Goal: Information Seeking & Learning: Find specific fact

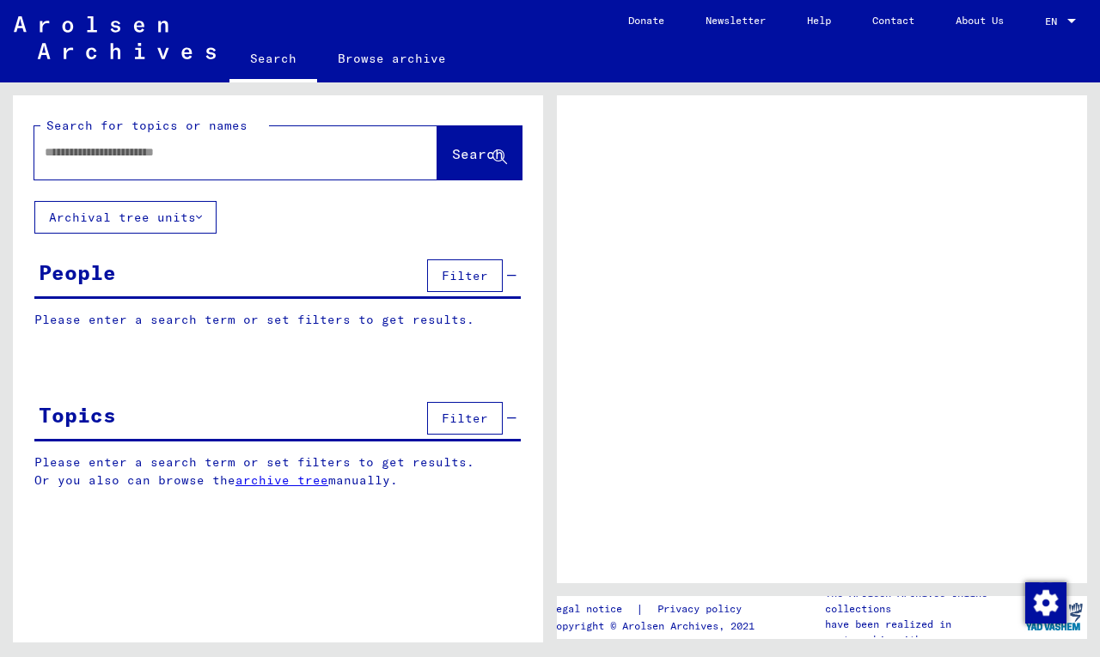
click at [83, 159] on input "text" at bounding box center [220, 152] width 351 height 18
type input "**********"
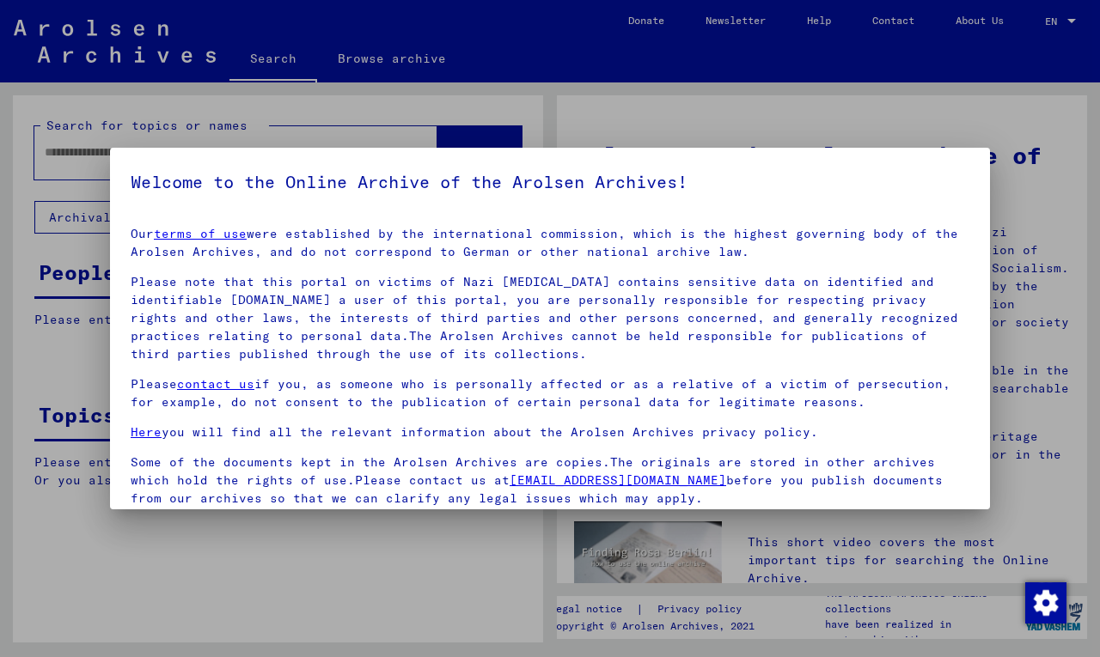
click at [315, 411] on p "Please contact us if you, as someone who is personally affected or as a relativ…" at bounding box center [550, 393] width 839 height 36
click at [423, 204] on yv-its-agree-protection-component "Welcome to the Online Archive of the Arolsen Archives! Our terms of use were es…" at bounding box center [550, 404] width 839 height 472
click at [840, 166] on mat-dialog-container "Welcome to the Online Archive of the Arolsen Archives! Our terms of use were es…" at bounding box center [550, 329] width 880 height 362
click at [520, 120] on div at bounding box center [550, 328] width 1100 height 657
click at [626, 107] on div at bounding box center [550, 328] width 1100 height 657
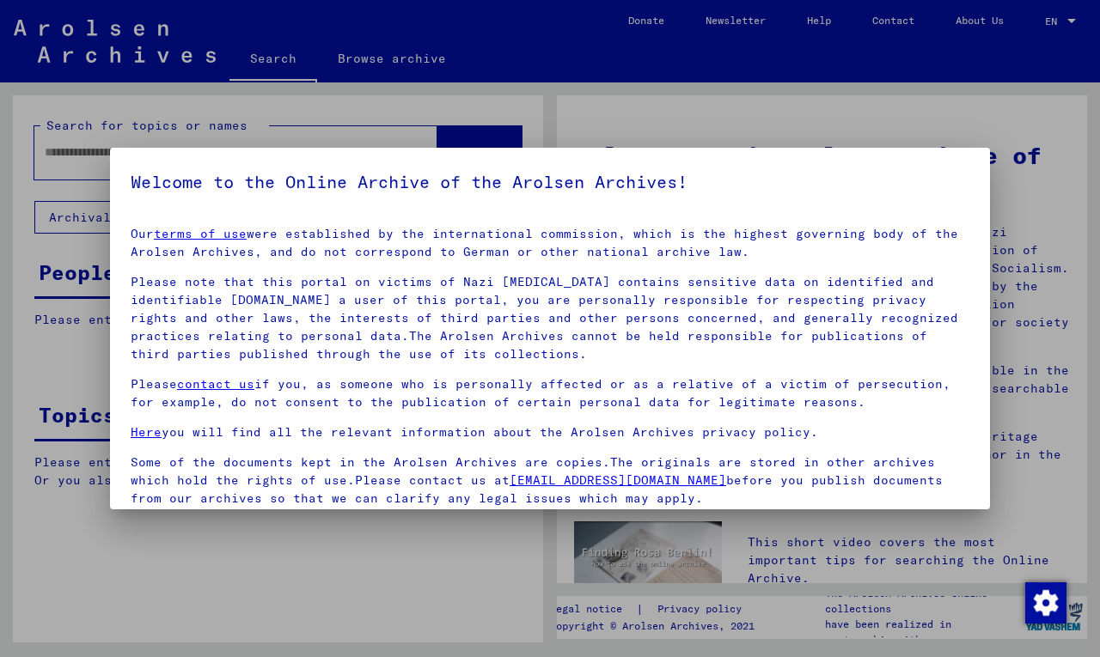
drag, startPoint x: 484, startPoint y: 228, endPoint x: 594, endPoint y: 279, distance: 121.5
click at [484, 228] on p "Our terms of use were established by the international commission, which is the…" at bounding box center [550, 243] width 839 height 36
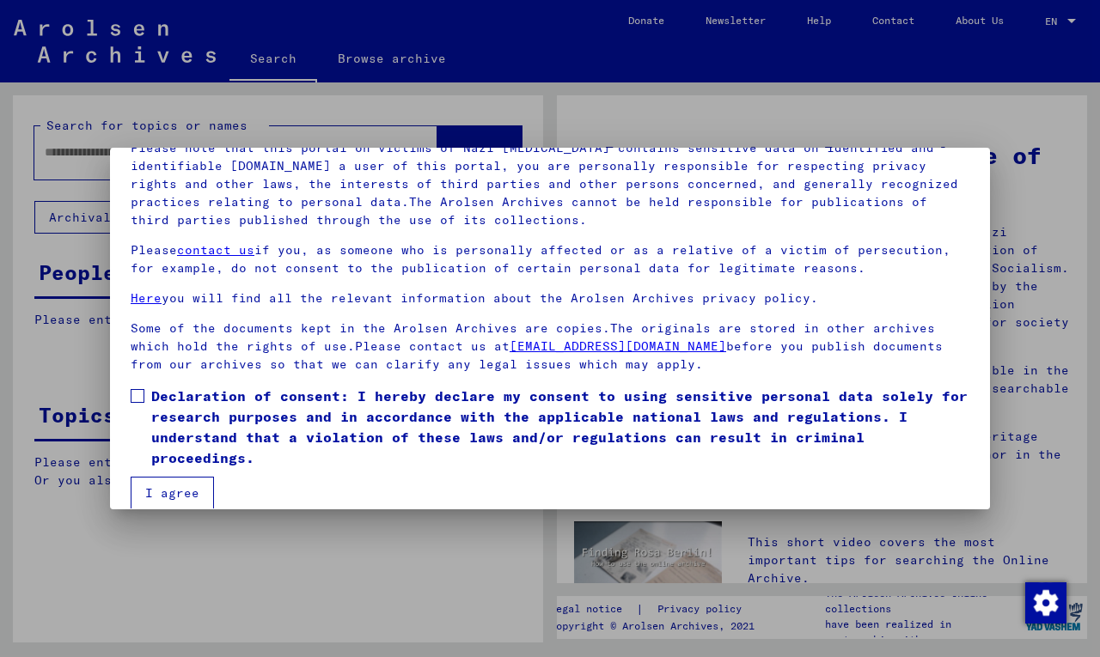
scroll to position [151, 0]
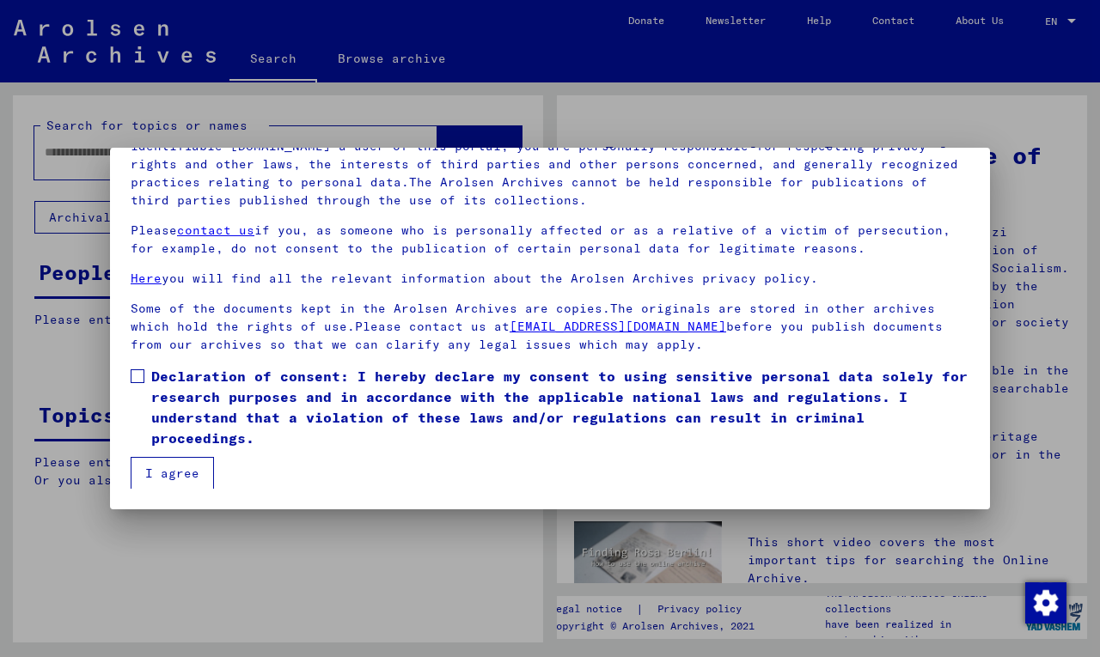
click at [147, 370] on label "Declaration of consent: I hereby declare my consent to using sensitive personal…" at bounding box center [550, 407] width 839 height 82
click at [178, 479] on button "I agree" at bounding box center [172, 473] width 83 height 33
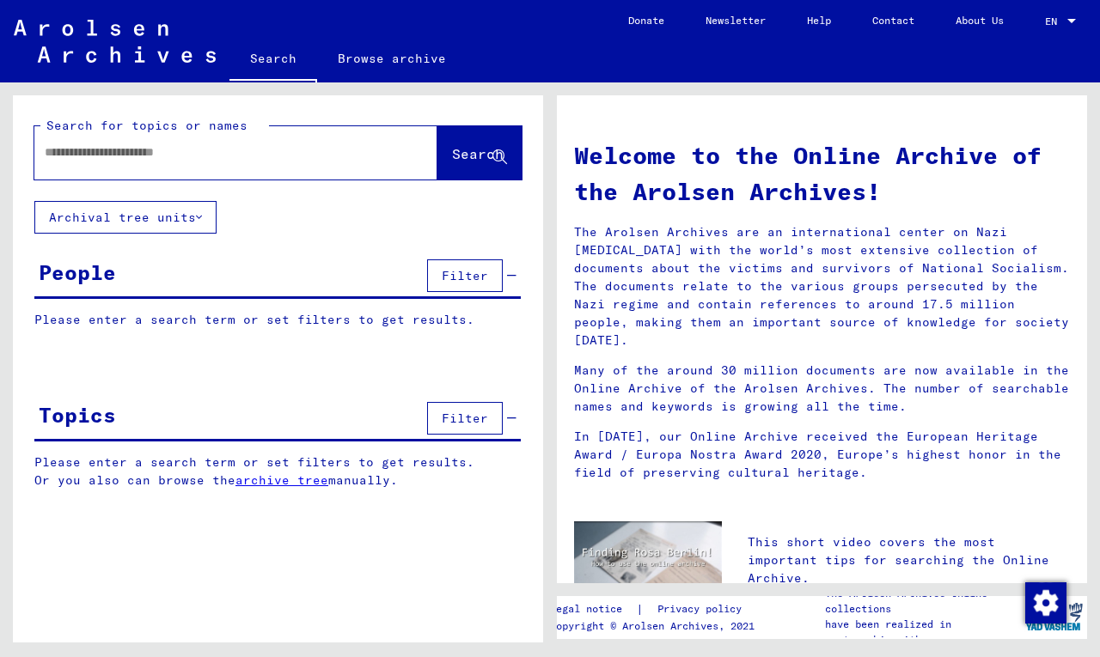
click at [76, 153] on input "text" at bounding box center [215, 152] width 341 height 18
type input "**********"
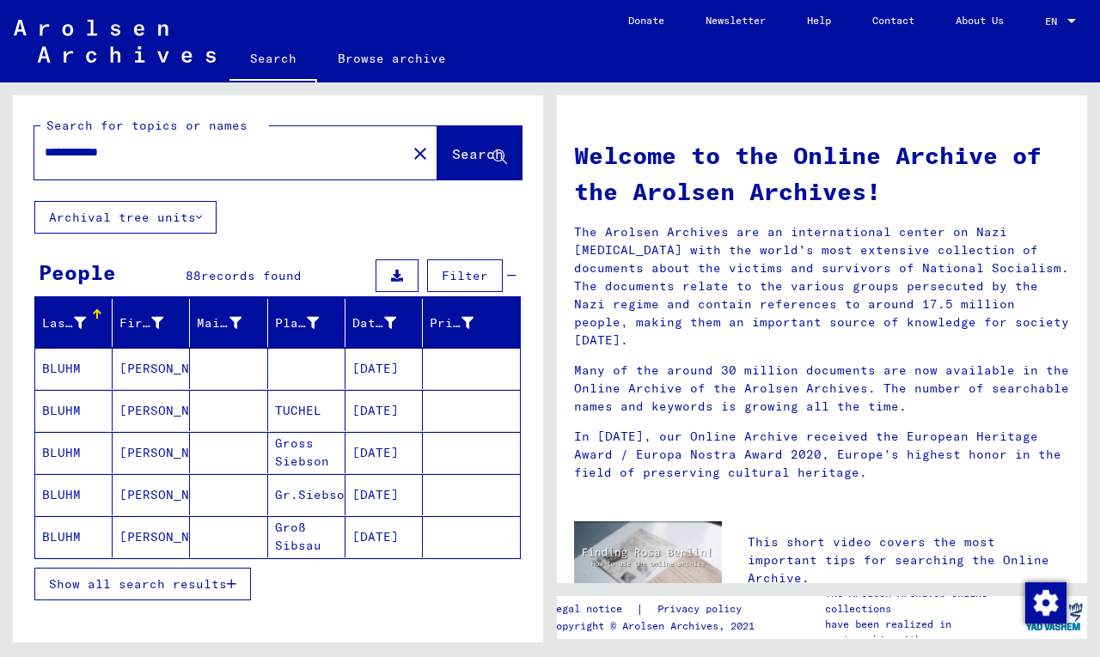
click at [230, 582] on icon "button" at bounding box center [231, 584] width 9 height 12
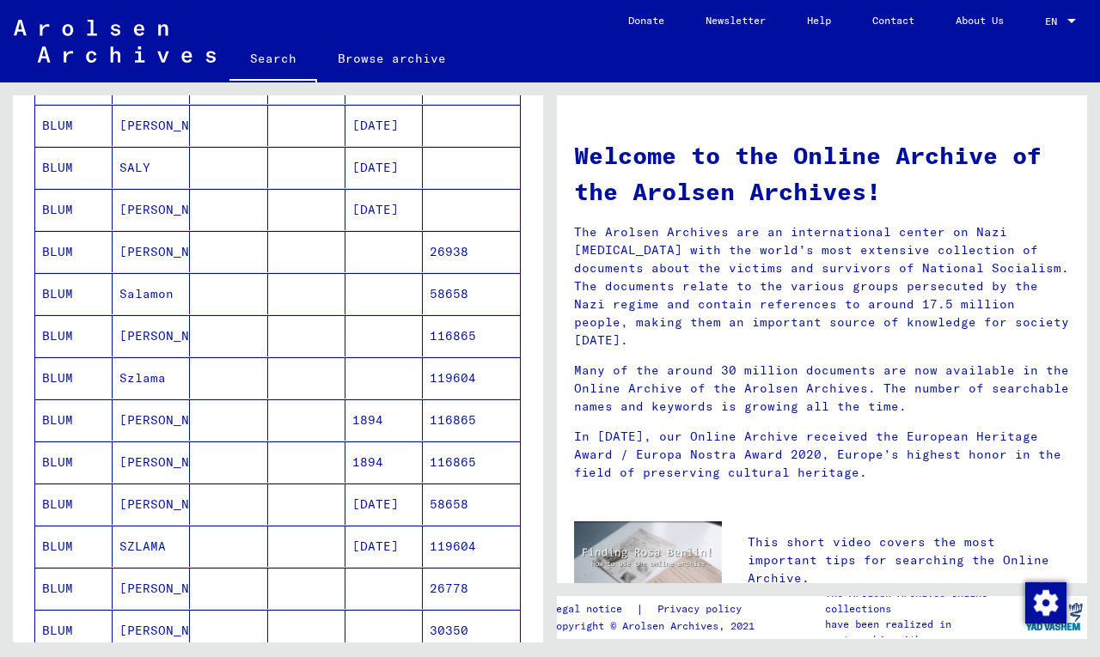
scroll to position [540, 0]
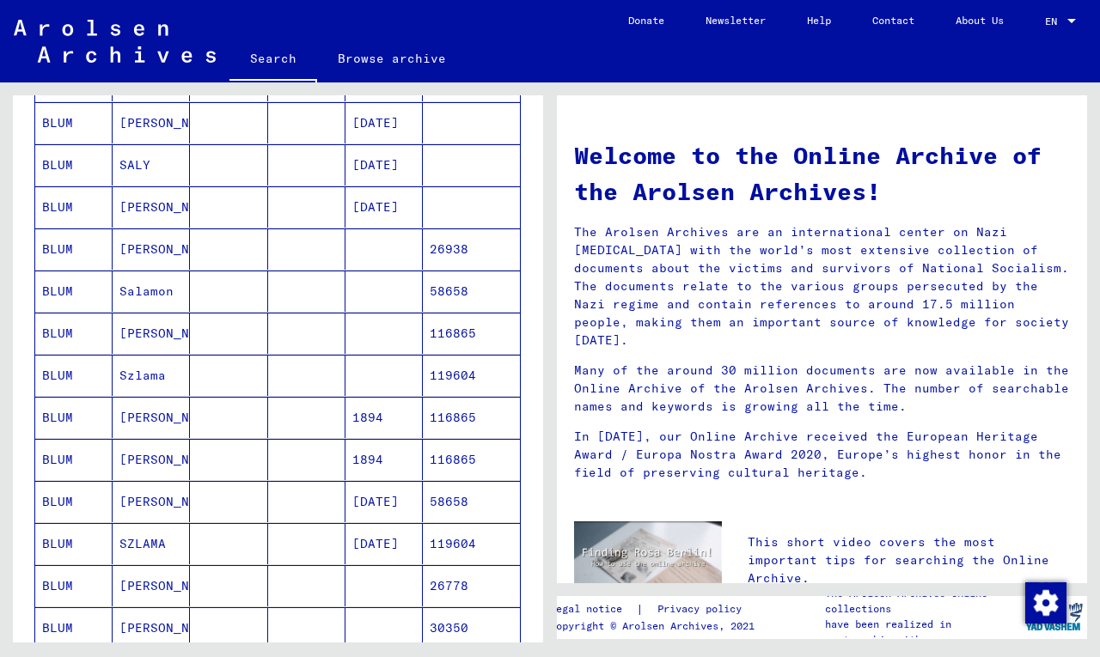
click at [61, 371] on mat-cell "BLUM" at bounding box center [73, 375] width 77 height 41
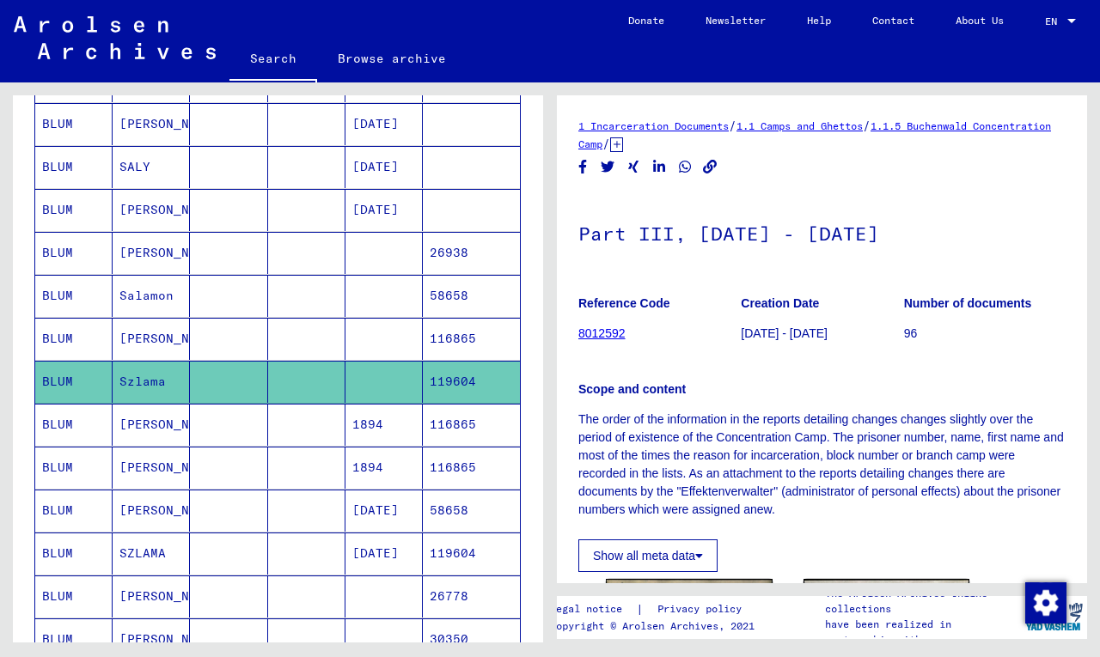
scroll to position [8, 0]
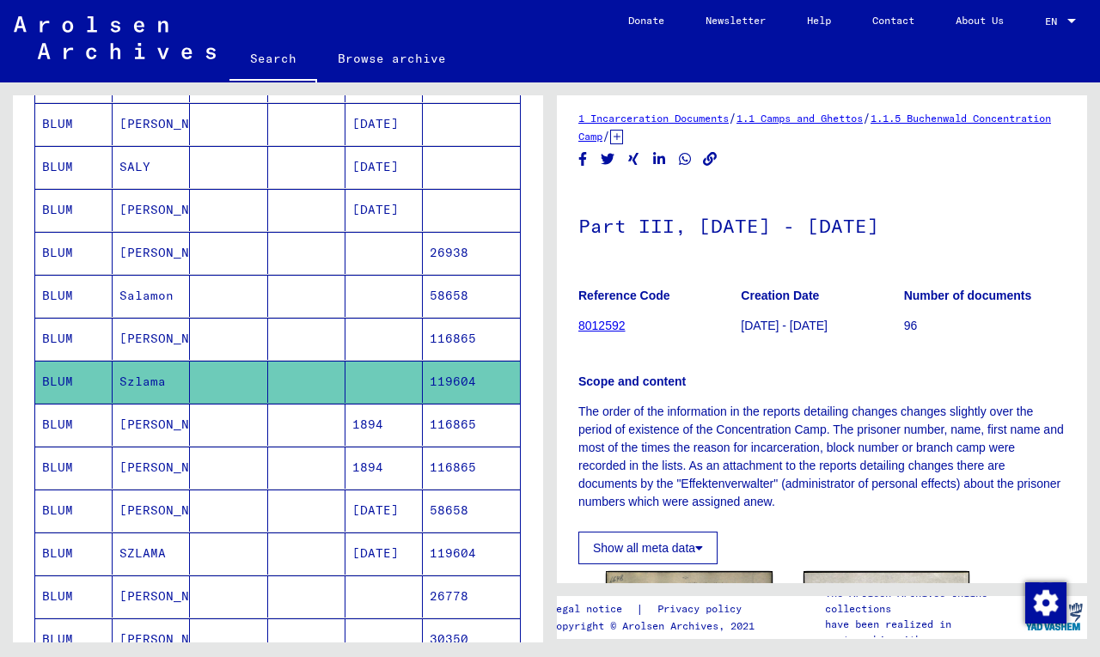
click at [623, 136] on icon at bounding box center [616, 137] width 13 height 15
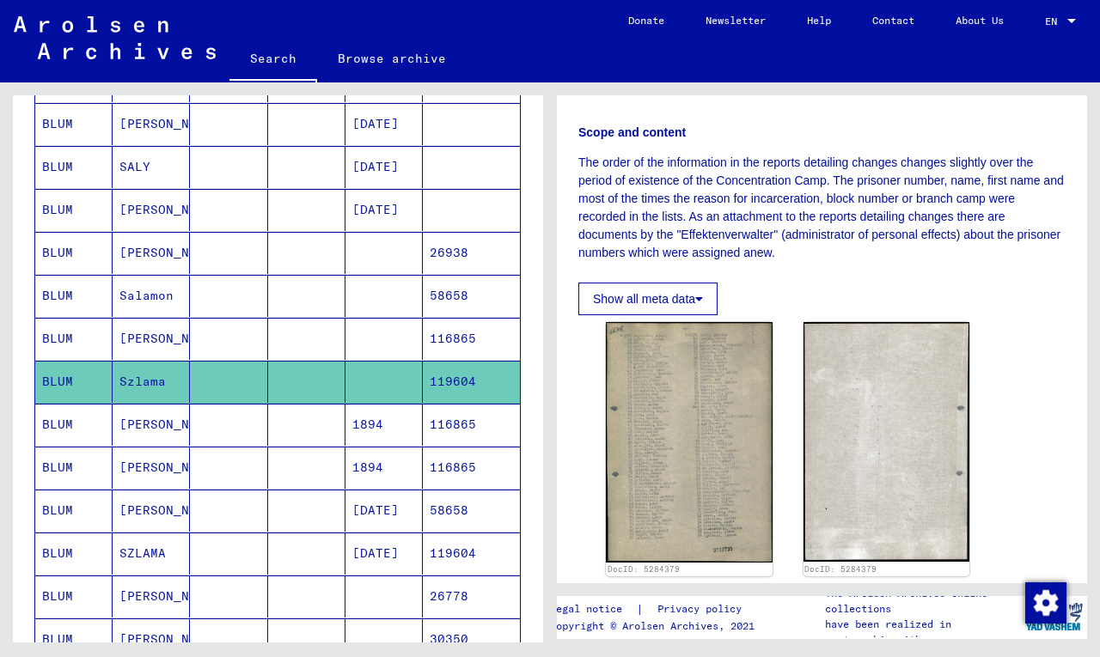
scroll to position [300, 0]
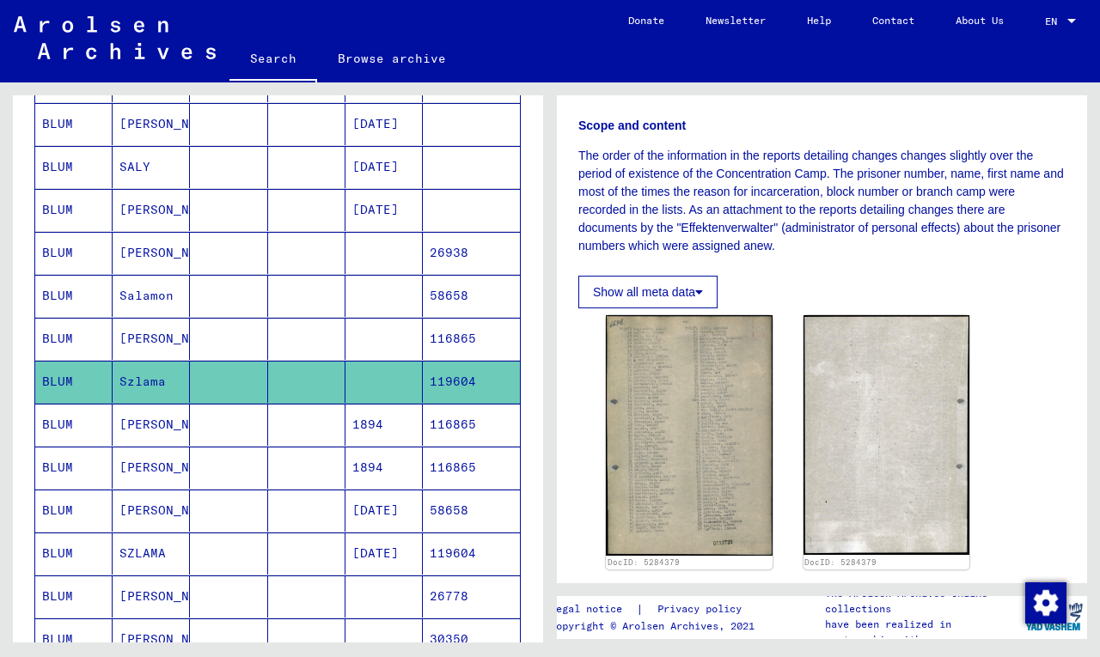
click at [69, 333] on mat-cell "BLUM" at bounding box center [73, 339] width 77 height 42
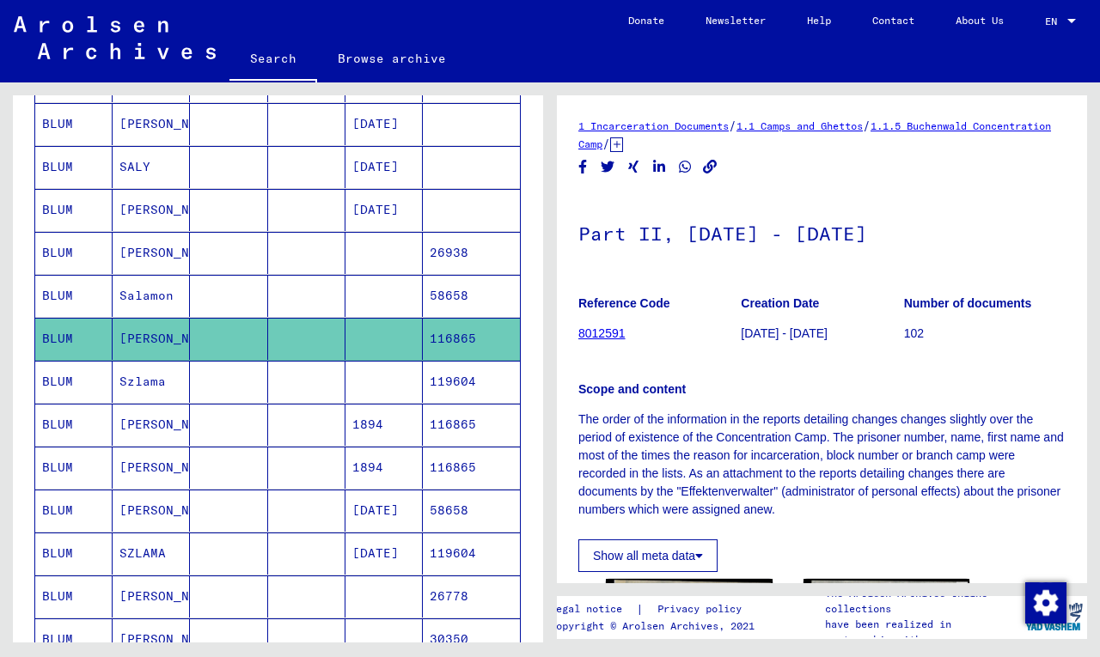
click at [65, 294] on mat-cell "BLUM" at bounding box center [73, 296] width 77 height 42
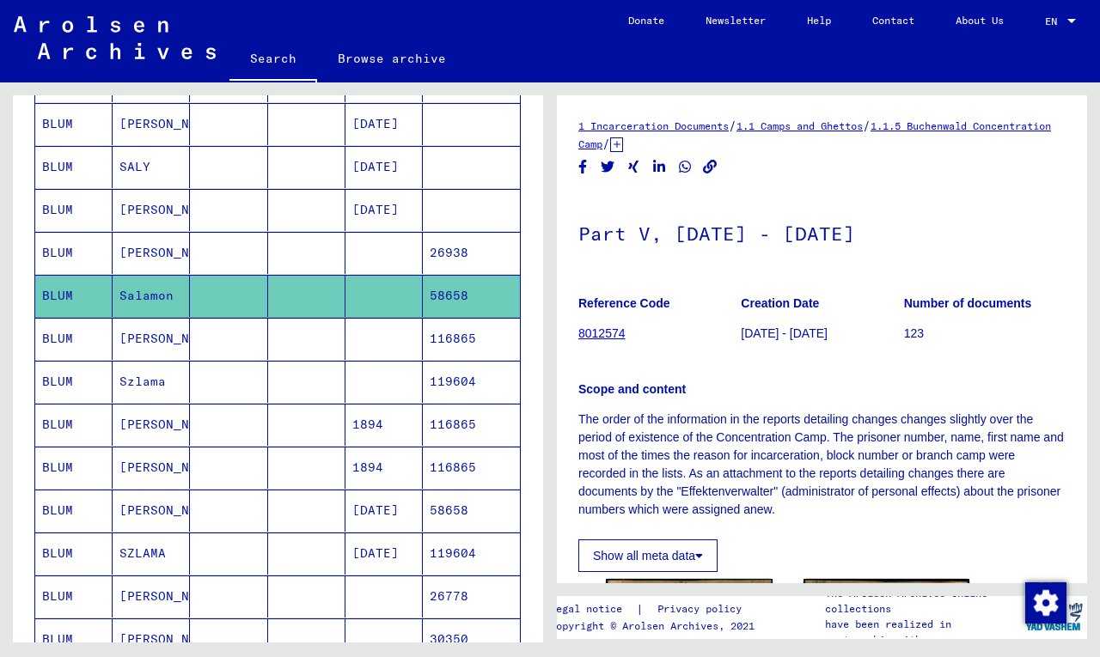
click at [78, 254] on mat-cell "BLUM" at bounding box center [73, 253] width 77 height 42
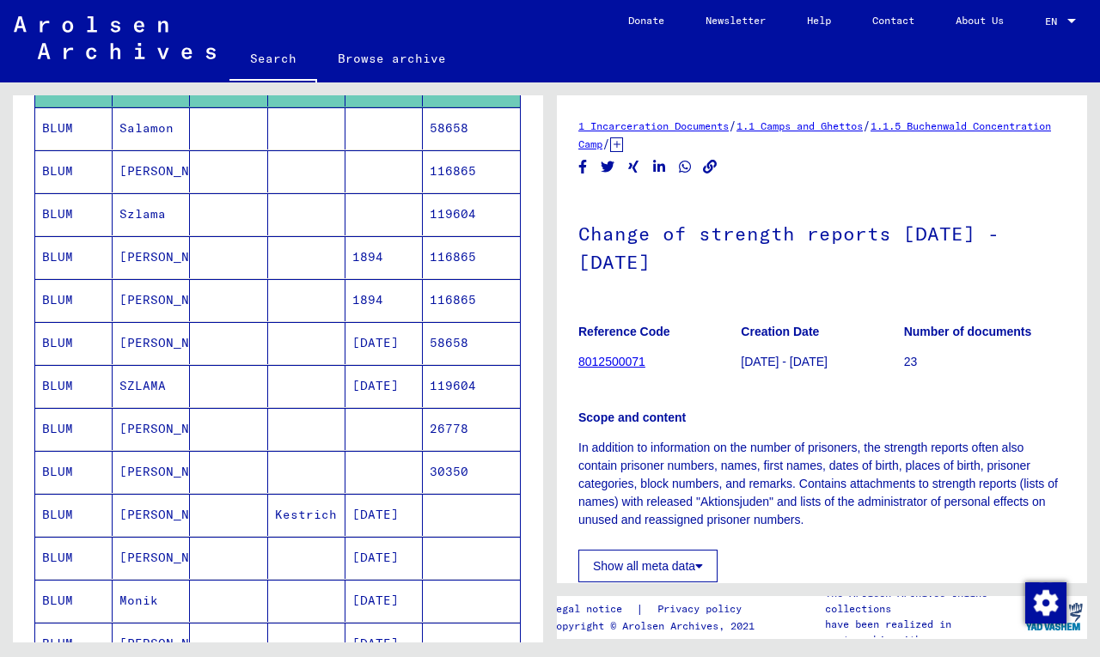
scroll to position [710, 0]
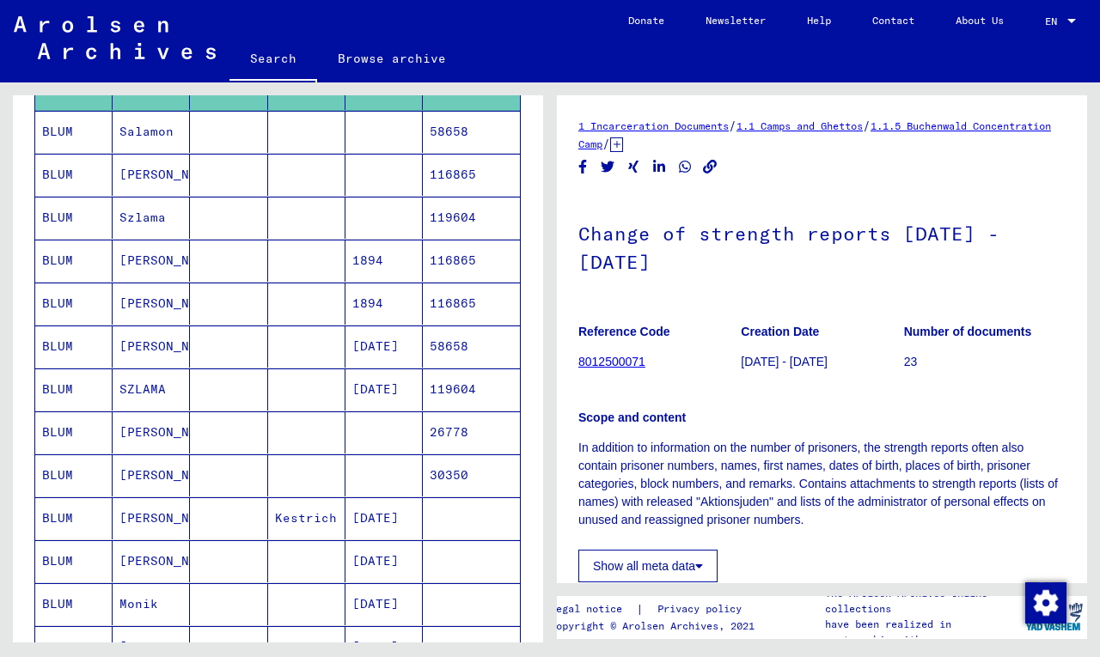
click at [63, 345] on mat-cell "BLUM" at bounding box center [73, 347] width 77 height 42
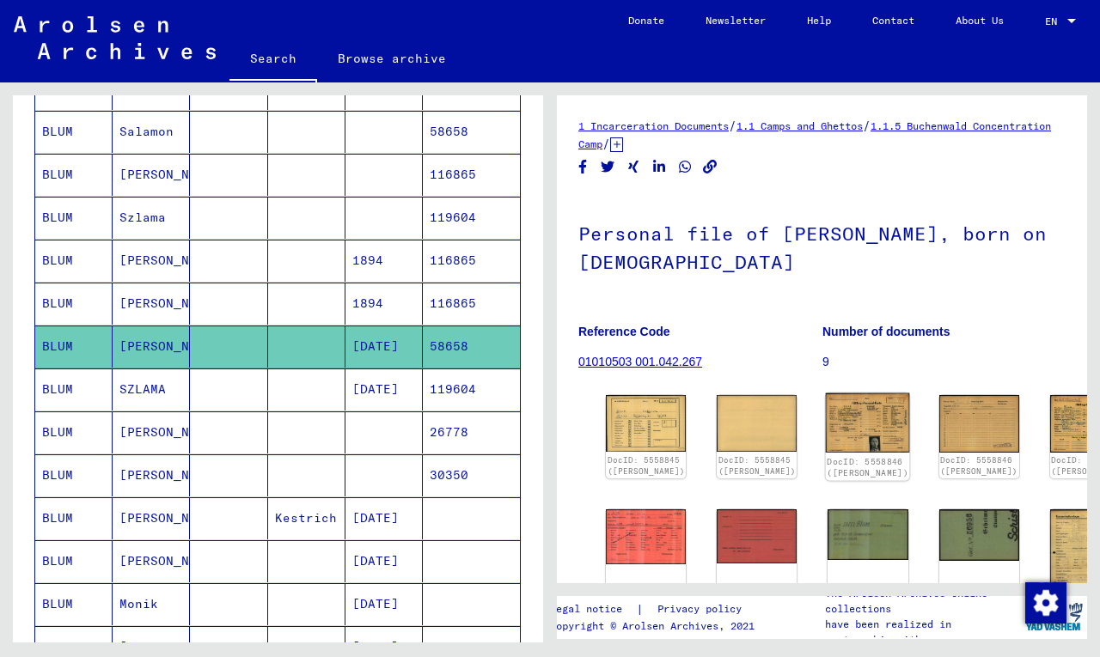
click at [826, 418] on img at bounding box center [868, 423] width 84 height 60
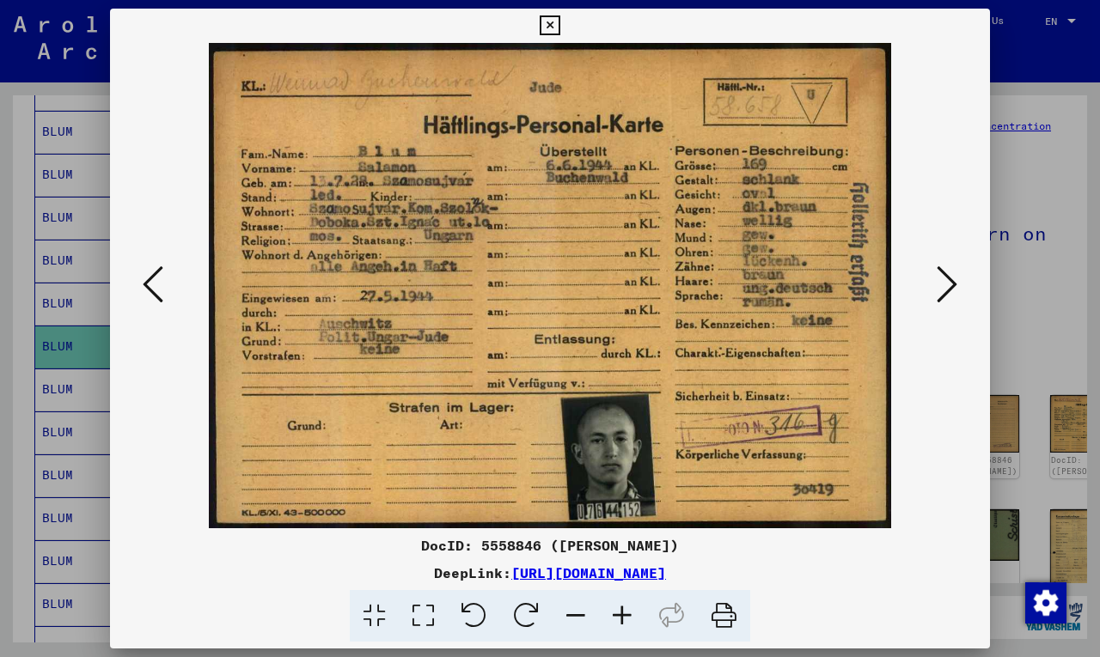
drag, startPoint x: 867, startPoint y: 575, endPoint x: 421, endPoint y: 548, distance: 446.7
click at [421, 548] on div "DocID: 5558846 ([PERSON_NAME]) DeepLink: [URL][DOMAIN_NAME]" at bounding box center [550, 588] width 880 height 107
copy div "DocID: 5558846 ([PERSON_NAME]) DeepLink: [URL][DOMAIN_NAME]"
click at [937, 294] on icon at bounding box center [946, 284] width 21 height 41
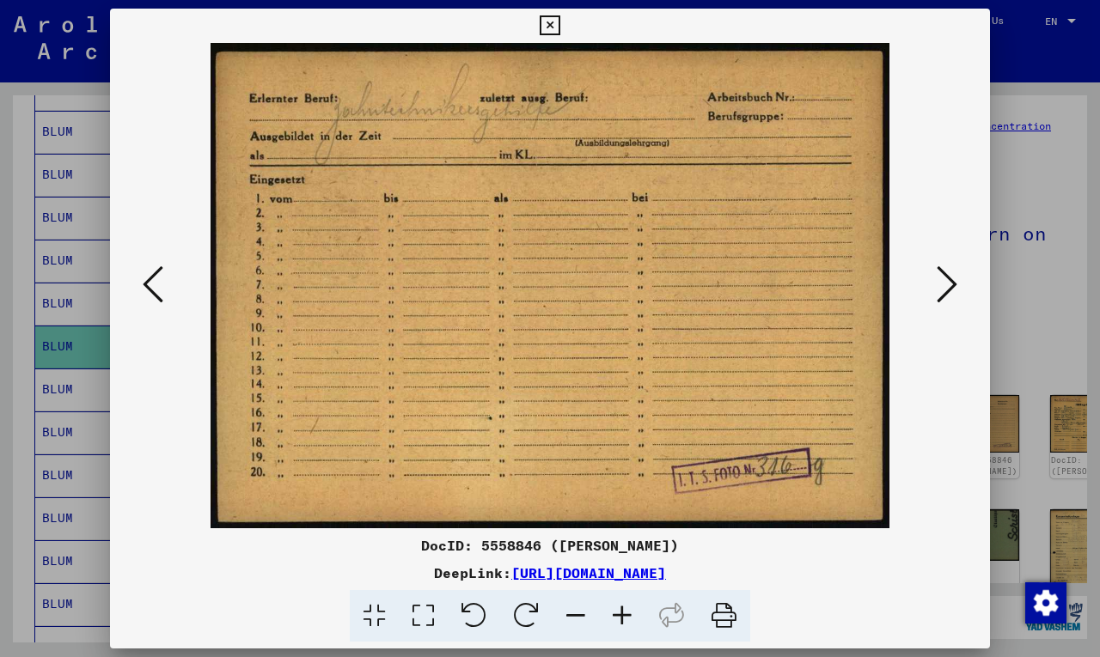
click at [937, 294] on icon at bounding box center [946, 284] width 21 height 41
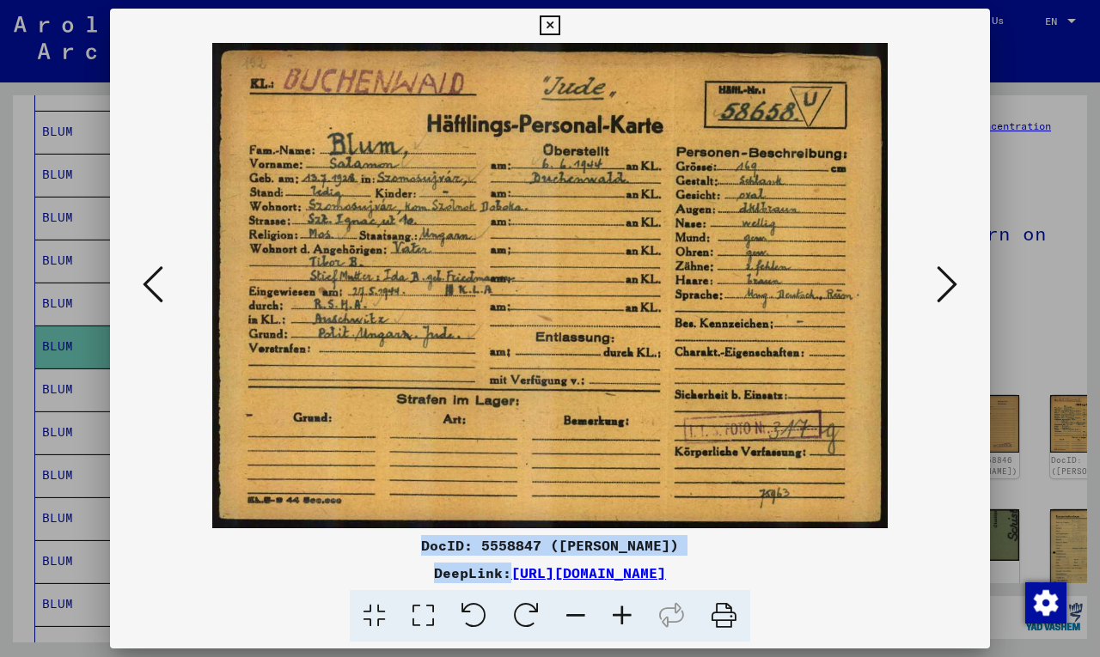
click at [937, 294] on icon at bounding box center [946, 284] width 21 height 41
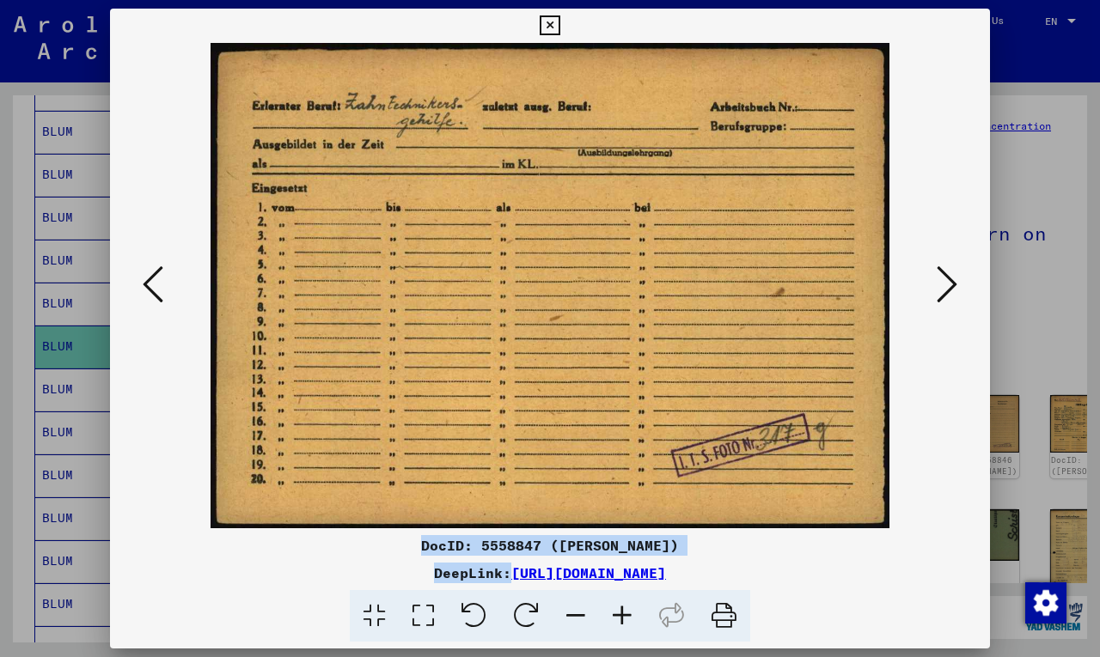
click at [937, 294] on icon at bounding box center [946, 284] width 21 height 41
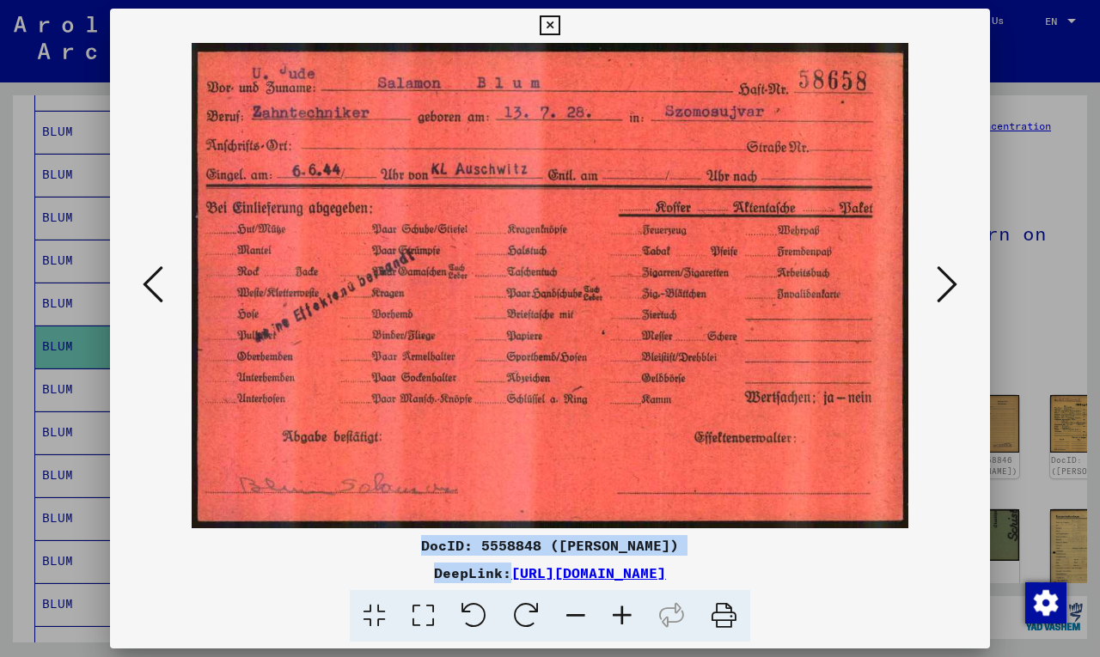
drag, startPoint x: 861, startPoint y: 571, endPoint x: 411, endPoint y: 552, distance: 450.6
click at [411, 552] on div "DocID: 5558848 ([PERSON_NAME]) DeepLink: [URL][DOMAIN_NAME]" at bounding box center [550, 588] width 880 height 107
copy div "DocID: 5558848 ([PERSON_NAME]) DeepLink: [URL][DOMAIN_NAME]"
click at [943, 285] on icon at bounding box center [946, 284] width 21 height 41
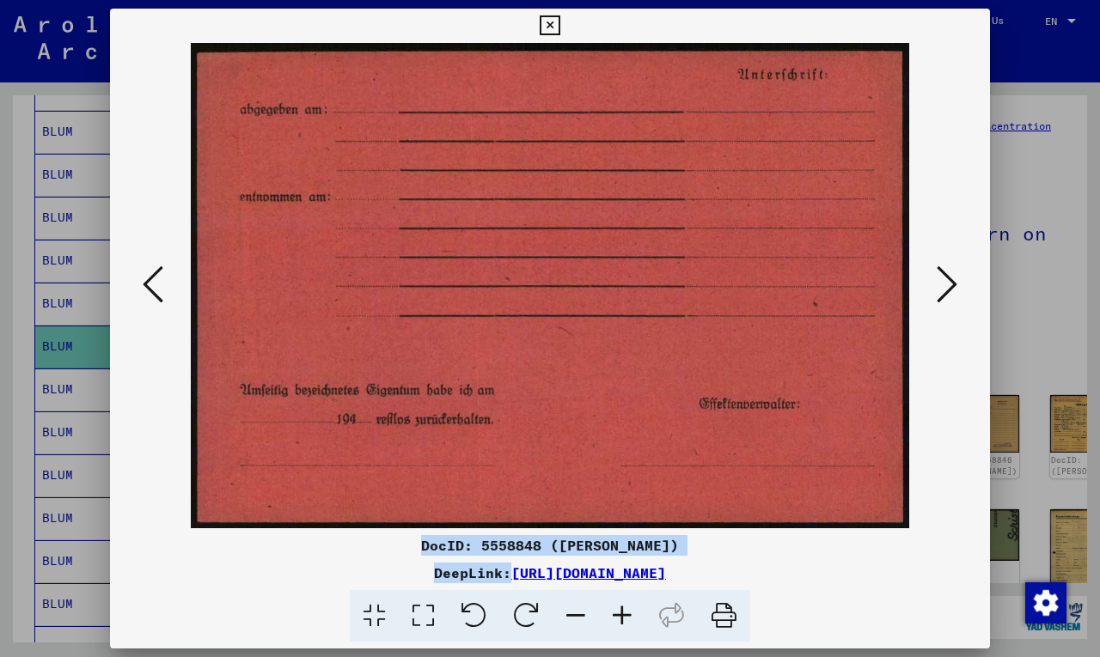
click at [943, 285] on icon at bounding box center [946, 284] width 21 height 41
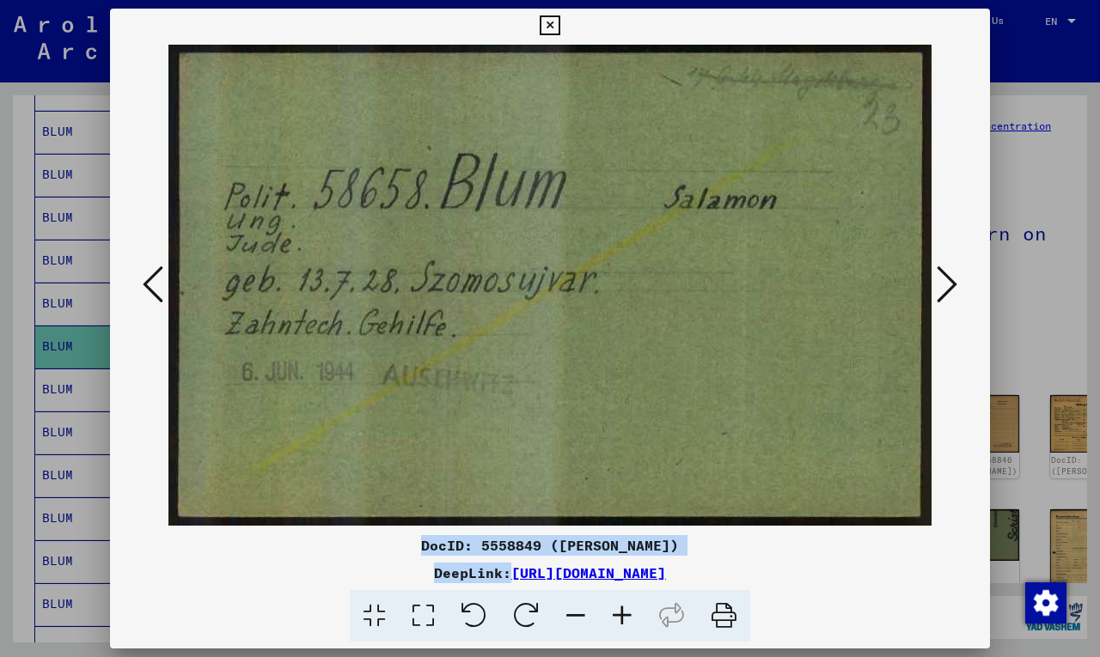
click at [943, 285] on icon at bounding box center [946, 284] width 21 height 41
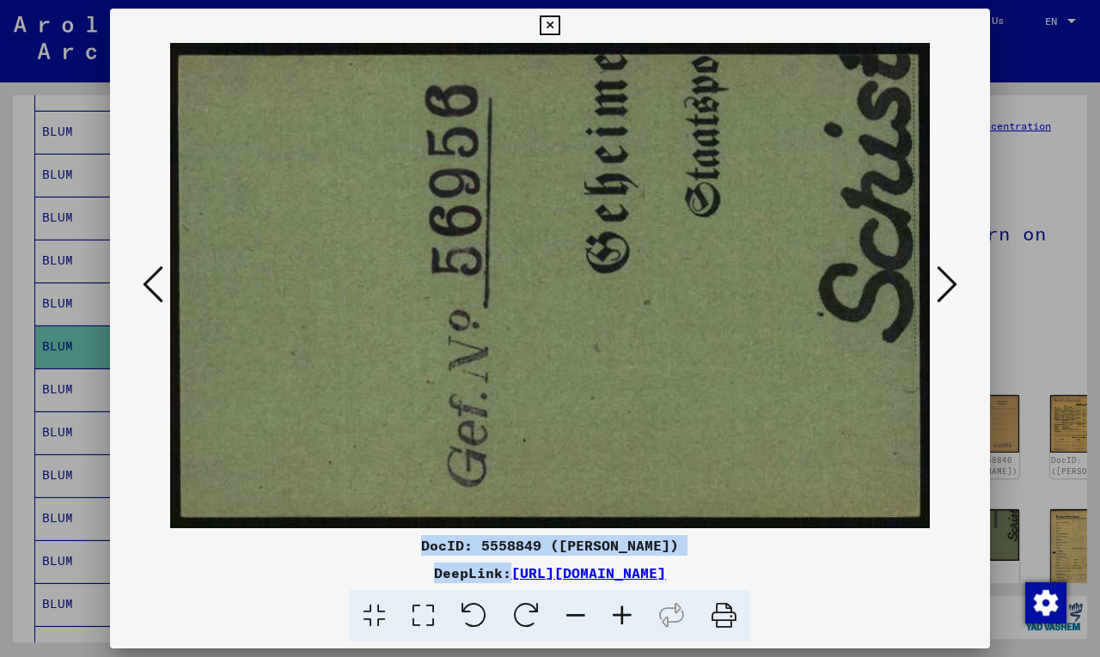
click at [943, 285] on icon at bounding box center [946, 284] width 21 height 41
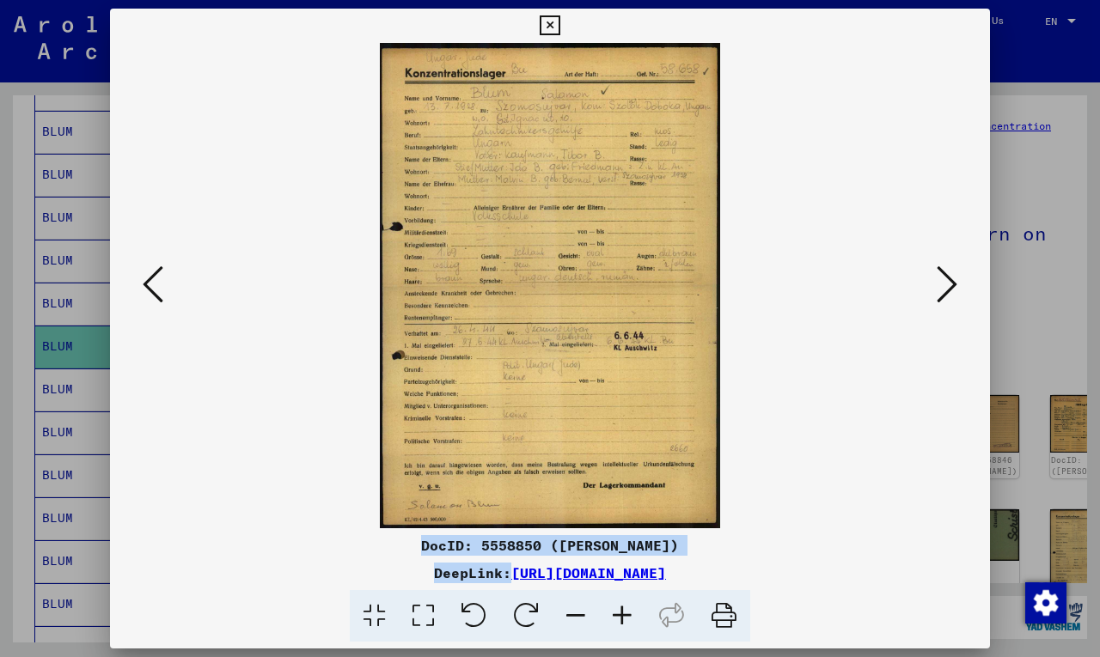
drag, startPoint x: 851, startPoint y: 575, endPoint x: 442, endPoint y: 533, distance: 410.3
click at [426, 541] on div "DocID: 5558850 ([PERSON_NAME]) DeepLink: [URL][DOMAIN_NAME]" at bounding box center [550, 588] width 880 height 107
copy div "DocID: 5558850 ([PERSON_NAME]) DeepLink: [URL][DOMAIN_NAME]"
click at [946, 276] on icon at bounding box center [946, 284] width 21 height 41
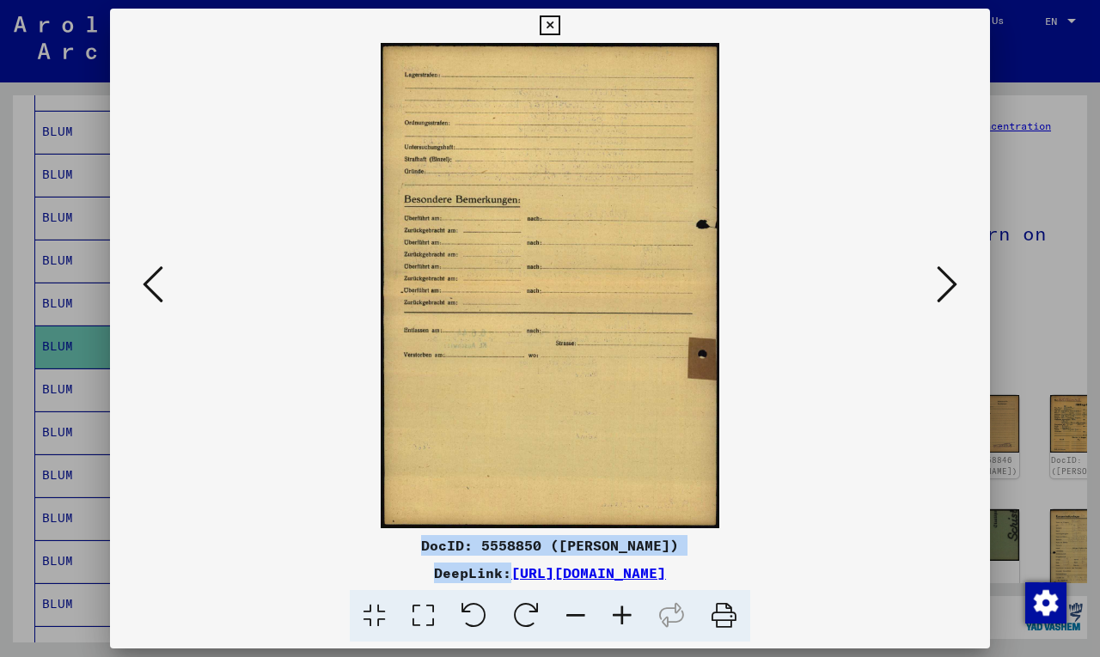
click at [945, 276] on icon at bounding box center [946, 284] width 21 height 41
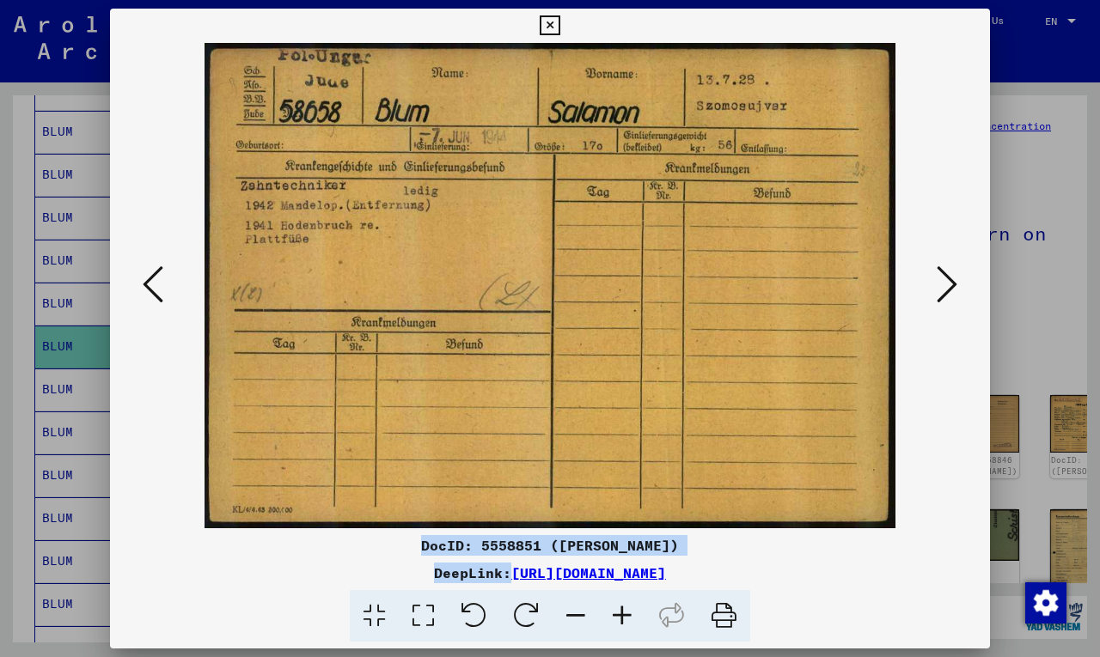
click at [945, 276] on icon at bounding box center [946, 284] width 21 height 41
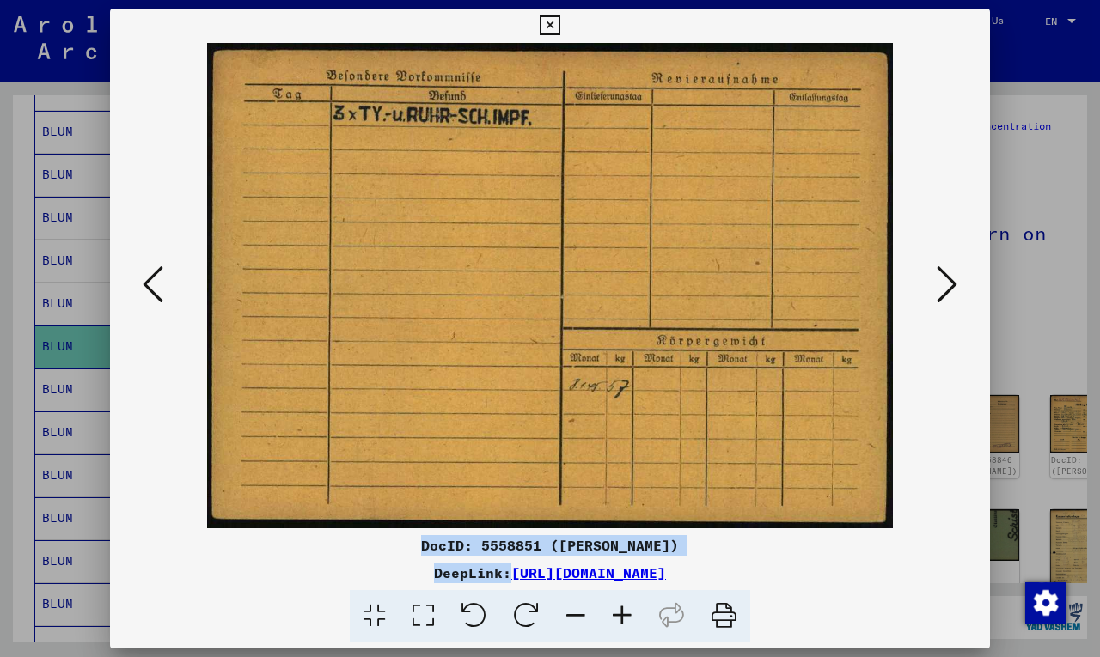
click at [147, 279] on icon at bounding box center [153, 284] width 21 height 41
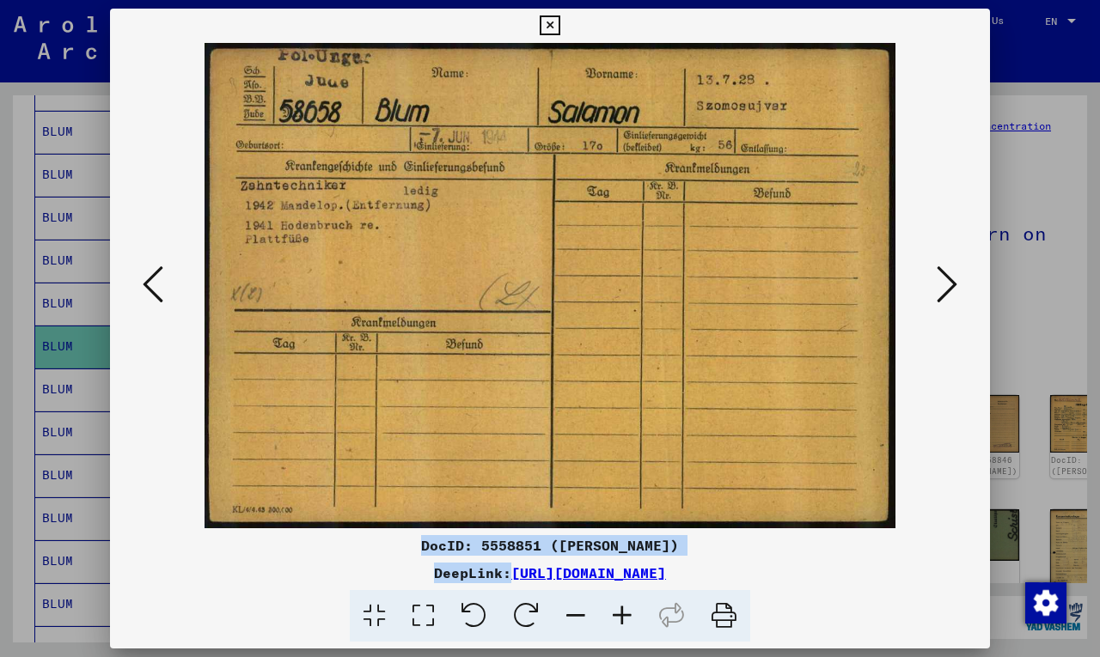
click at [944, 287] on icon at bounding box center [946, 284] width 21 height 41
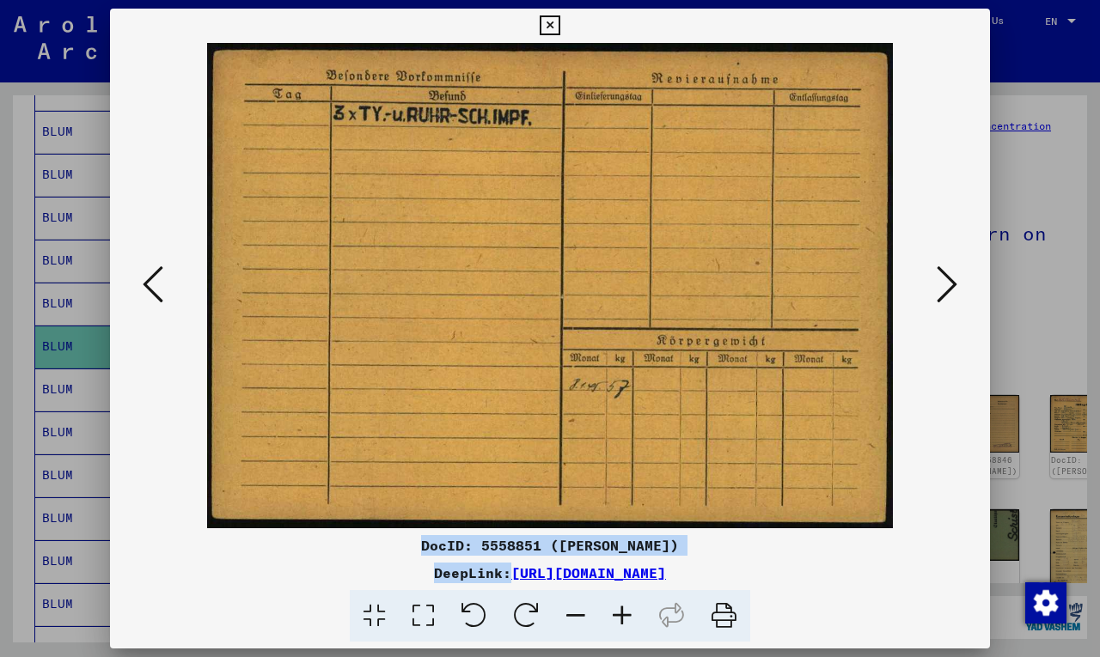
click at [944, 287] on icon at bounding box center [946, 284] width 21 height 41
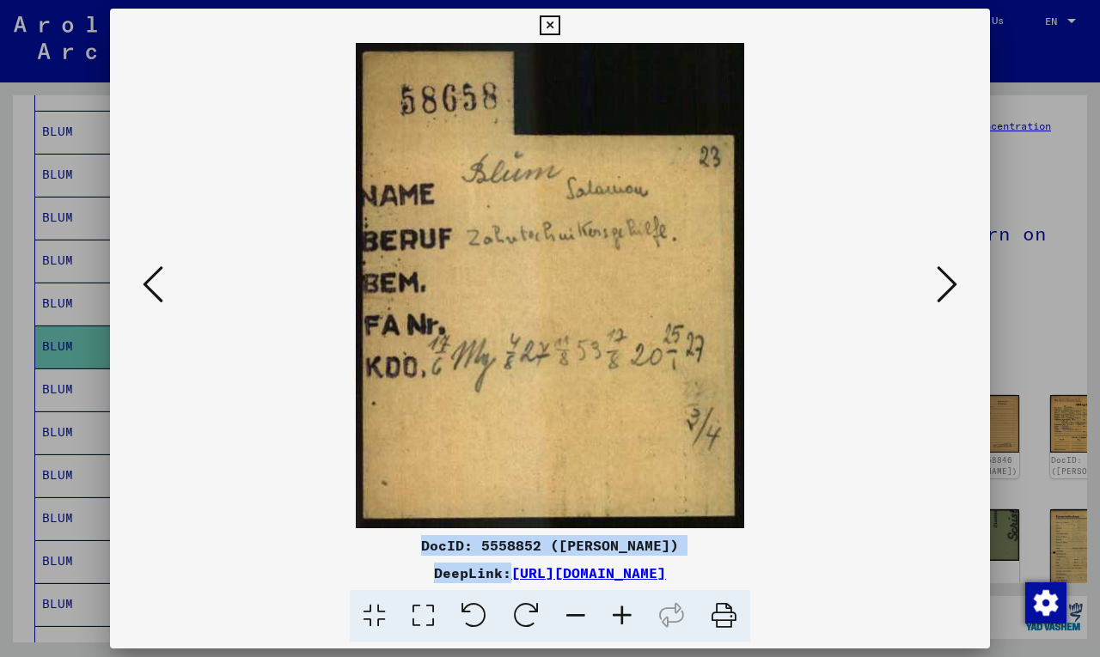
click at [944, 287] on icon at bounding box center [946, 284] width 21 height 41
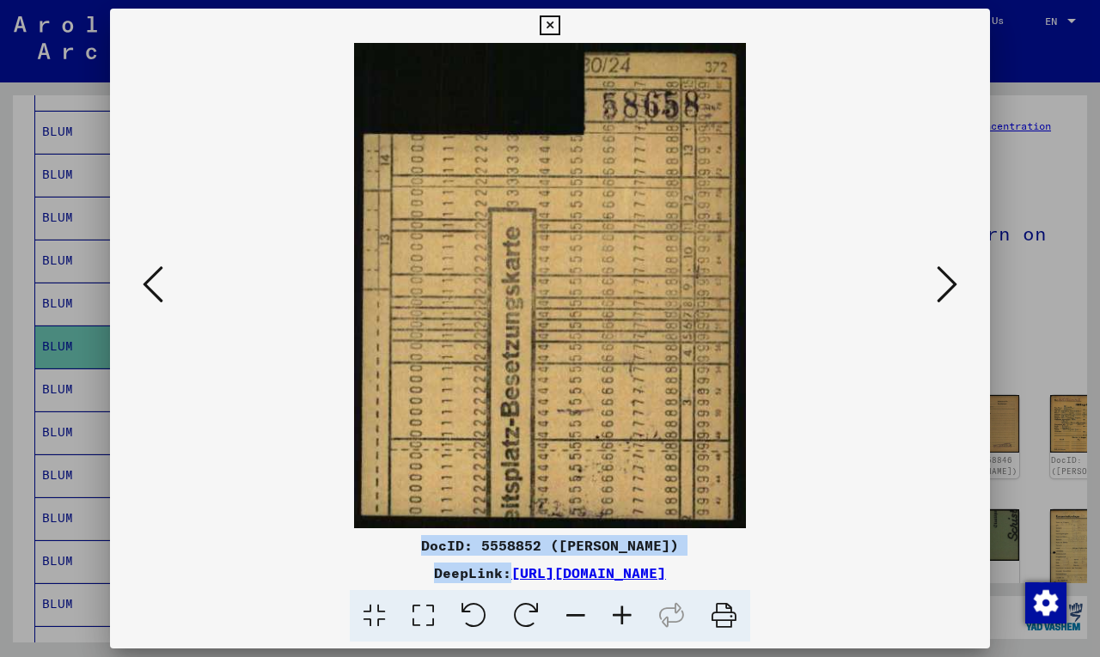
click at [944, 287] on icon at bounding box center [946, 284] width 21 height 41
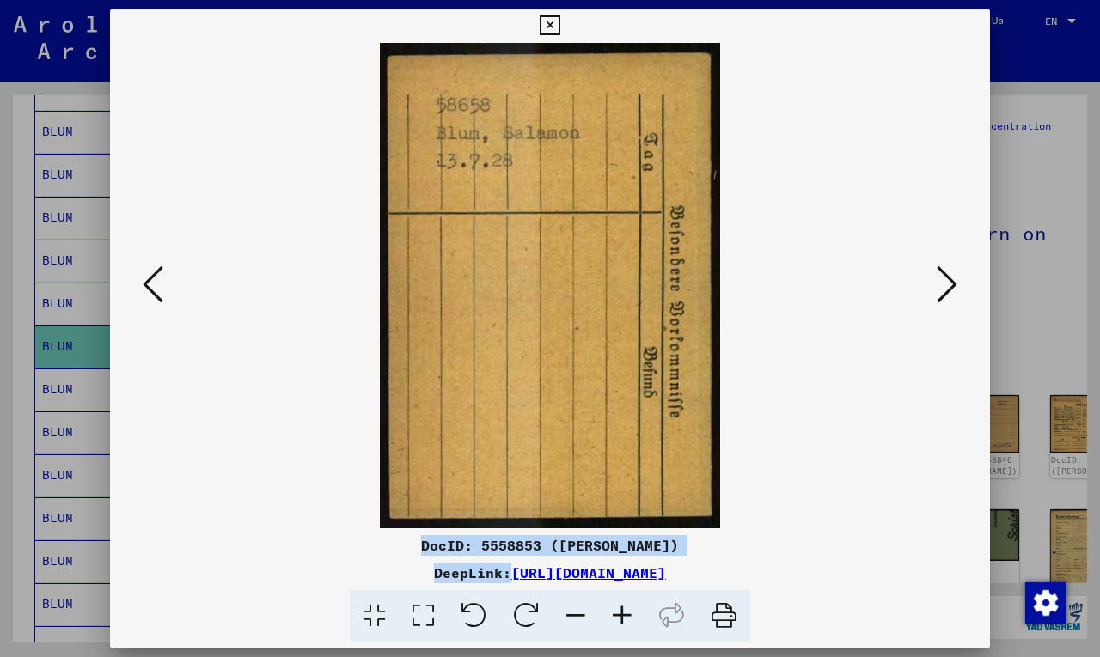
click at [944, 287] on icon at bounding box center [946, 284] width 21 height 41
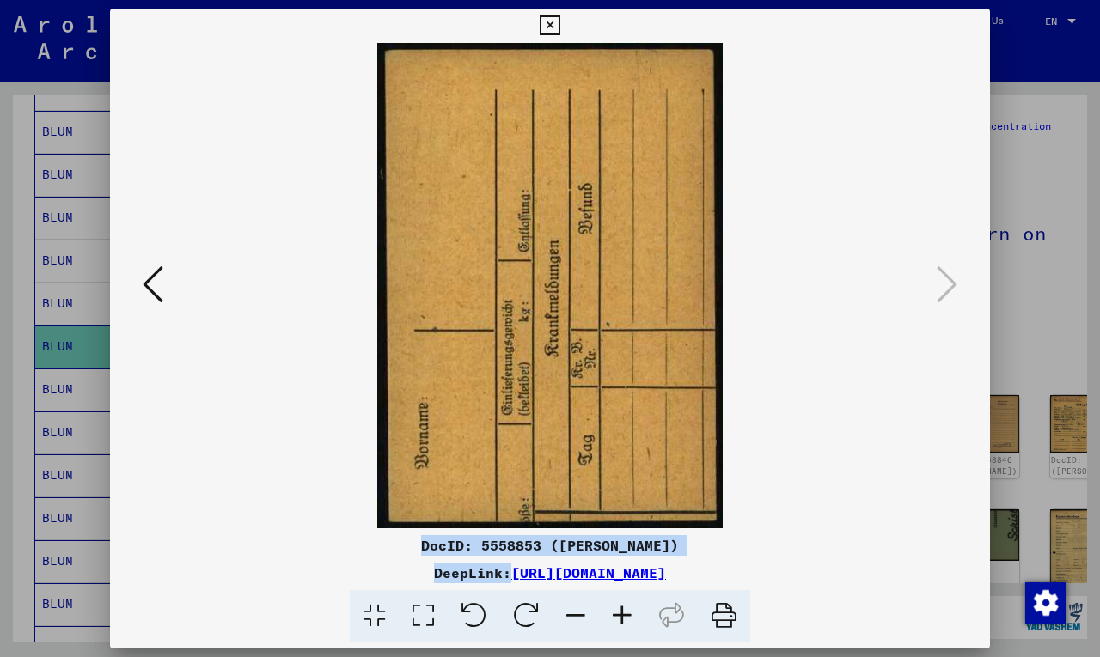
click at [541, 21] on icon at bounding box center [550, 25] width 20 height 21
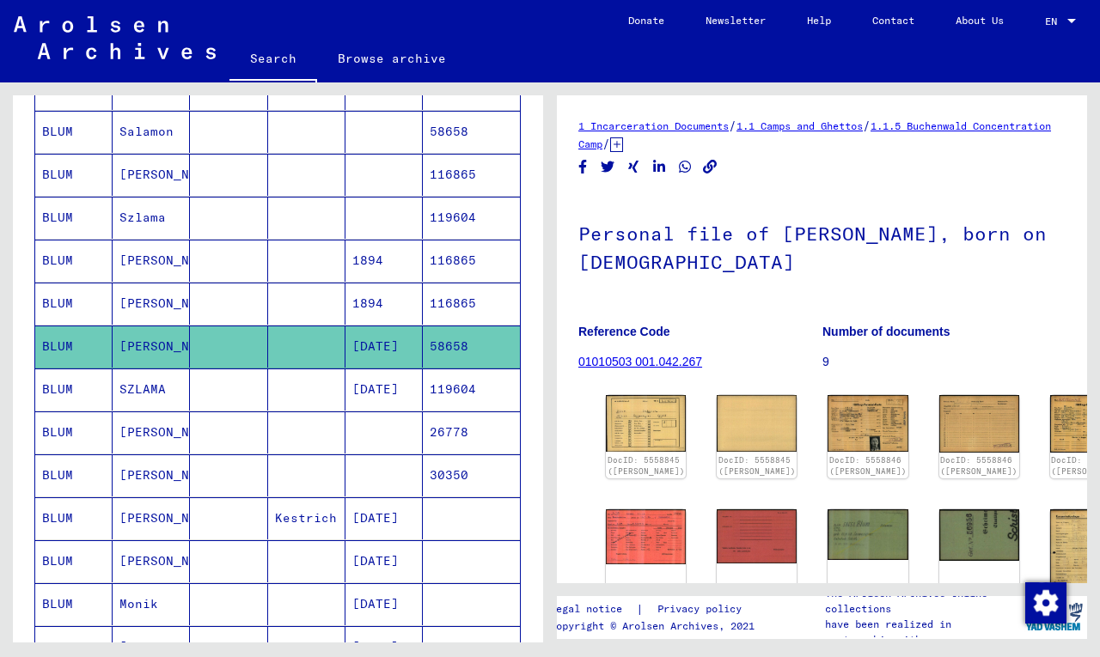
click at [60, 387] on mat-cell "BLUM" at bounding box center [73, 390] width 77 height 42
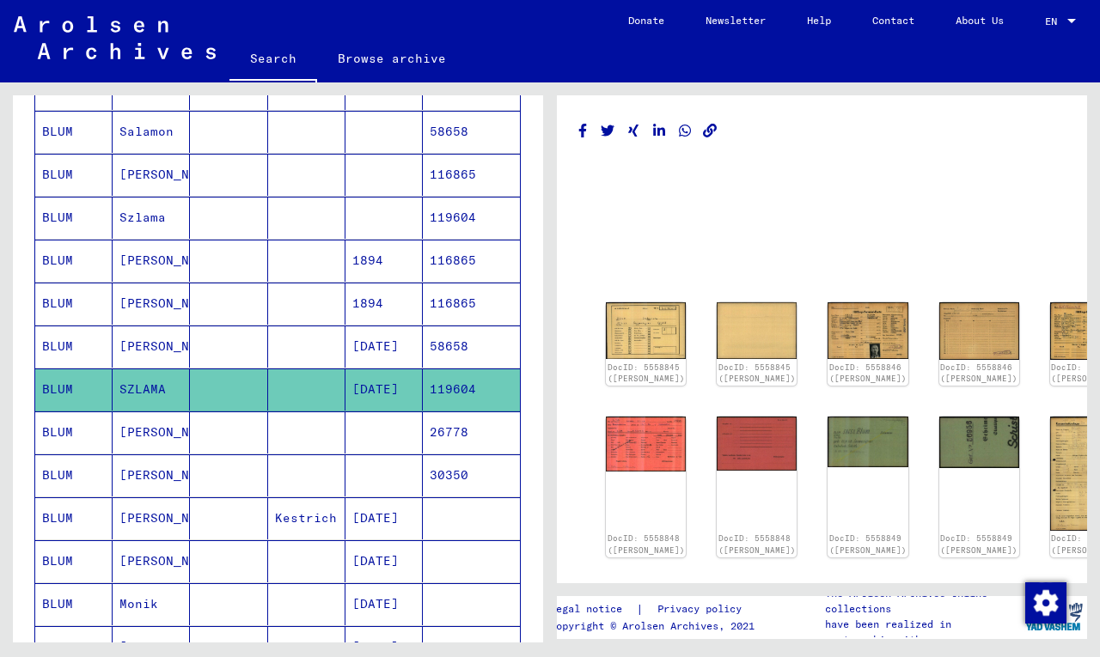
click at [60, 387] on mat-cell "BLUM" at bounding box center [73, 390] width 77 height 42
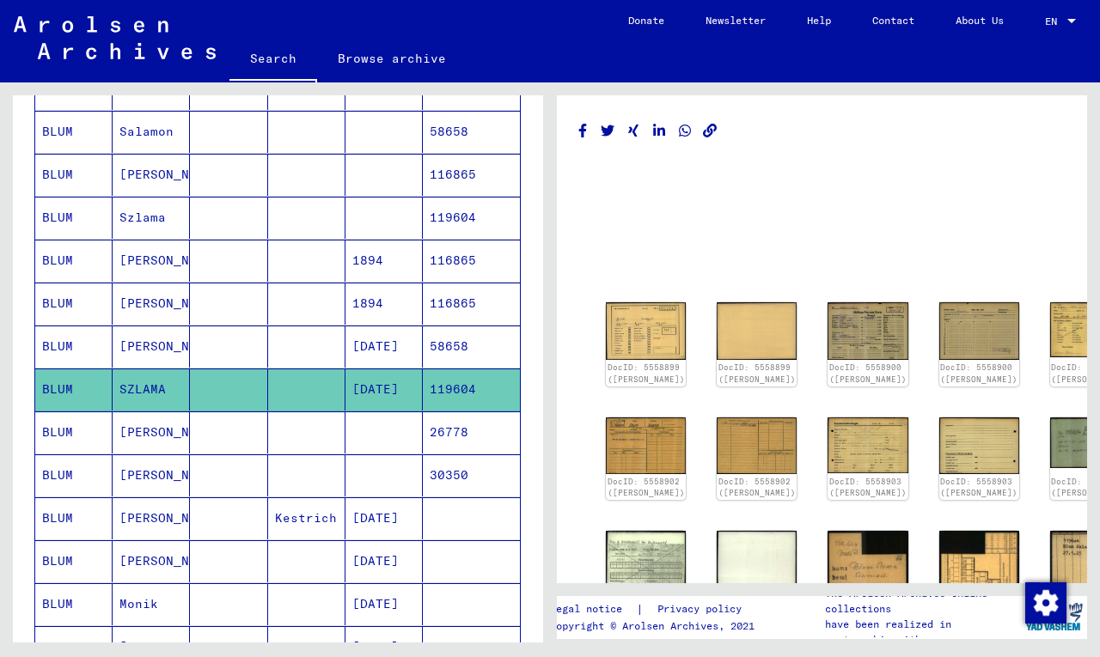
click at [56, 345] on mat-cell "BLUM" at bounding box center [73, 347] width 77 height 42
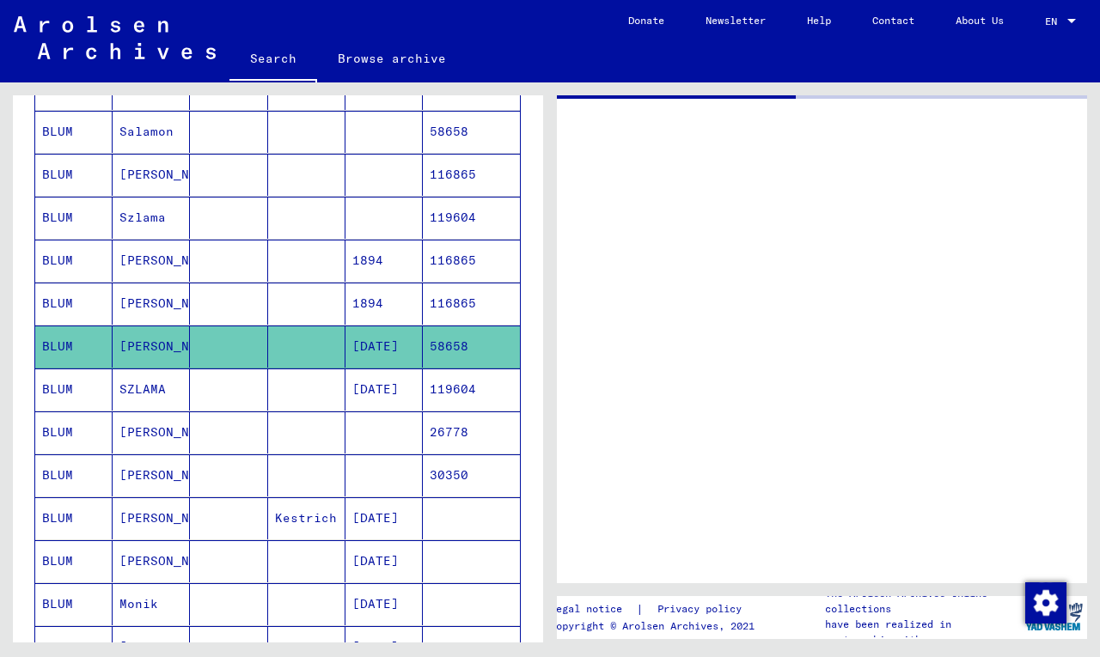
click at [59, 387] on mat-cell "BLUM" at bounding box center [73, 390] width 77 height 42
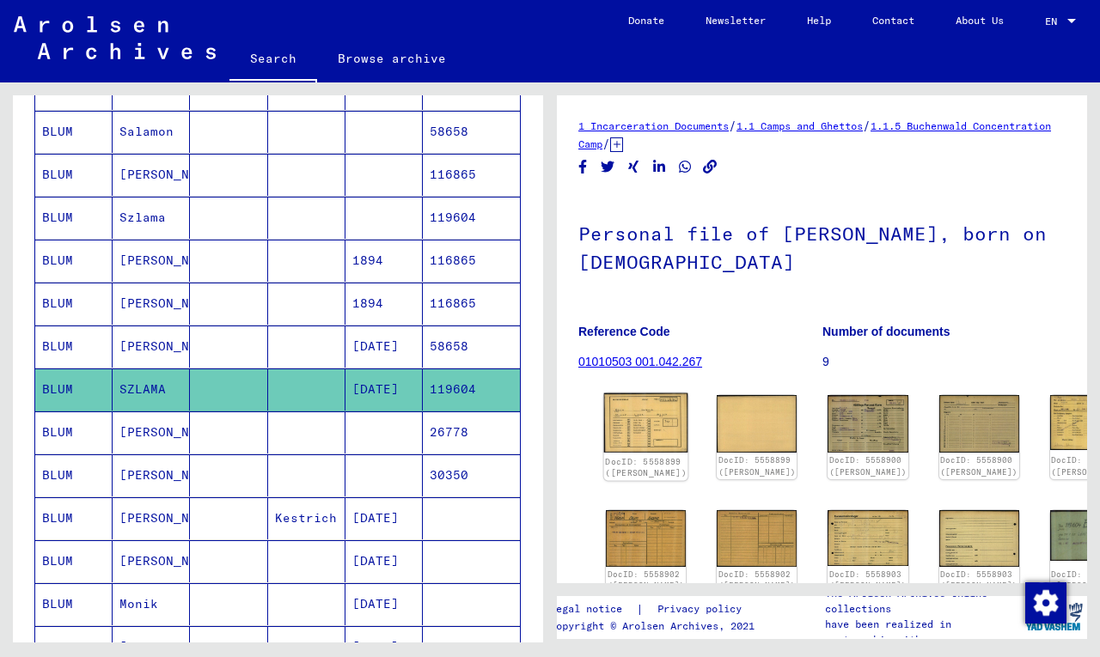
click at [631, 417] on img at bounding box center [646, 423] width 84 height 60
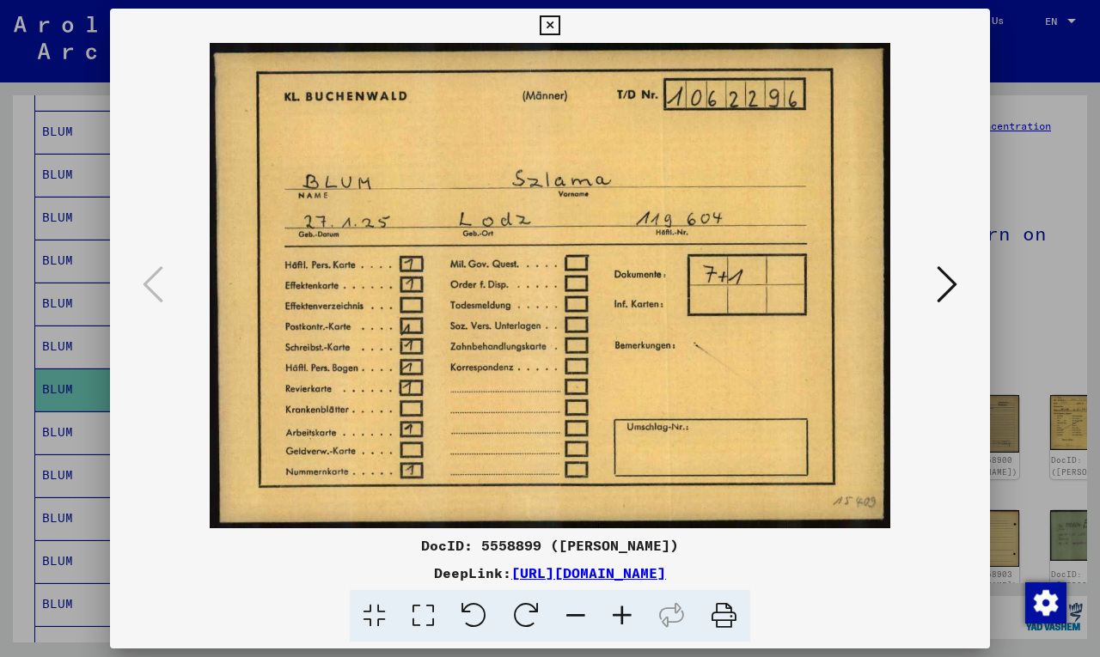
click at [945, 281] on icon at bounding box center [946, 284] width 21 height 41
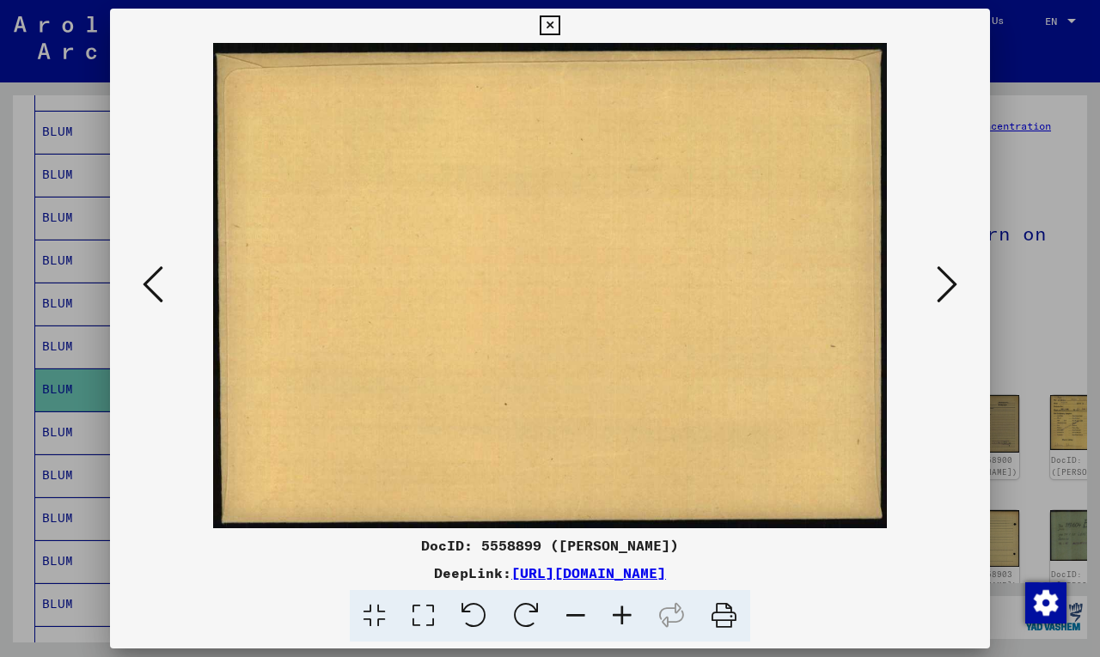
click at [945, 281] on icon at bounding box center [946, 284] width 21 height 41
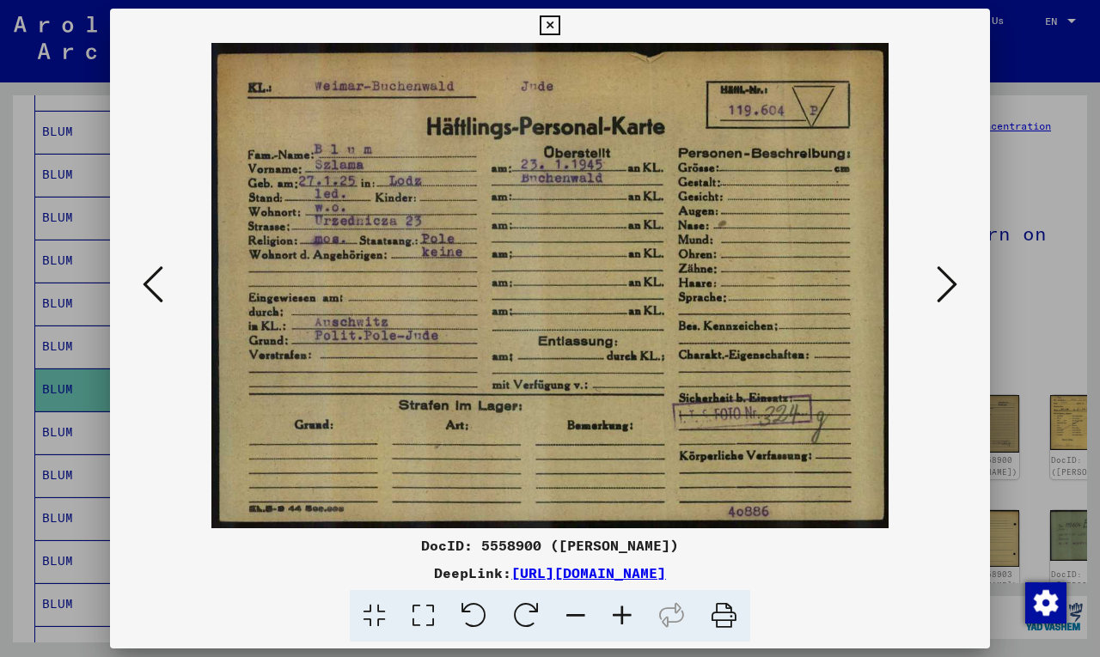
drag, startPoint x: 860, startPoint y: 572, endPoint x: 451, endPoint y: 534, distance: 410.8
click at [451, 534] on div "DocID: 5558900 ([PERSON_NAME]) DeepLink: [URL][DOMAIN_NAME]" at bounding box center [550, 326] width 880 height 634
copy div "DocID: 5558900 ([PERSON_NAME]) DeepLink: [URL][DOMAIN_NAME]"
click at [941, 291] on icon at bounding box center [946, 284] width 21 height 41
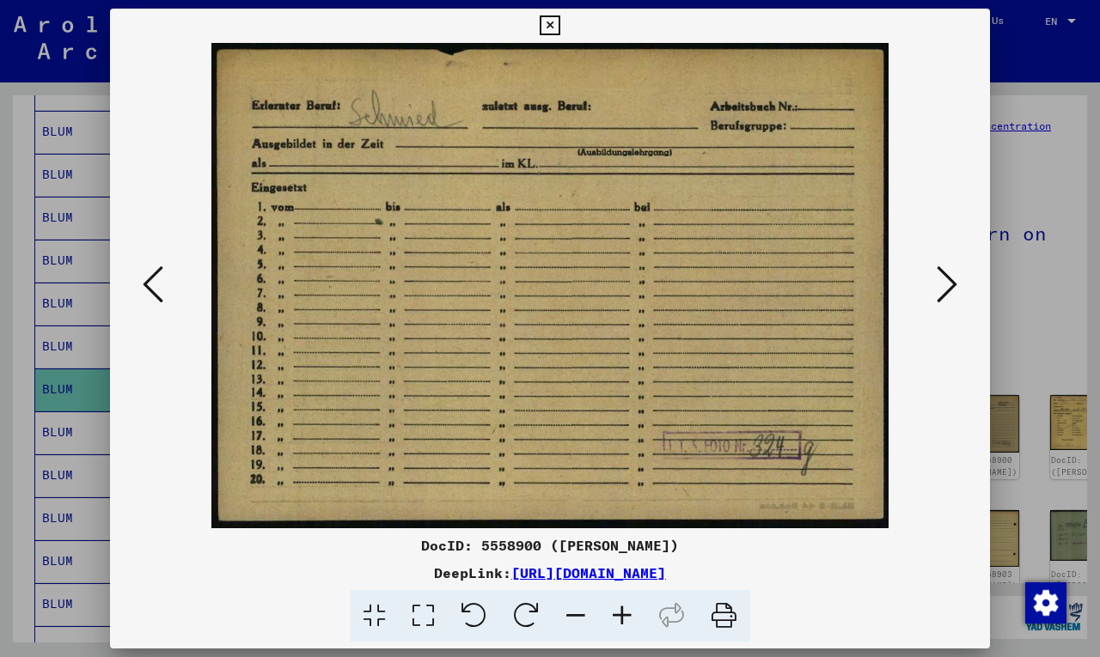
click at [941, 291] on icon at bounding box center [946, 284] width 21 height 41
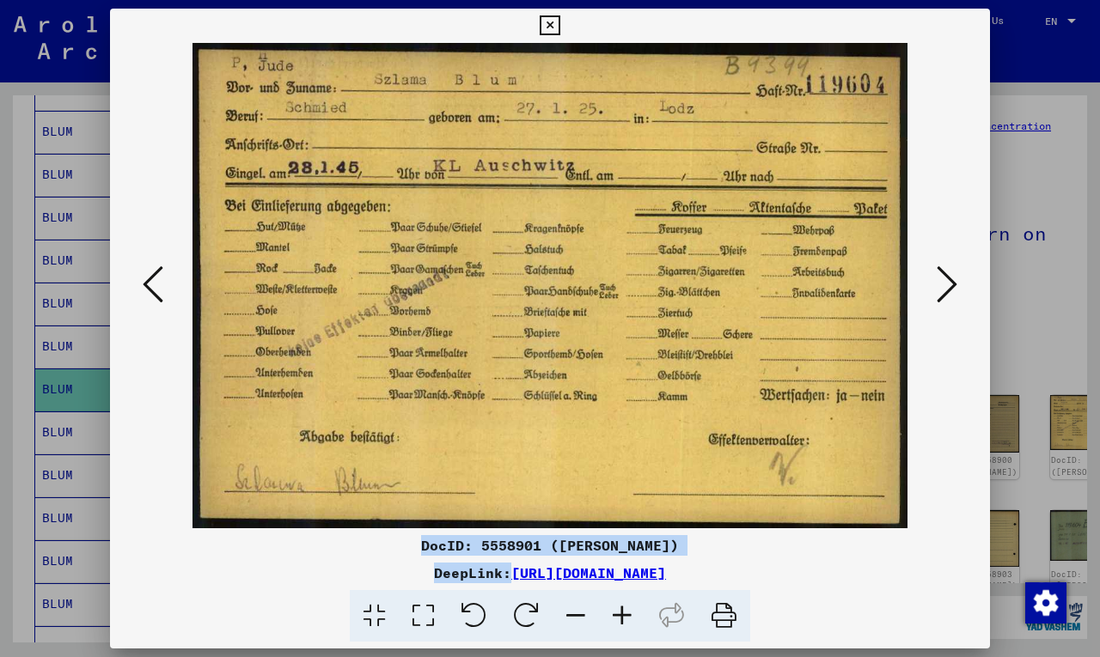
drag, startPoint x: 867, startPoint y: 576, endPoint x: 432, endPoint y: 545, distance: 435.9
click at [432, 545] on div "DocID: 5558901 ([PERSON_NAME]) DeepLink: [URL][DOMAIN_NAME]" at bounding box center [550, 588] width 880 height 107
copy div "DocID: 5558901 ([PERSON_NAME]) DeepLink: [URL][DOMAIN_NAME]"
click at [941, 284] on icon at bounding box center [946, 284] width 21 height 41
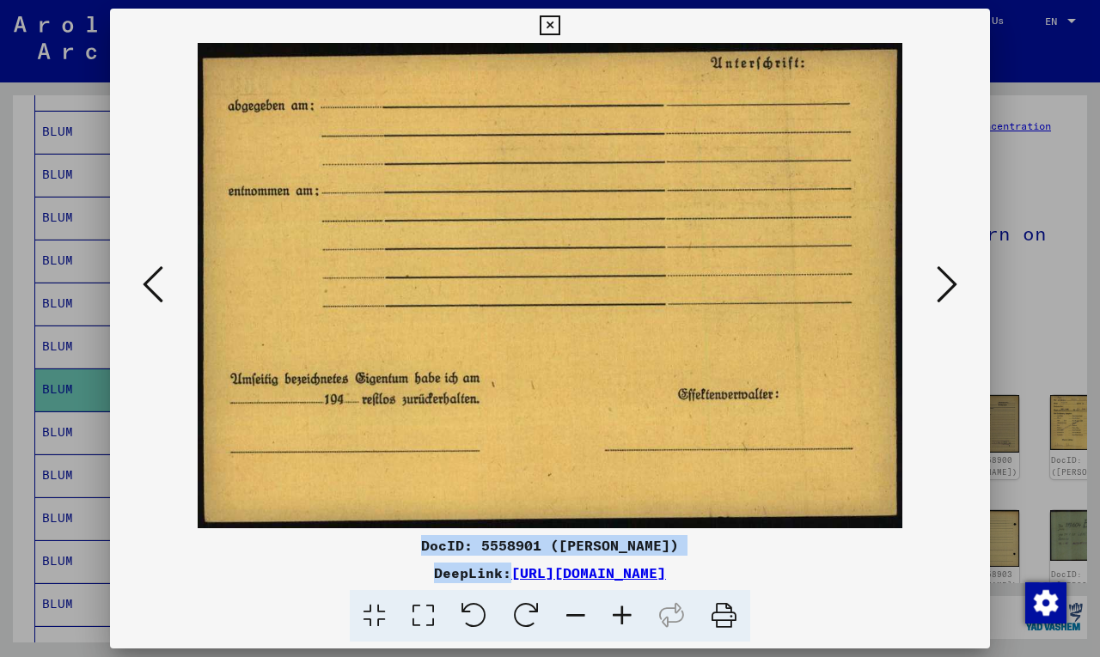
click at [941, 284] on icon at bounding box center [946, 284] width 21 height 41
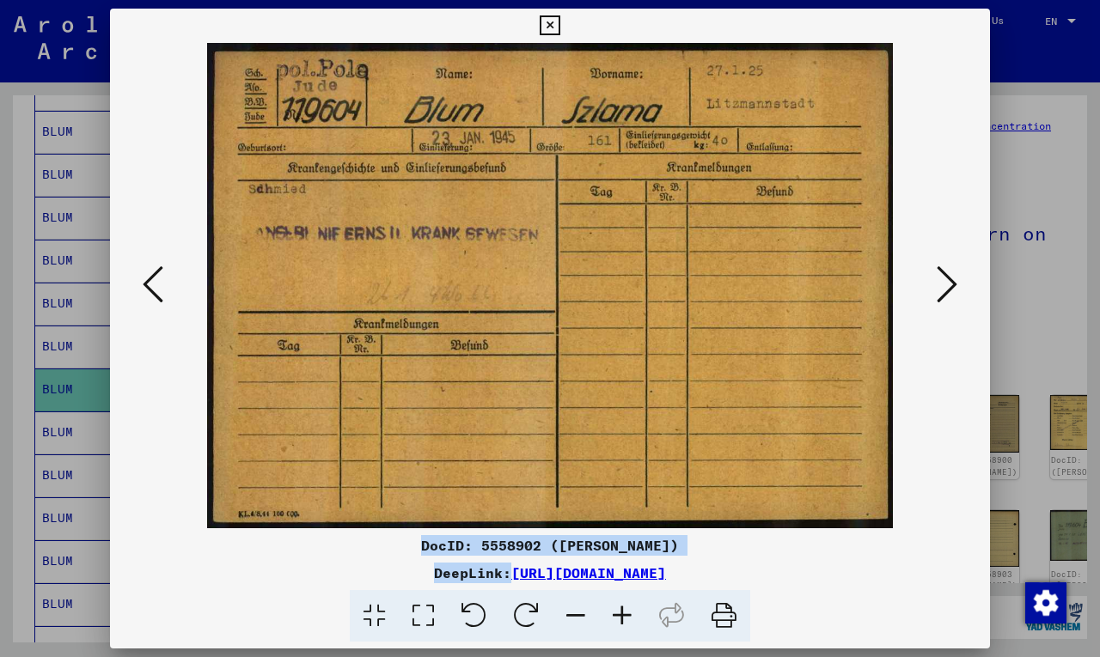
click at [941, 284] on icon at bounding box center [946, 284] width 21 height 41
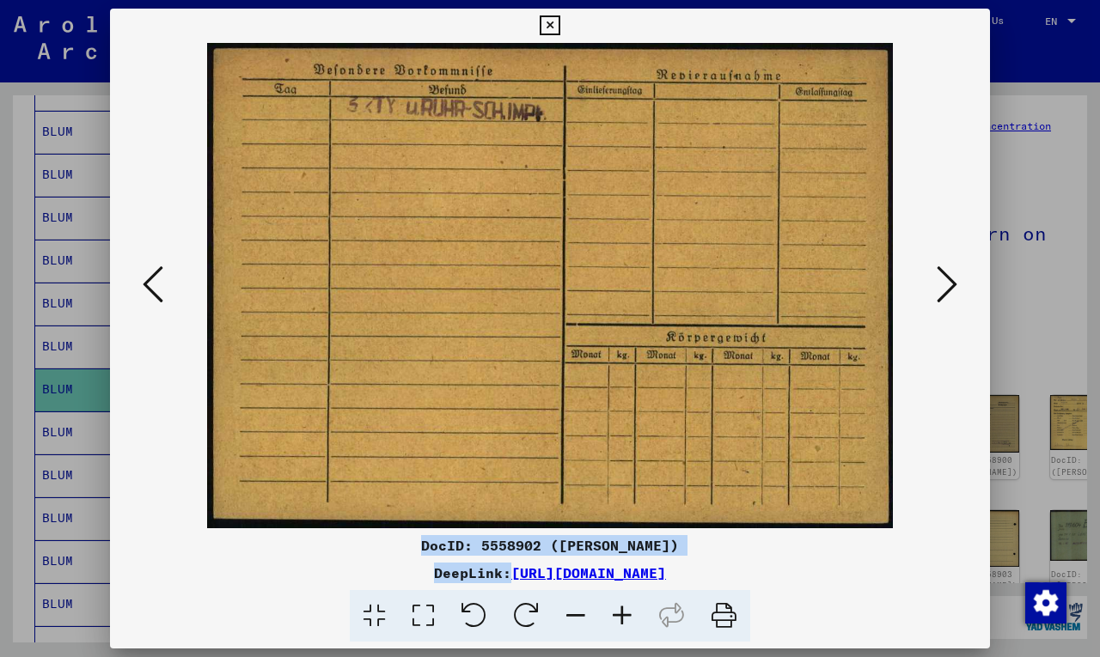
click at [941, 284] on icon at bounding box center [946, 284] width 21 height 41
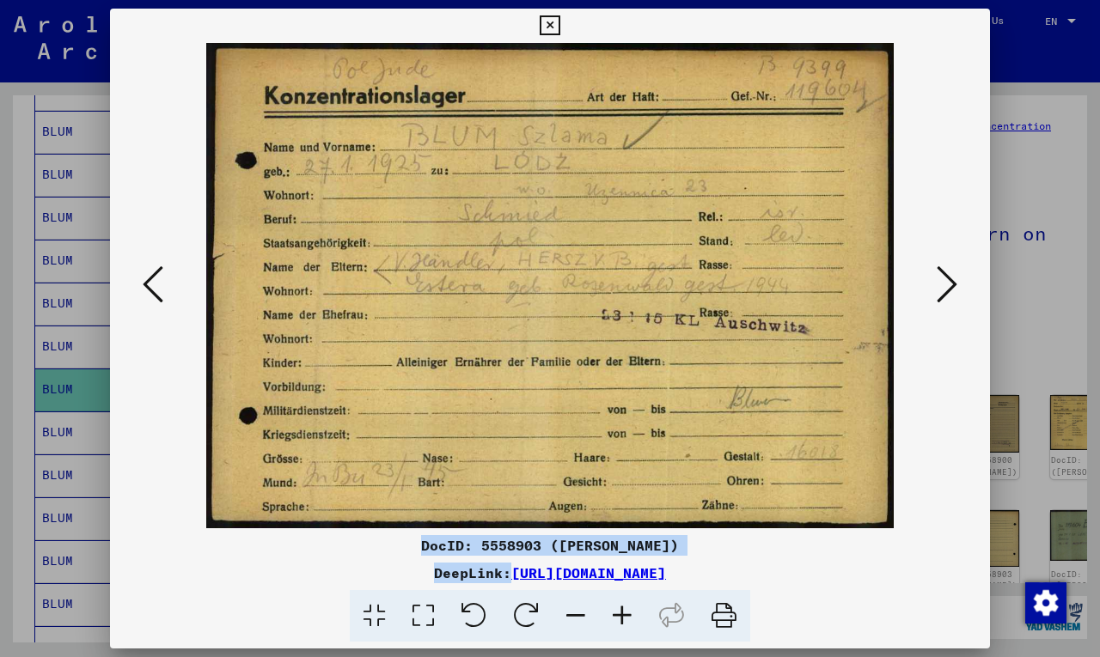
drag, startPoint x: 876, startPoint y: 570, endPoint x: 406, endPoint y: 535, distance: 471.2
click at [412, 536] on div "DocID: 5558903 ([PERSON_NAME]) DeepLink: [URL][DOMAIN_NAME]" at bounding box center [550, 588] width 880 height 107
copy div "DocID: 5558903 ([PERSON_NAME]) DeepLink: [URL][DOMAIN_NAME]"
click at [911, 580] on div "DeepLink: [URL][DOMAIN_NAME]" at bounding box center [550, 573] width 880 height 21
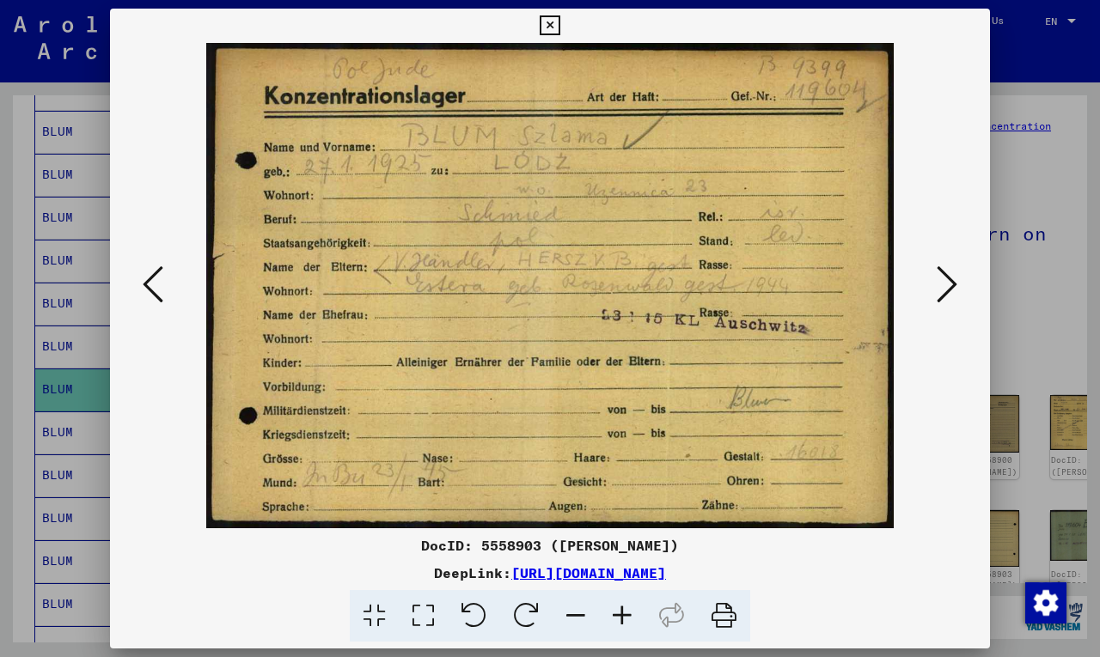
click at [940, 280] on icon at bounding box center [946, 284] width 21 height 41
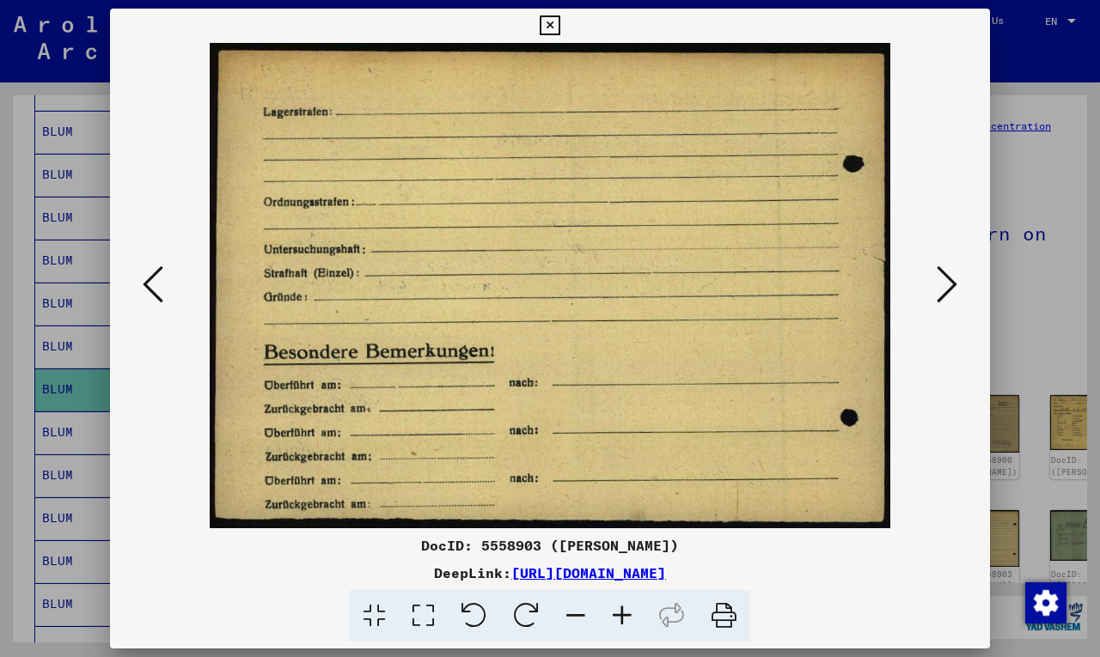
click at [940, 280] on icon at bounding box center [946, 284] width 21 height 41
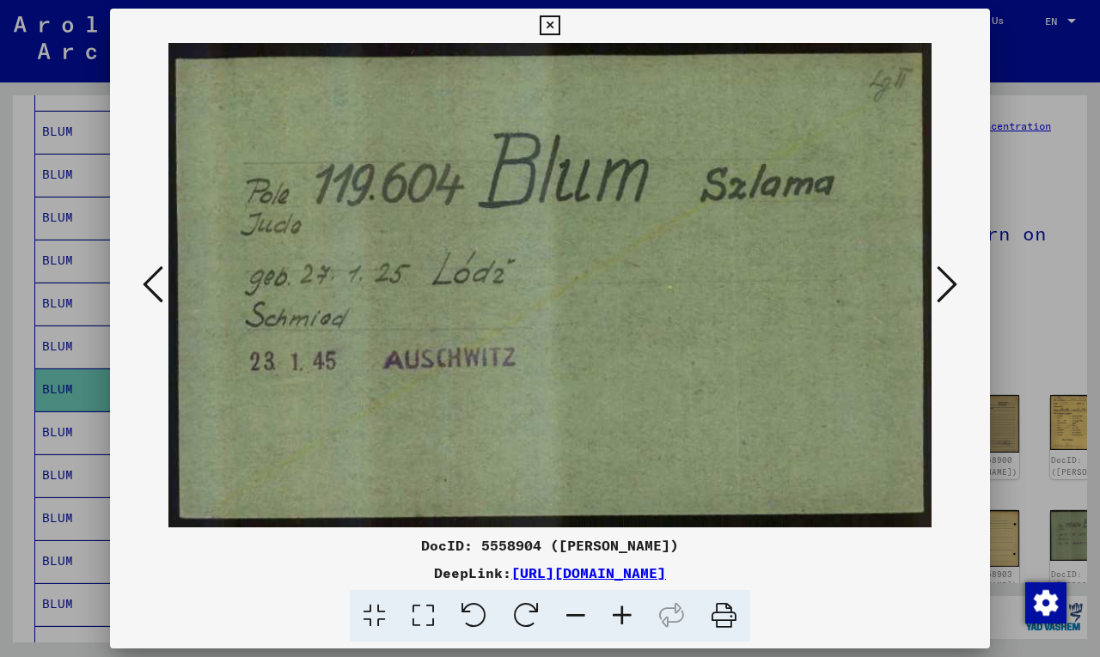
click at [940, 280] on icon at bounding box center [946, 284] width 21 height 41
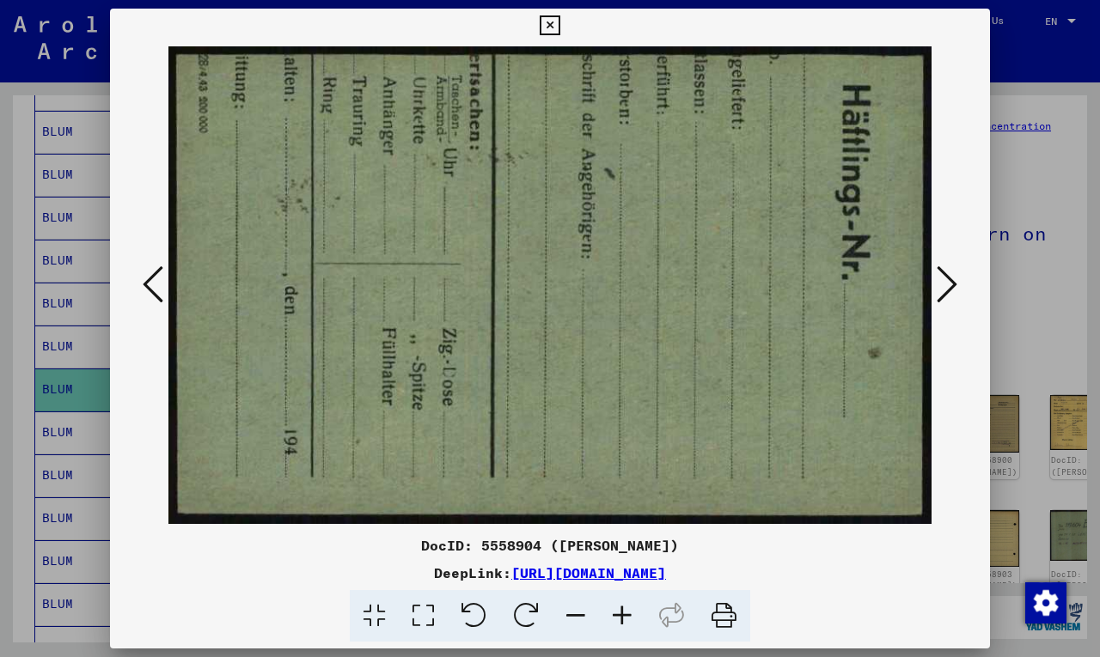
click at [940, 280] on icon at bounding box center [946, 284] width 21 height 41
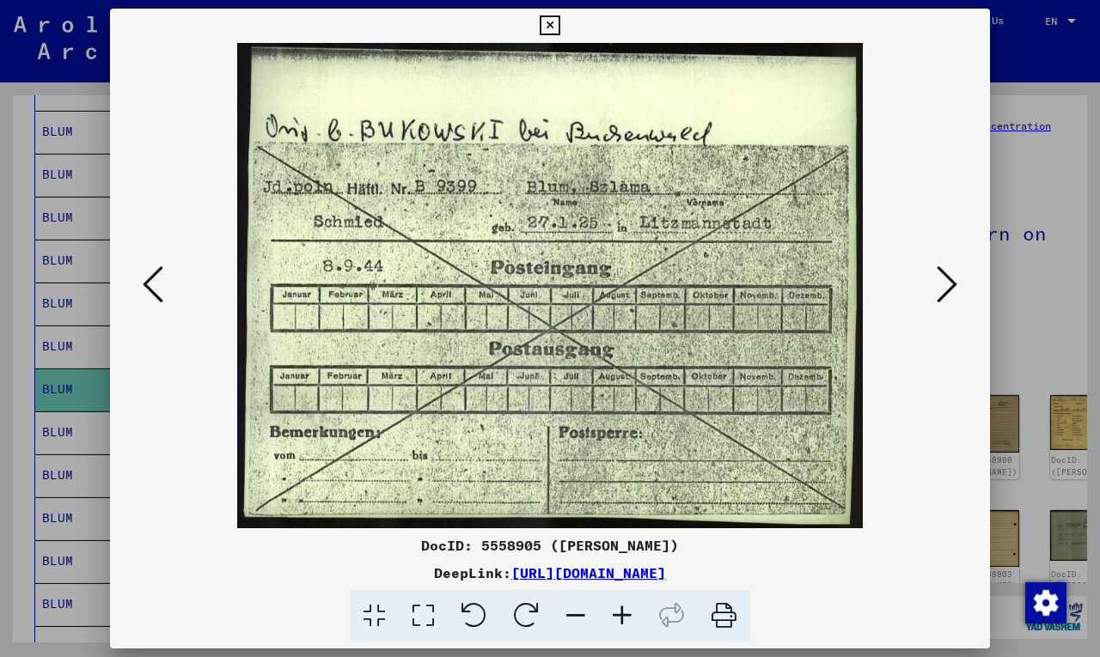
click at [940, 280] on icon at bounding box center [946, 284] width 21 height 41
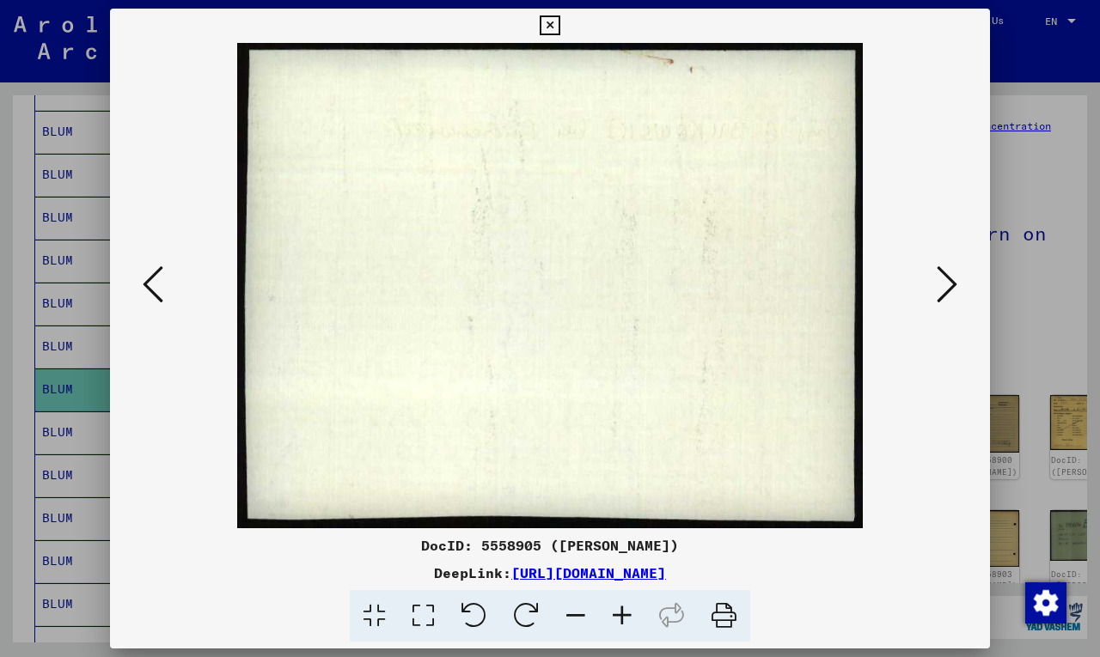
click at [940, 280] on icon at bounding box center [946, 284] width 21 height 41
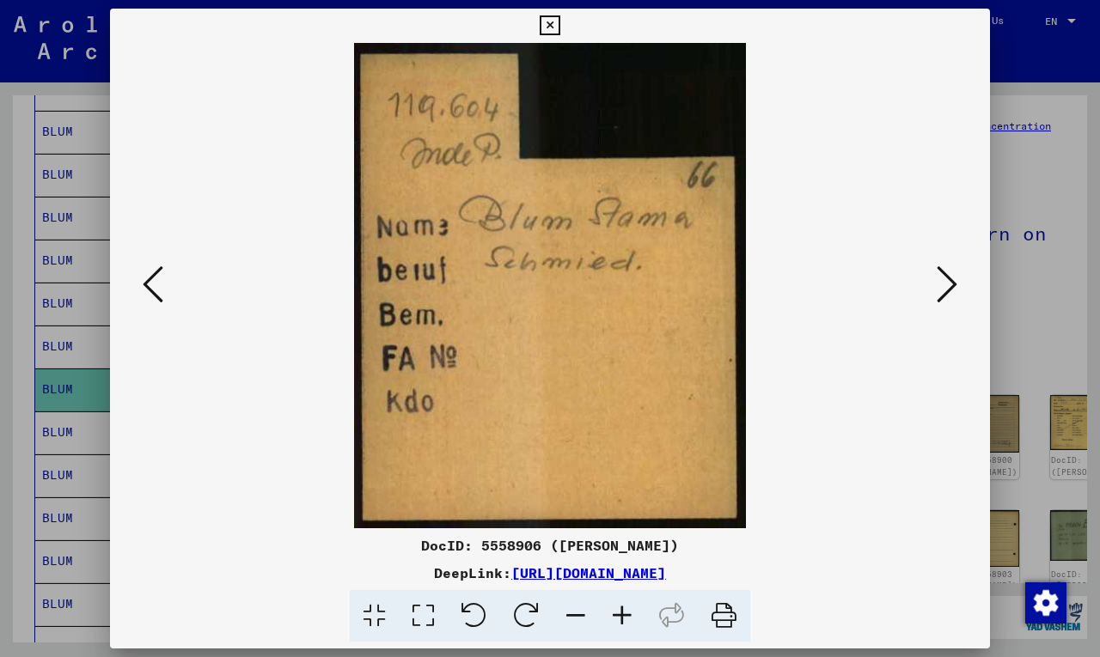
click at [940, 280] on icon at bounding box center [946, 284] width 21 height 41
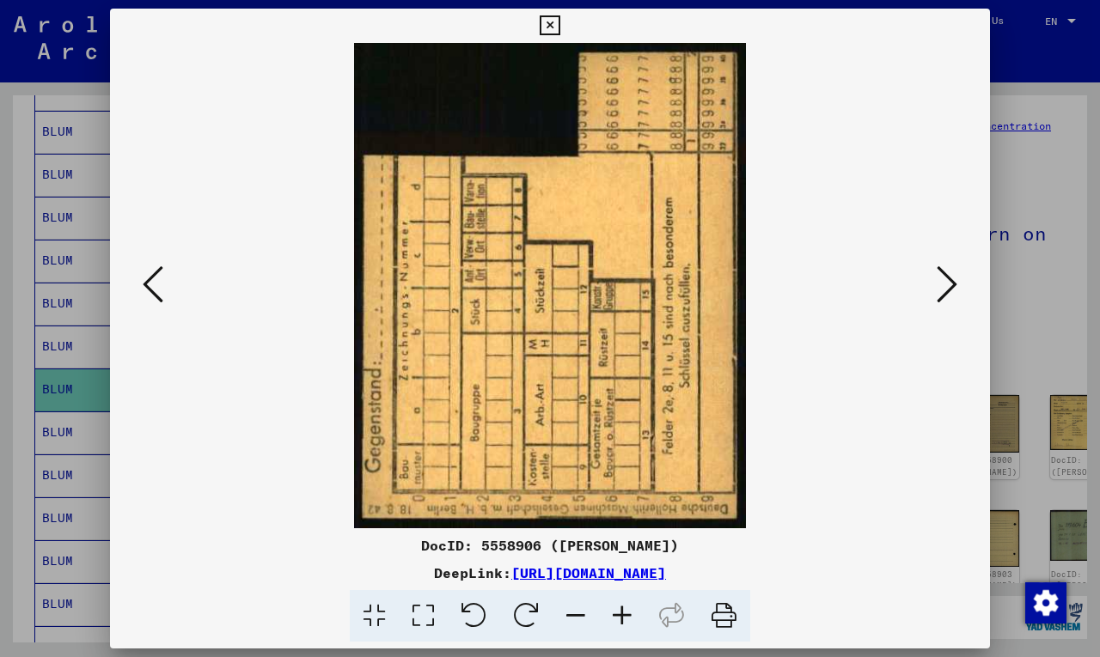
click at [940, 280] on icon at bounding box center [946, 284] width 21 height 41
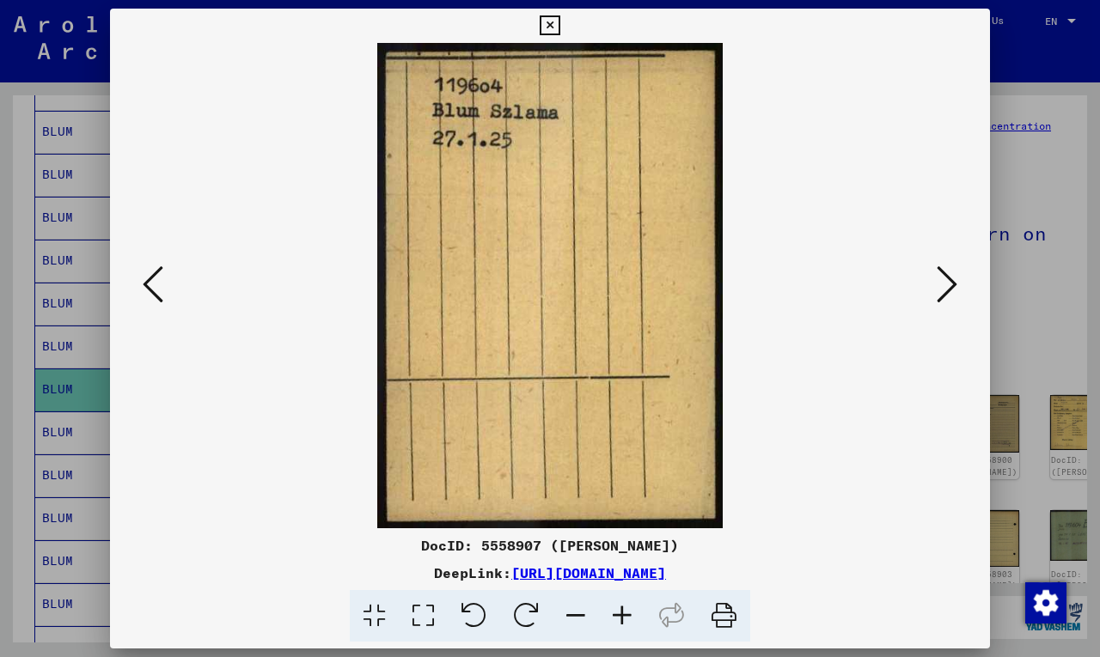
click at [940, 280] on icon at bounding box center [946, 284] width 21 height 41
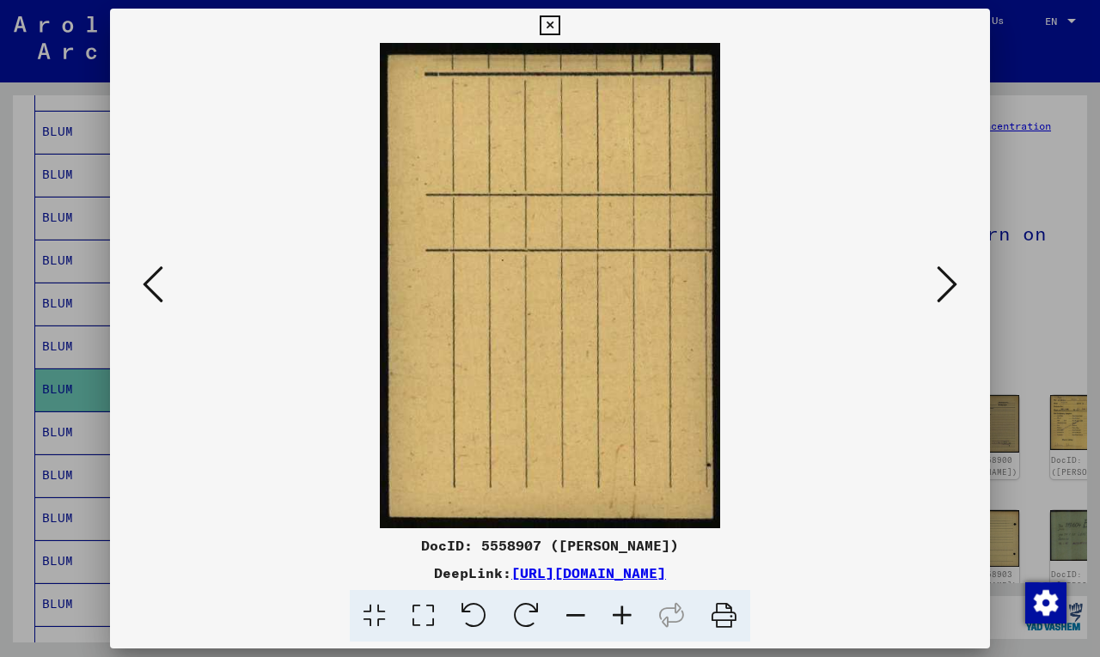
click at [940, 280] on icon at bounding box center [946, 284] width 21 height 41
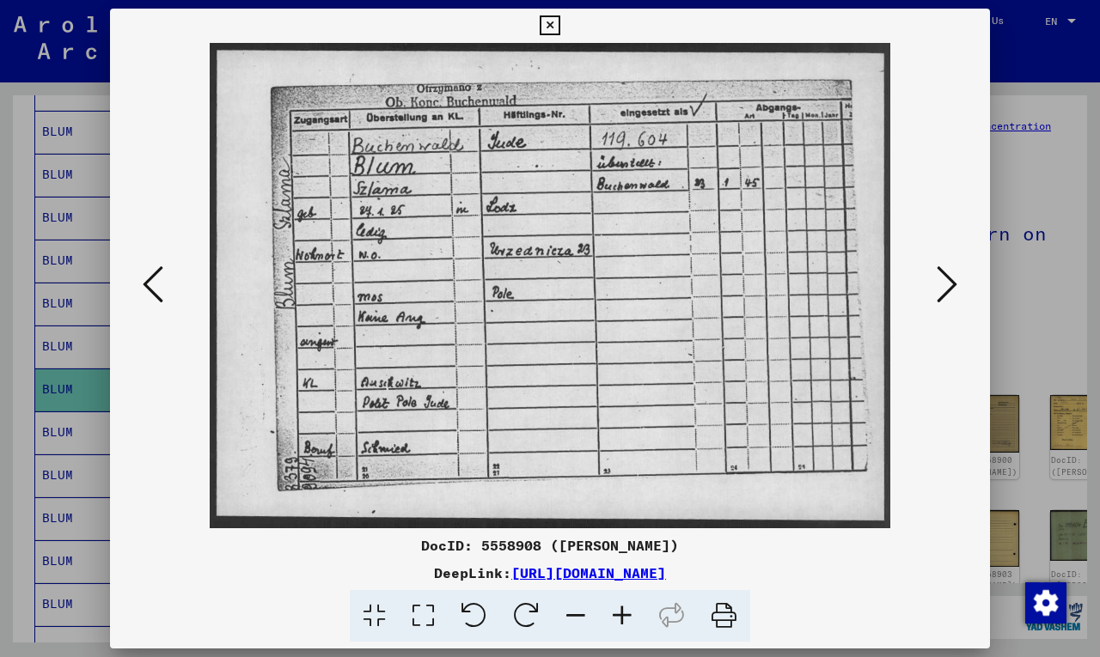
click at [940, 280] on icon at bounding box center [946, 284] width 21 height 41
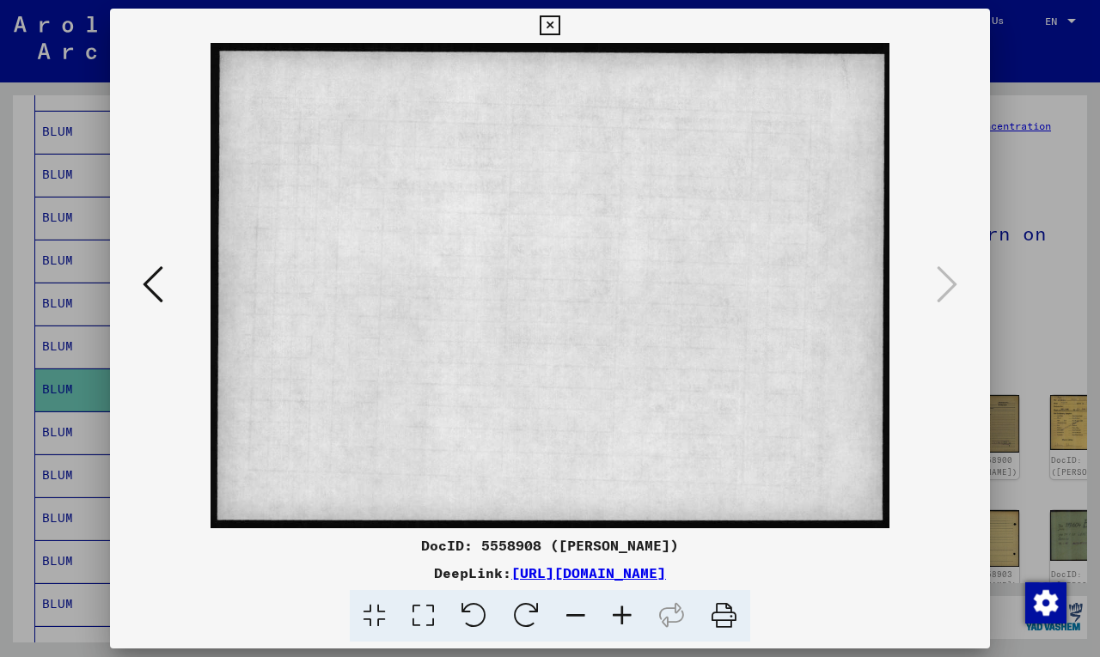
drag, startPoint x: 554, startPoint y: 21, endPoint x: 593, endPoint y: 121, distance: 106.9
click at [554, 21] on icon at bounding box center [550, 25] width 20 height 21
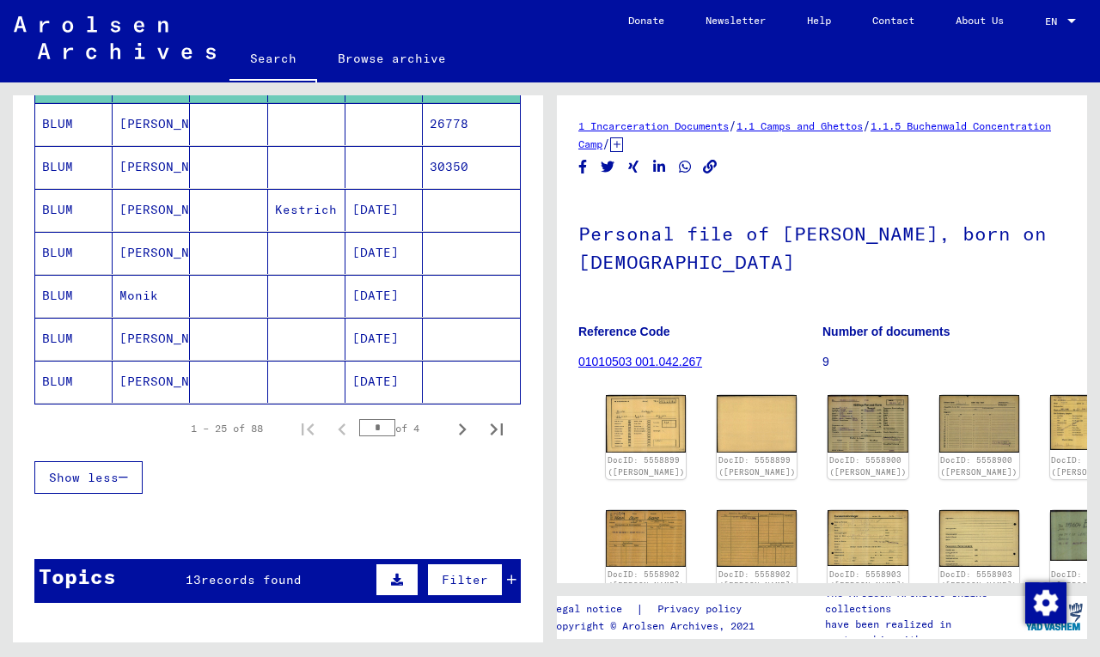
scroll to position [1022, 0]
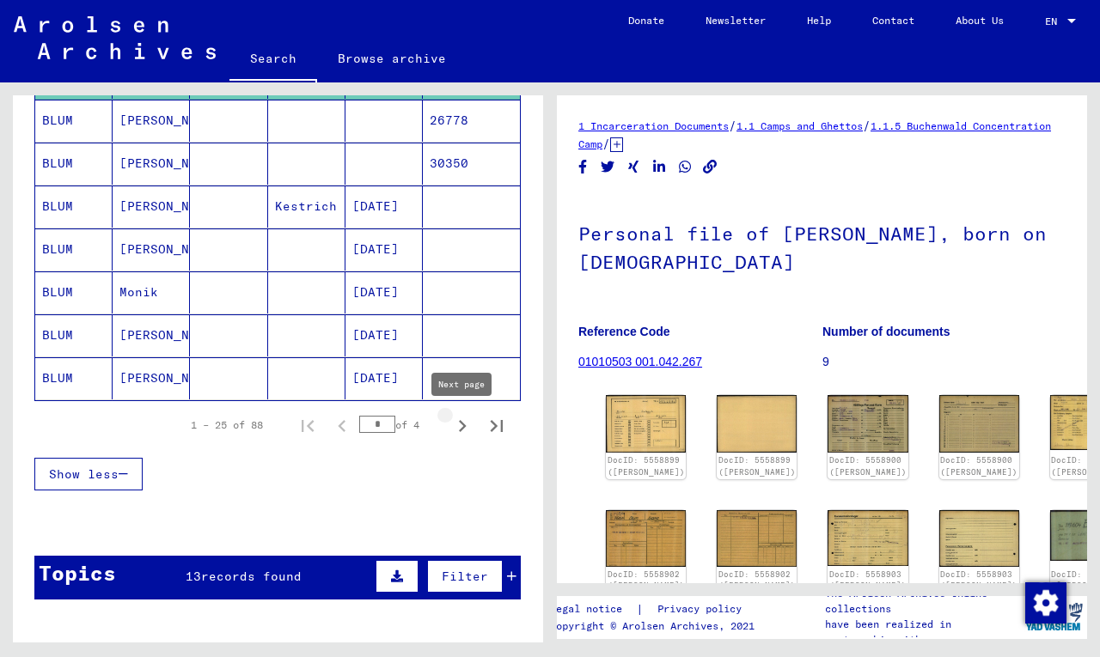
click at [463, 426] on icon "Next page" at bounding box center [463, 426] width 8 height 12
type input "*"
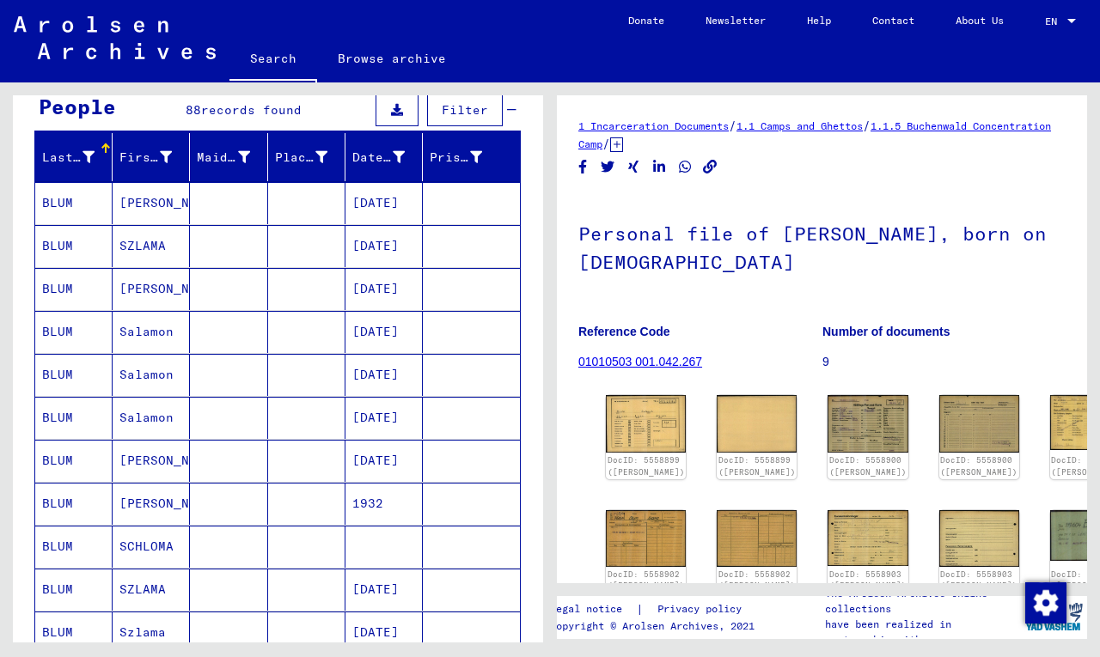
scroll to position [165, 0]
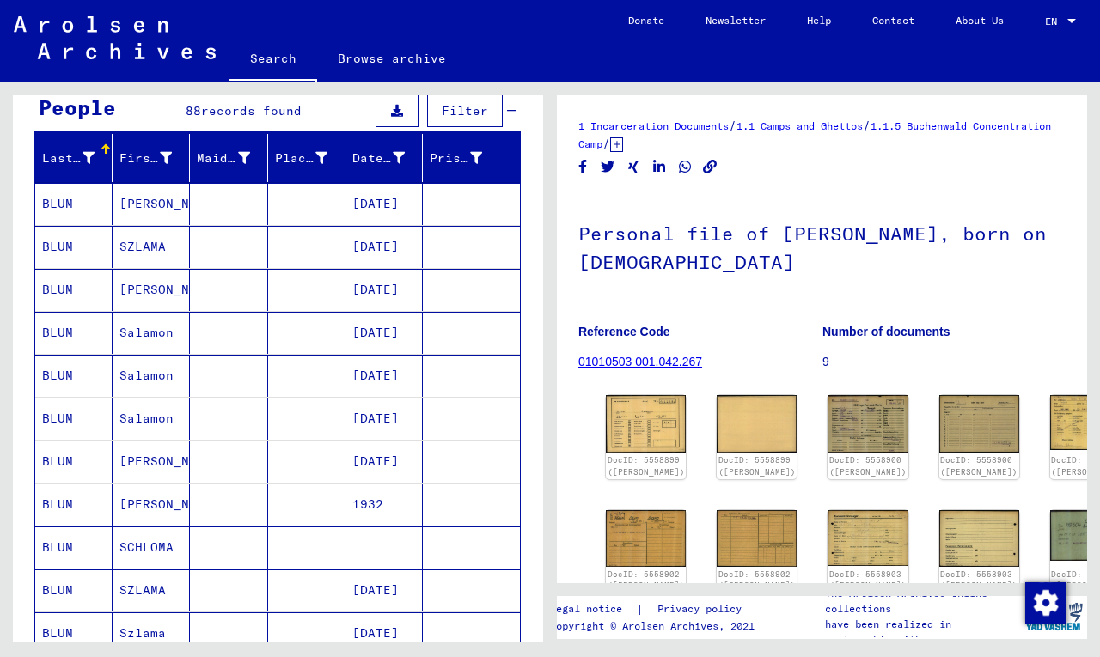
click at [68, 249] on mat-cell "BLUM" at bounding box center [73, 247] width 77 height 42
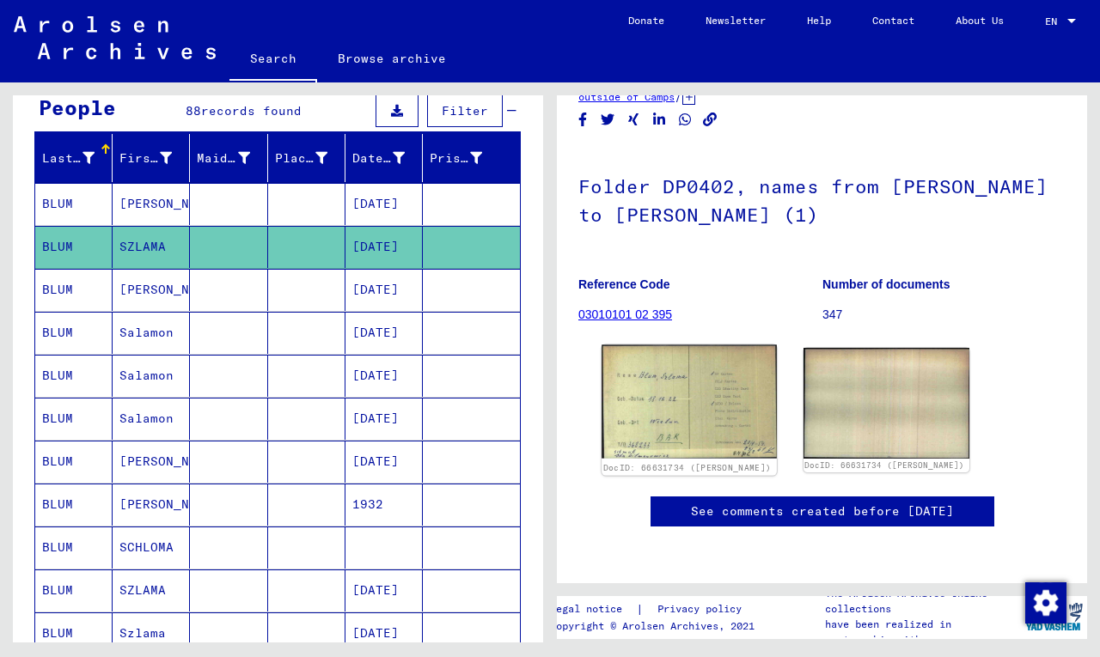
scroll to position [106, 0]
click at [716, 407] on img at bounding box center [688, 402] width 174 height 114
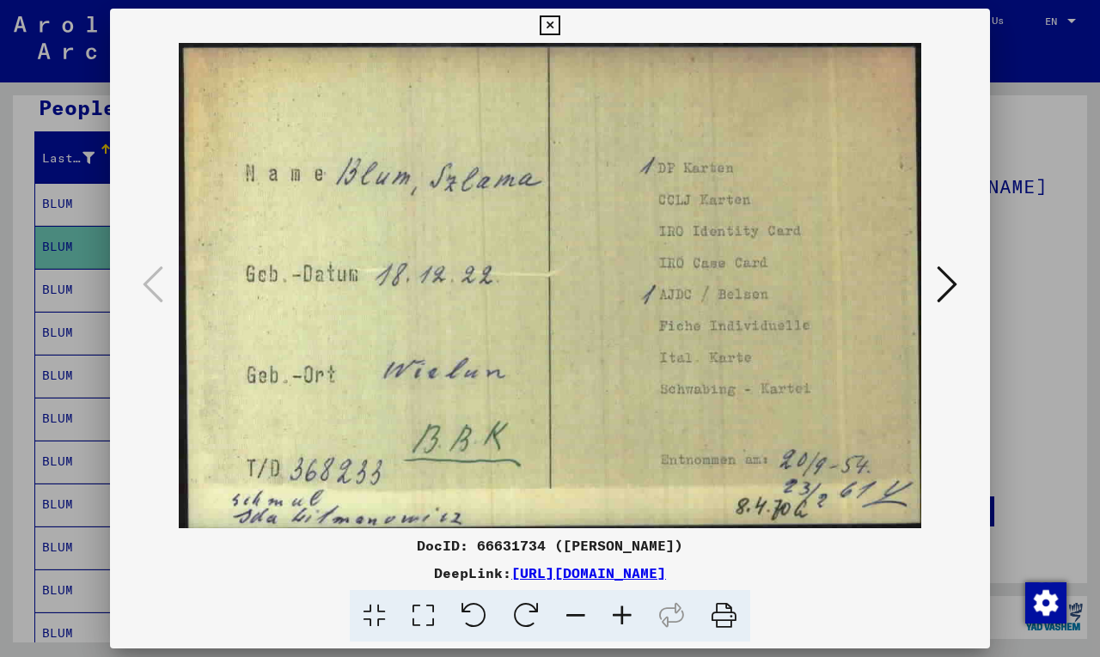
drag, startPoint x: 873, startPoint y: 579, endPoint x: 427, endPoint y: 546, distance: 447.1
click at [427, 546] on div "DocID: 66631734 ([PERSON_NAME]) DeepLink: [URL][DOMAIN_NAME]" at bounding box center [550, 588] width 880 height 107
copy div "DocID: 66631734 ([PERSON_NAME]) DeepLink: [URL][DOMAIN_NAME]"
click at [948, 286] on icon at bounding box center [946, 284] width 21 height 41
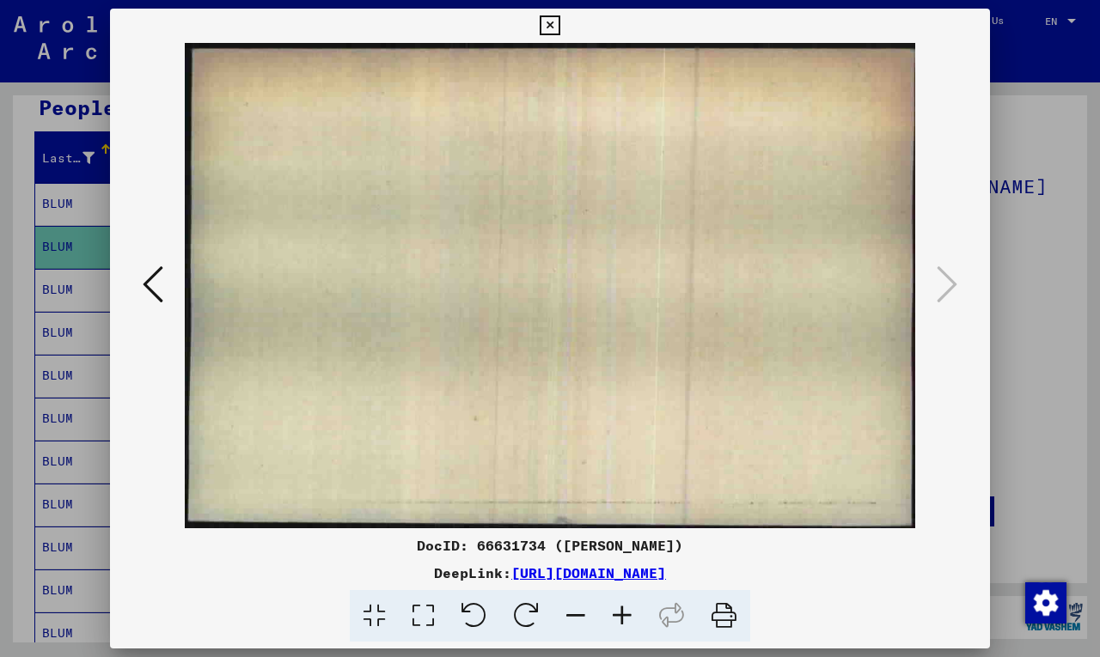
click at [148, 287] on icon at bounding box center [153, 284] width 21 height 41
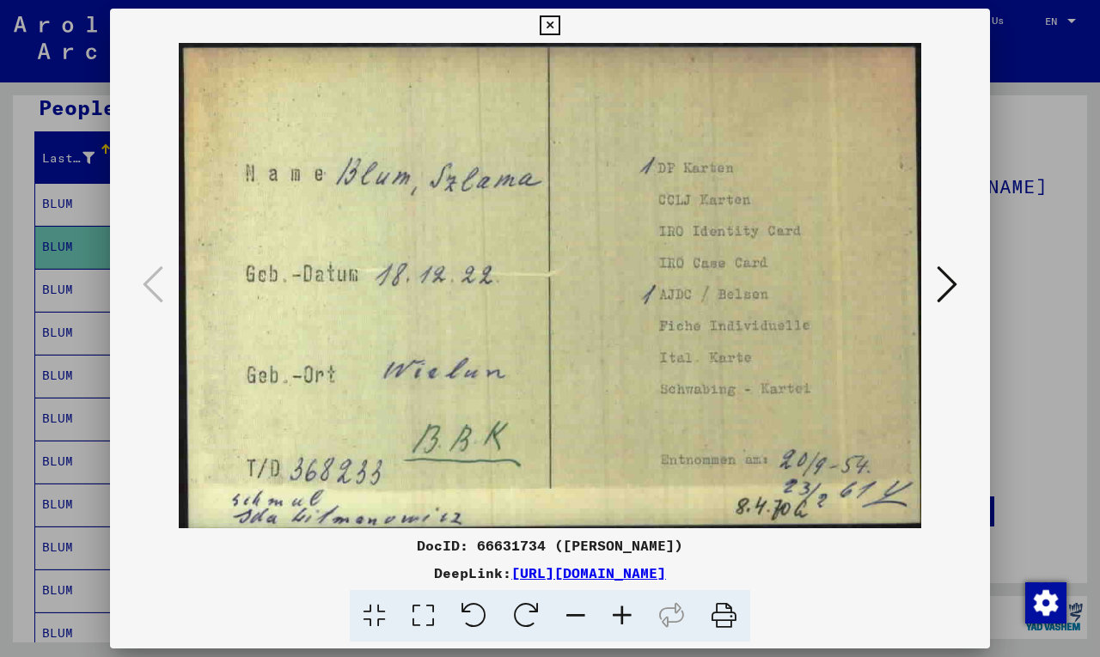
click at [554, 26] on icon at bounding box center [550, 25] width 20 height 21
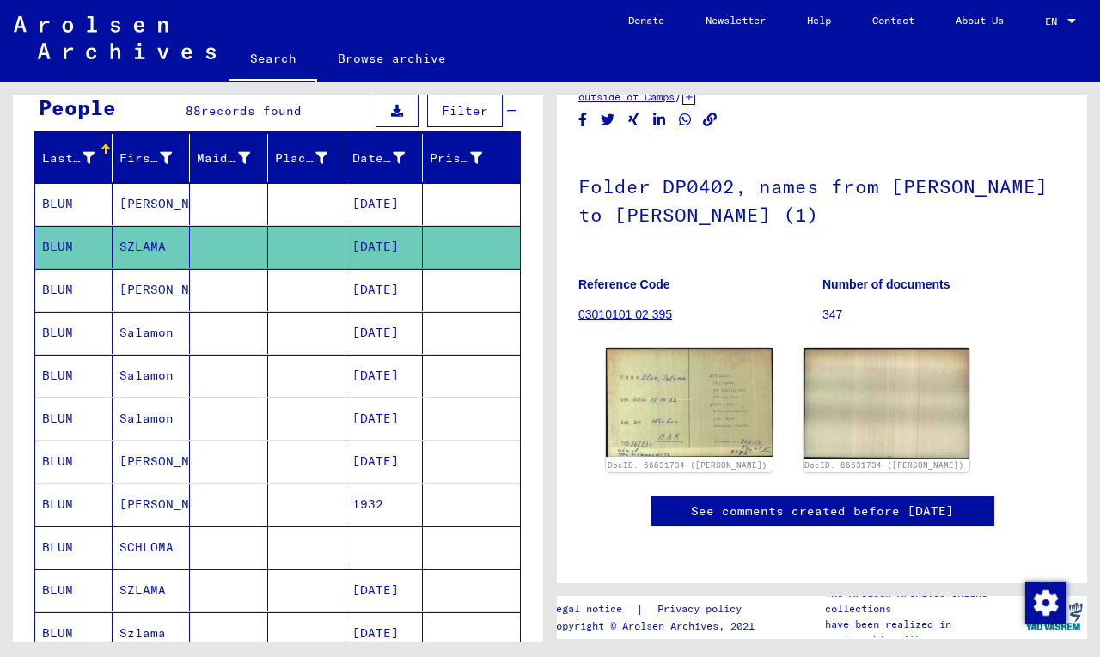
click at [70, 588] on icon at bounding box center [71, 588] width 43 height 69
click at [62, 623] on mat-cell "BLUM" at bounding box center [73, 634] width 77 height 42
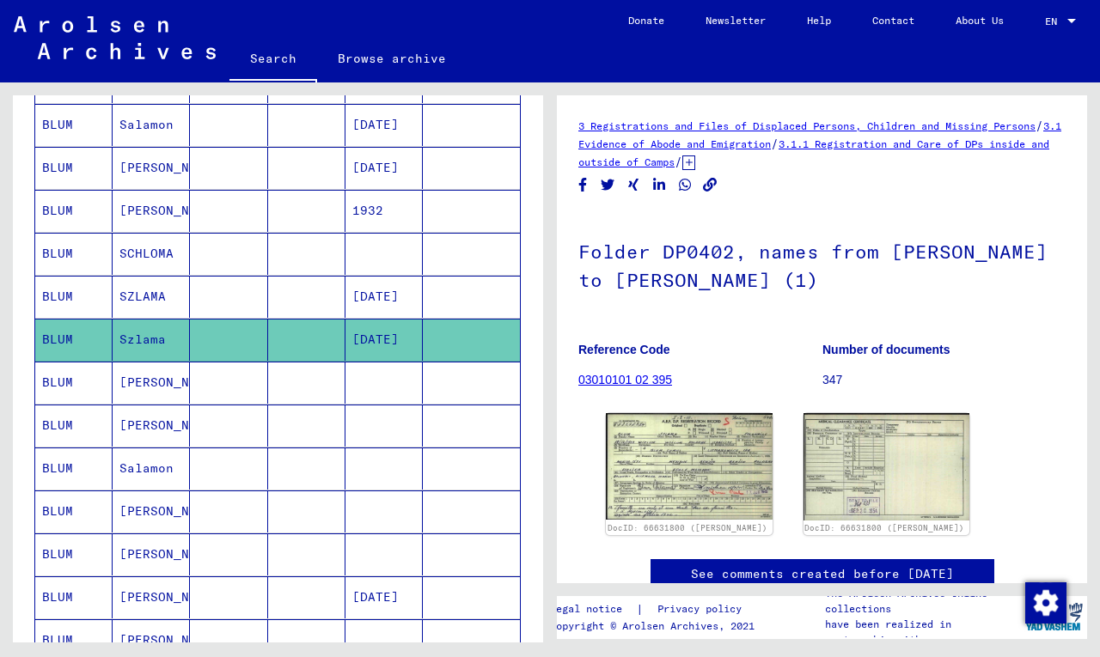
scroll to position [465, 0]
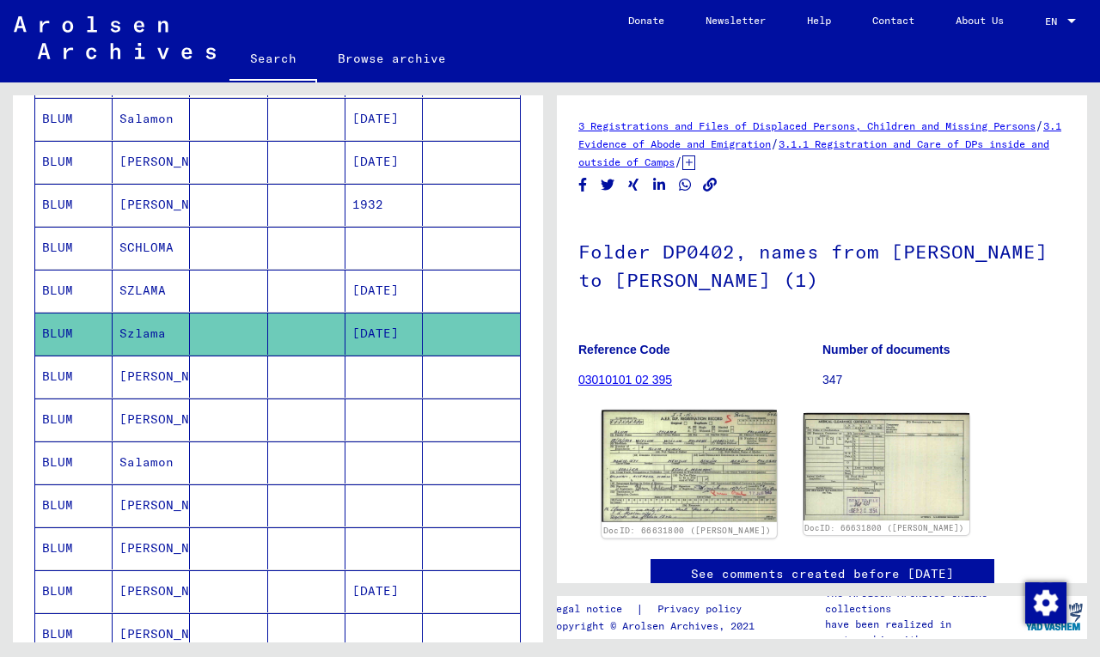
click at [656, 475] on img at bounding box center [688, 467] width 174 height 112
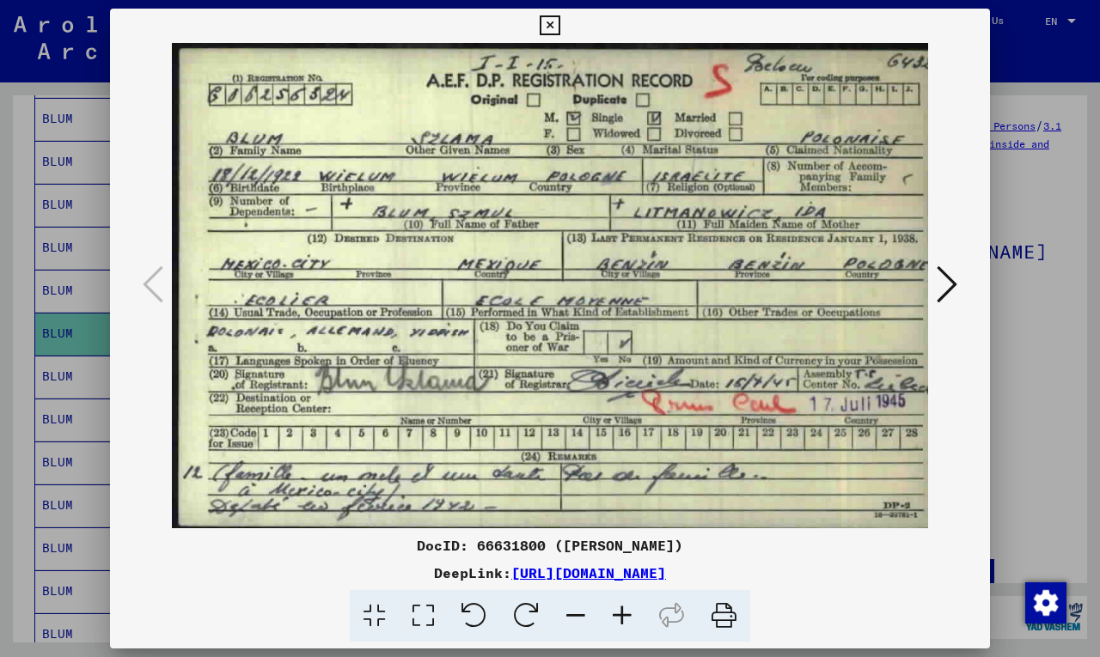
drag, startPoint x: 857, startPoint y: 572, endPoint x: 422, endPoint y: 546, distance: 435.5
click at [422, 546] on div "DocID: 66631800 ([PERSON_NAME]) DeepLink: [URL][DOMAIN_NAME]" at bounding box center [550, 588] width 880 height 107
copy div "DocID: 66631800 ([PERSON_NAME]) DeepLink: [URL][DOMAIN_NAME]"
click at [942, 288] on icon at bounding box center [946, 284] width 21 height 41
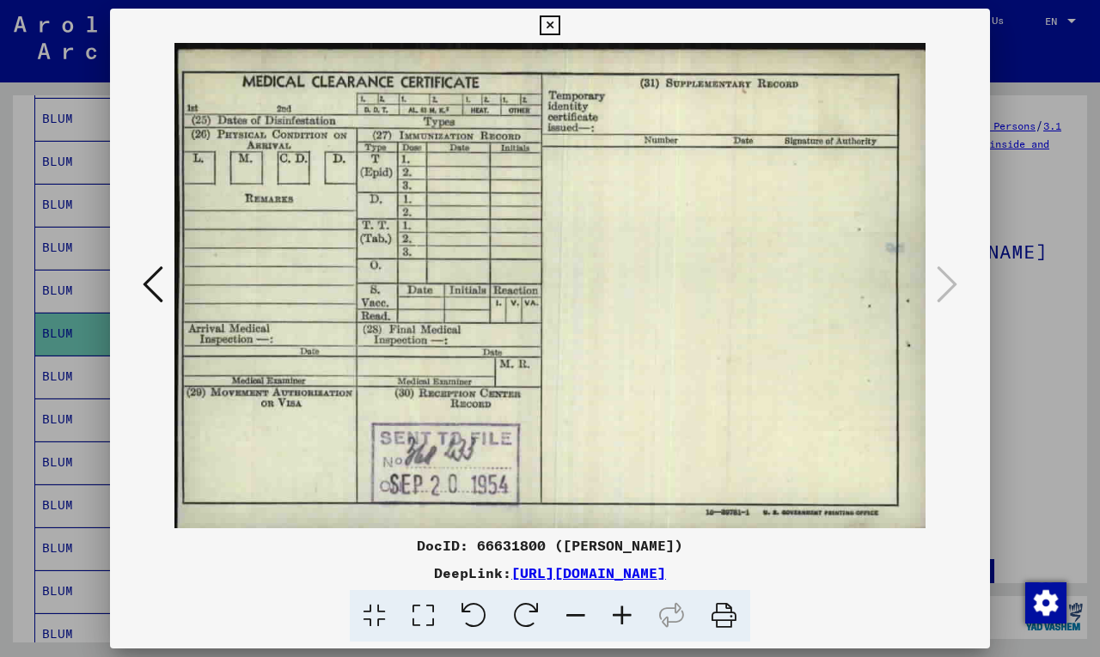
click at [553, 26] on icon at bounding box center [550, 25] width 20 height 21
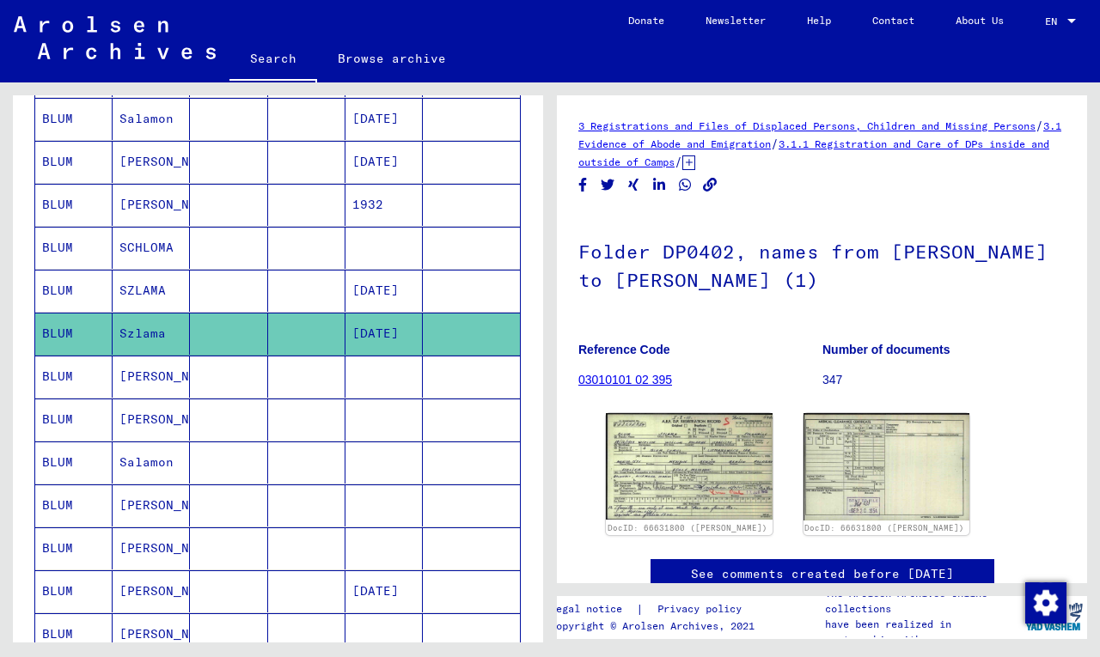
click at [69, 290] on mat-cell "BLUM" at bounding box center [73, 291] width 77 height 42
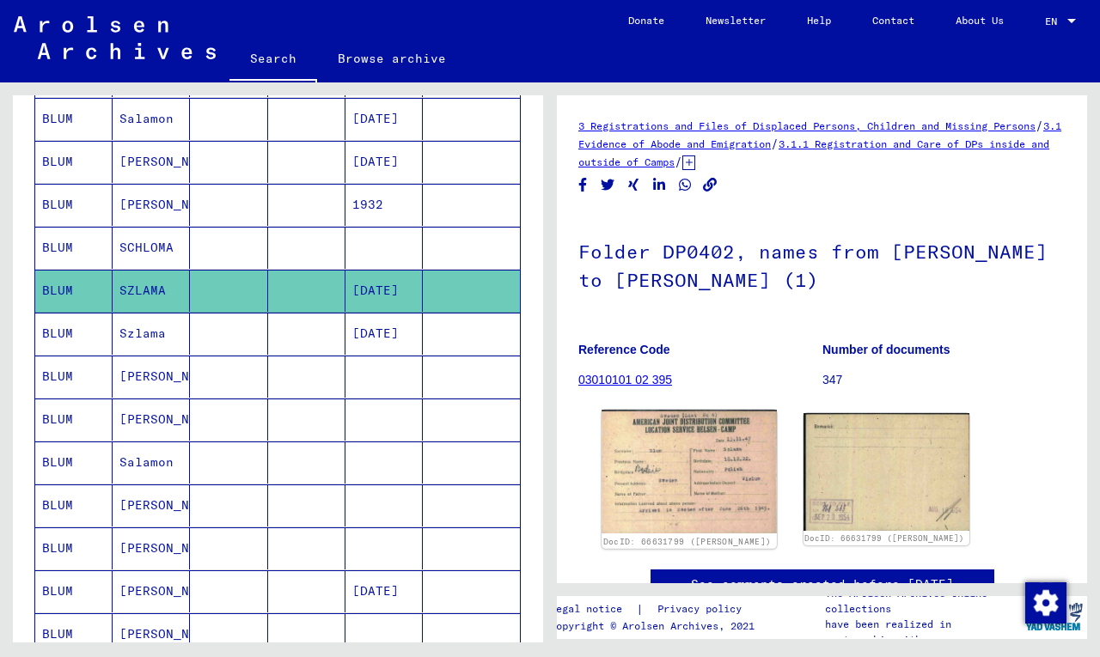
click at [650, 455] on img at bounding box center [688, 472] width 174 height 124
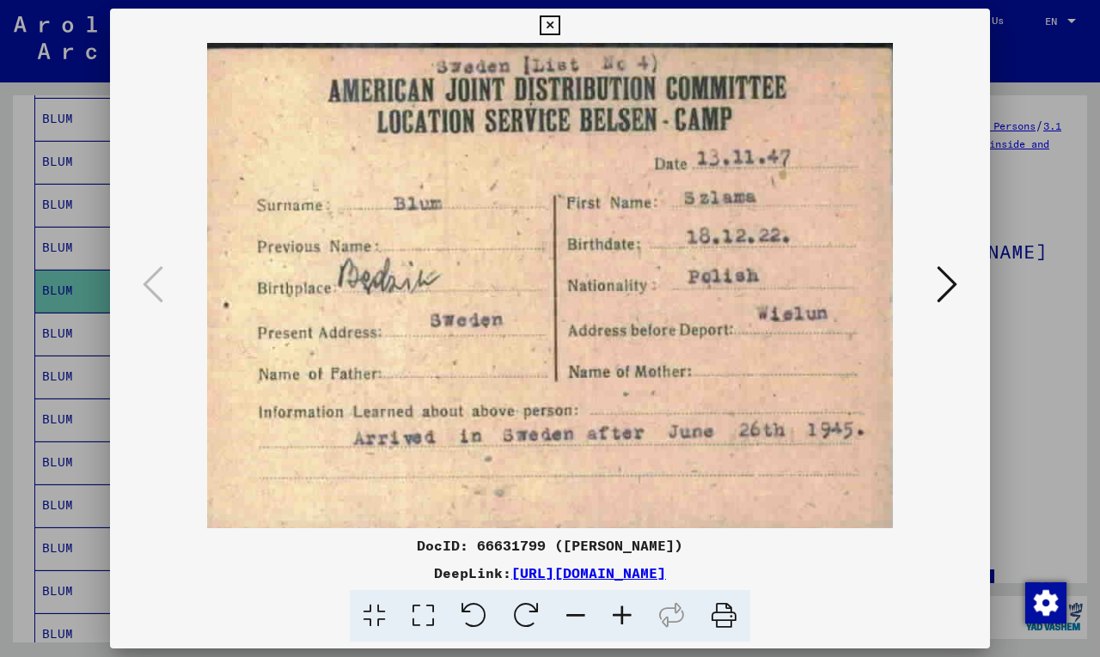
drag, startPoint x: 860, startPoint y: 570, endPoint x: 425, endPoint y: 544, distance: 435.5
click at [426, 544] on div "DocID: 66631799 ([PERSON_NAME]) DeepLink: [URL][DOMAIN_NAME]" at bounding box center [550, 588] width 880 height 107
copy div "DocID: 66631799 ([PERSON_NAME]) DeepLink: [URL][DOMAIN_NAME]"
click at [890, 557] on div "DocID: 66631799 ([PERSON_NAME]) DeepLink: [URL][DOMAIN_NAME]" at bounding box center [550, 588] width 880 height 107
click at [945, 283] on icon at bounding box center [946, 284] width 21 height 41
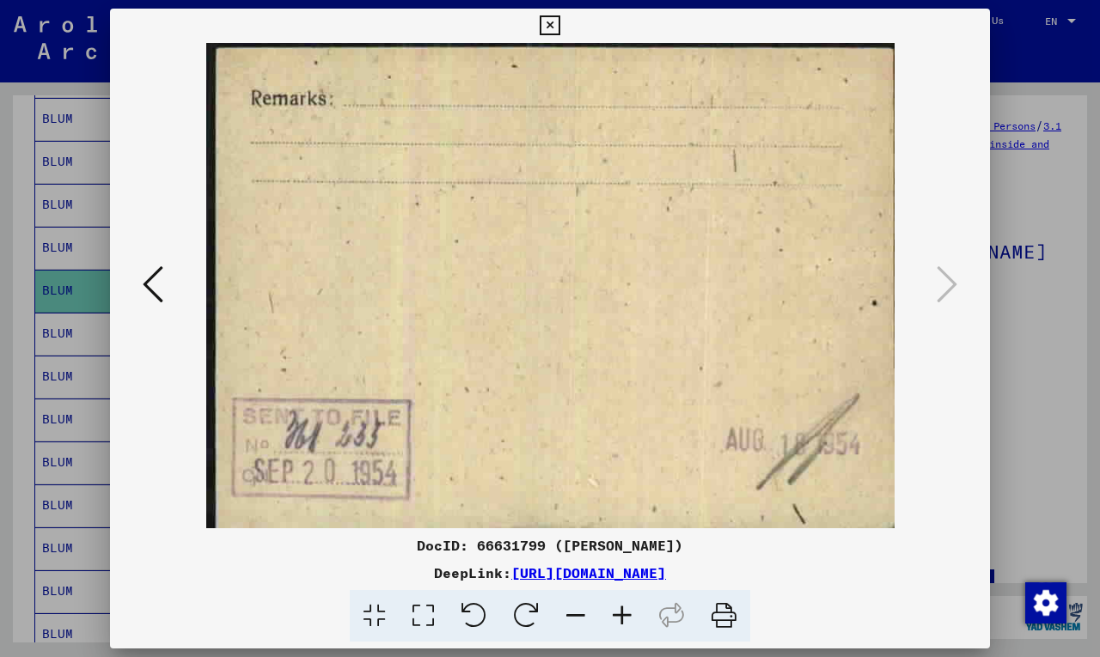
click at [547, 17] on icon at bounding box center [550, 25] width 20 height 21
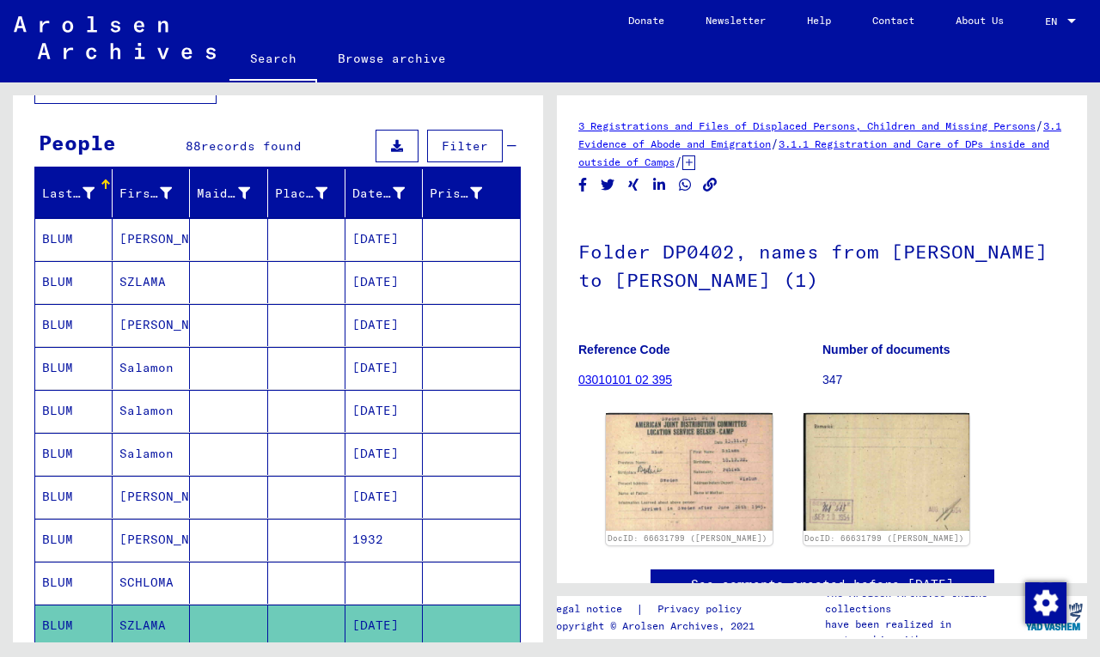
scroll to position [177, 0]
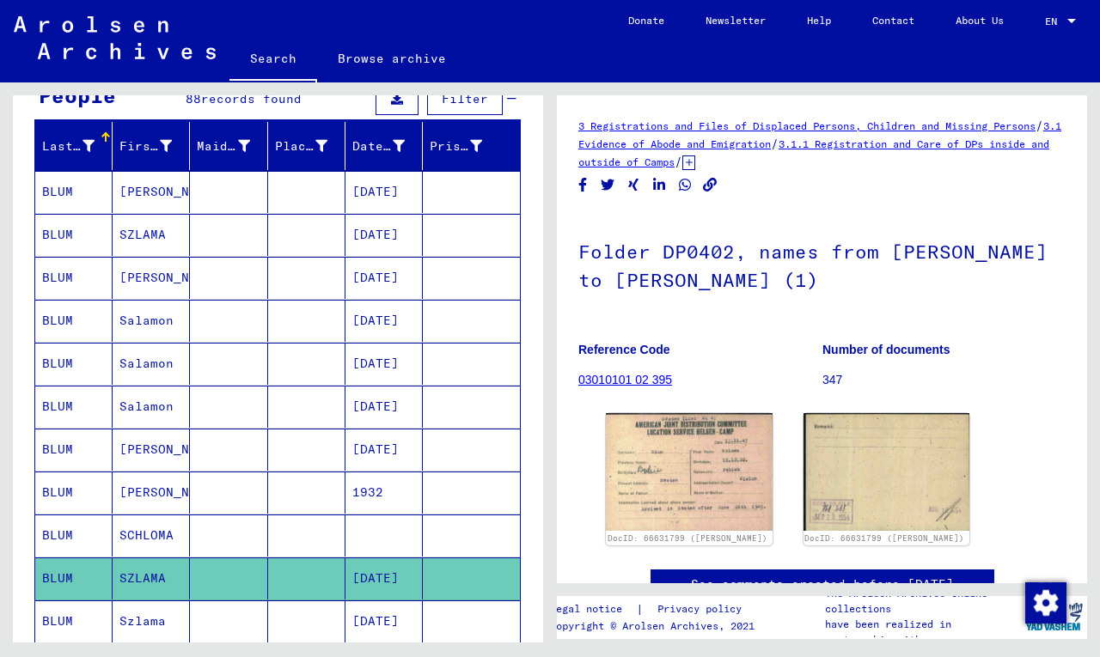
click at [70, 279] on mat-cell "BLUM" at bounding box center [73, 278] width 77 height 42
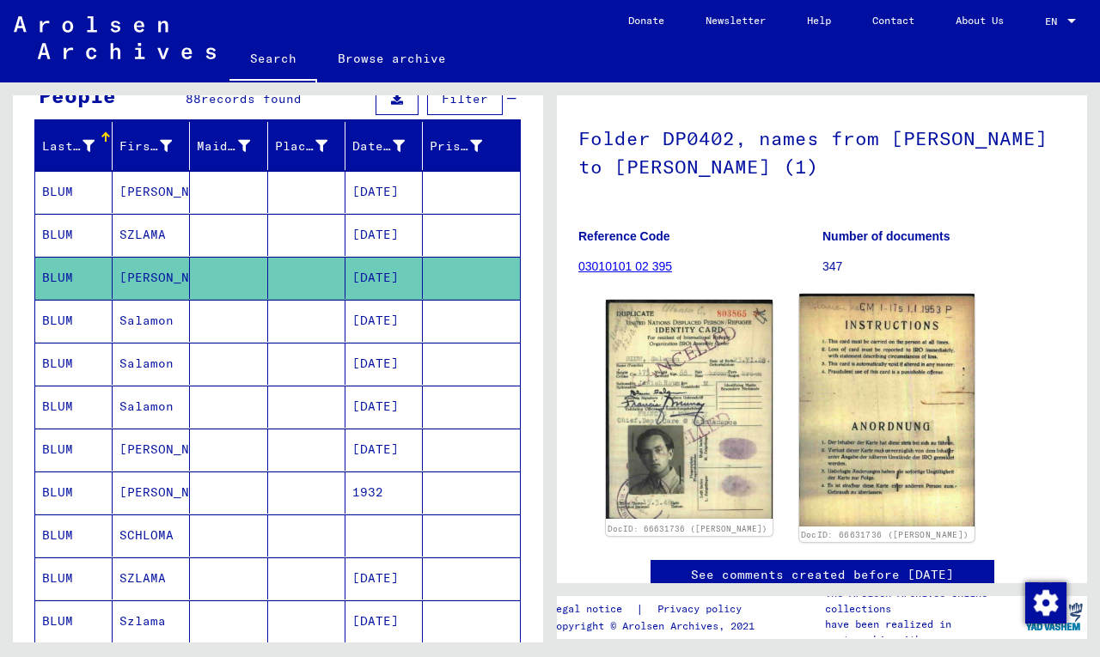
scroll to position [130, 0]
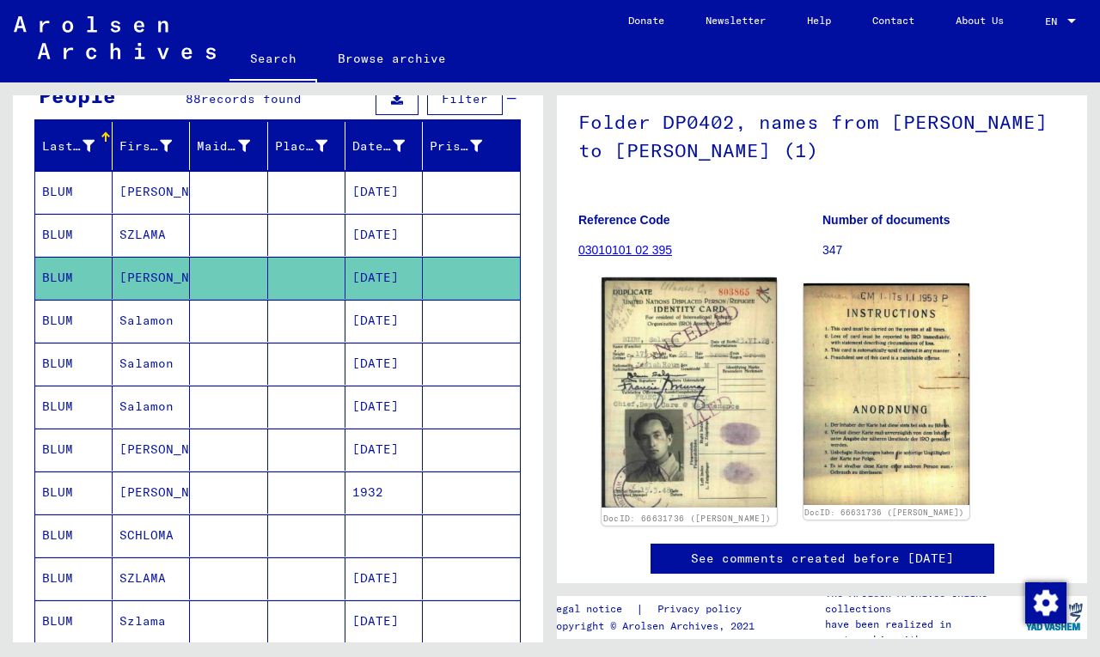
click at [705, 428] on img at bounding box center [688, 391] width 174 height 229
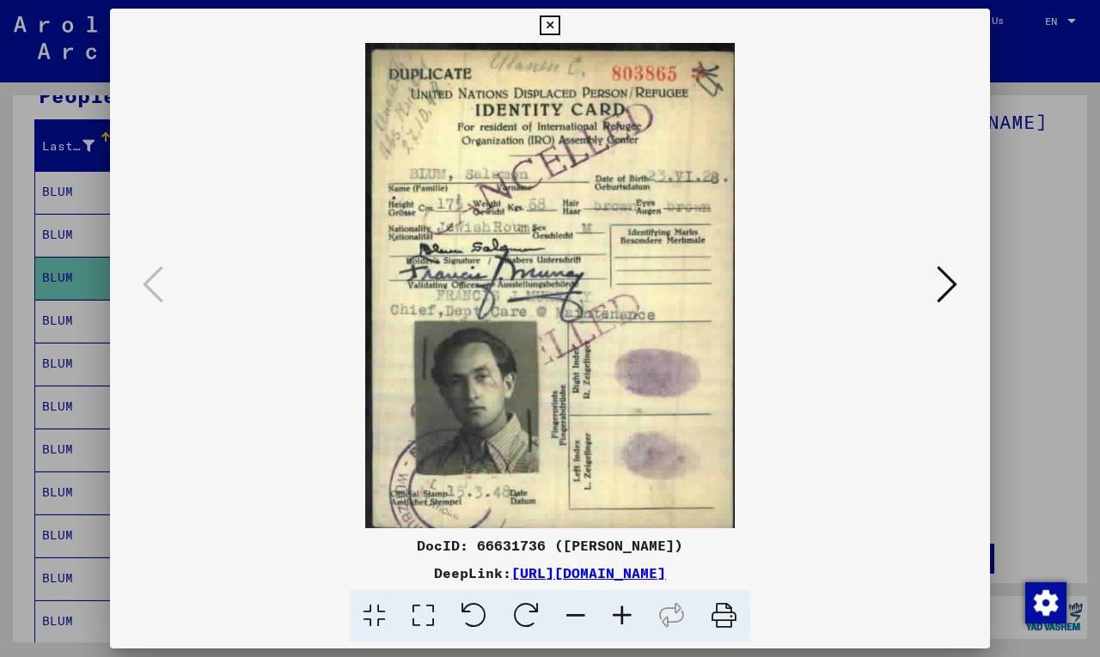
drag, startPoint x: 771, startPoint y: 568, endPoint x: 384, endPoint y: 550, distance: 387.0
click at [384, 550] on div "DocID: 66631736 ([PERSON_NAME]) DeepLink: [URL][DOMAIN_NAME]" at bounding box center [550, 588] width 880 height 107
copy div "DocID: 66631736 ([PERSON_NAME]) DeepLink: [URL][DOMAIN_NAME]"
click at [943, 289] on icon at bounding box center [946, 284] width 21 height 41
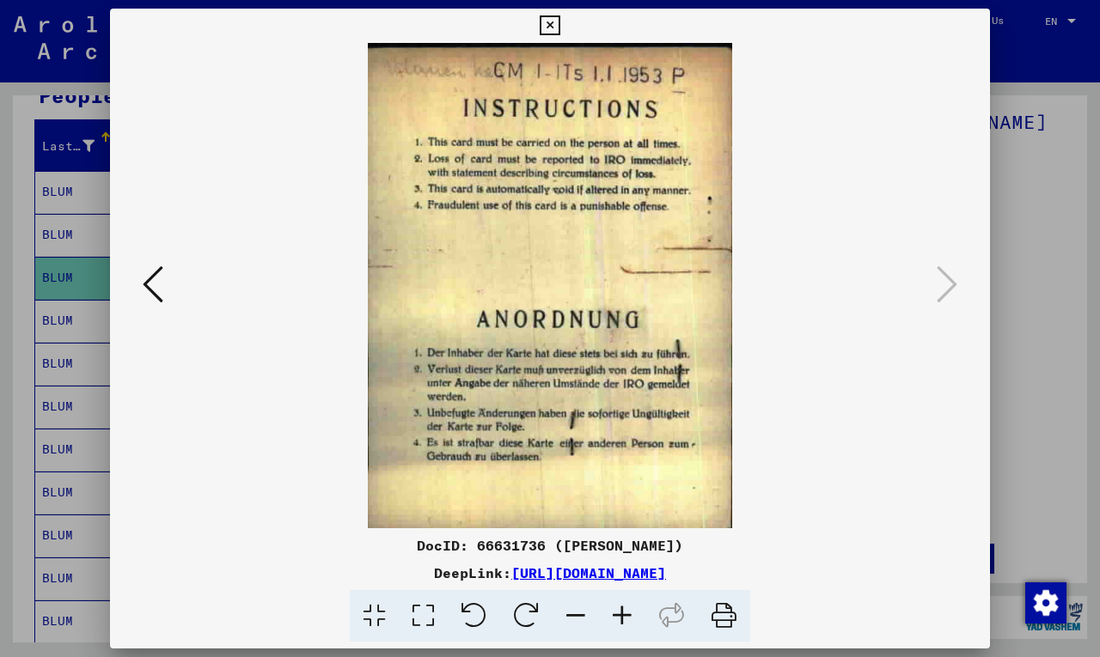
click at [139, 280] on button at bounding box center [152, 285] width 31 height 49
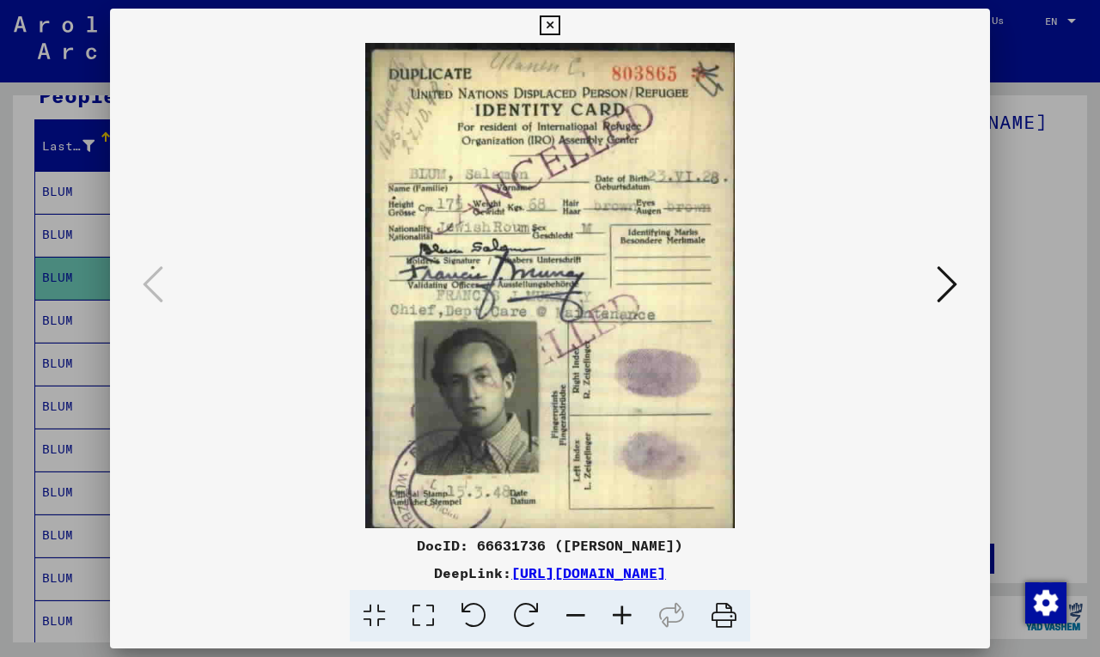
click at [545, 25] on icon at bounding box center [550, 25] width 20 height 21
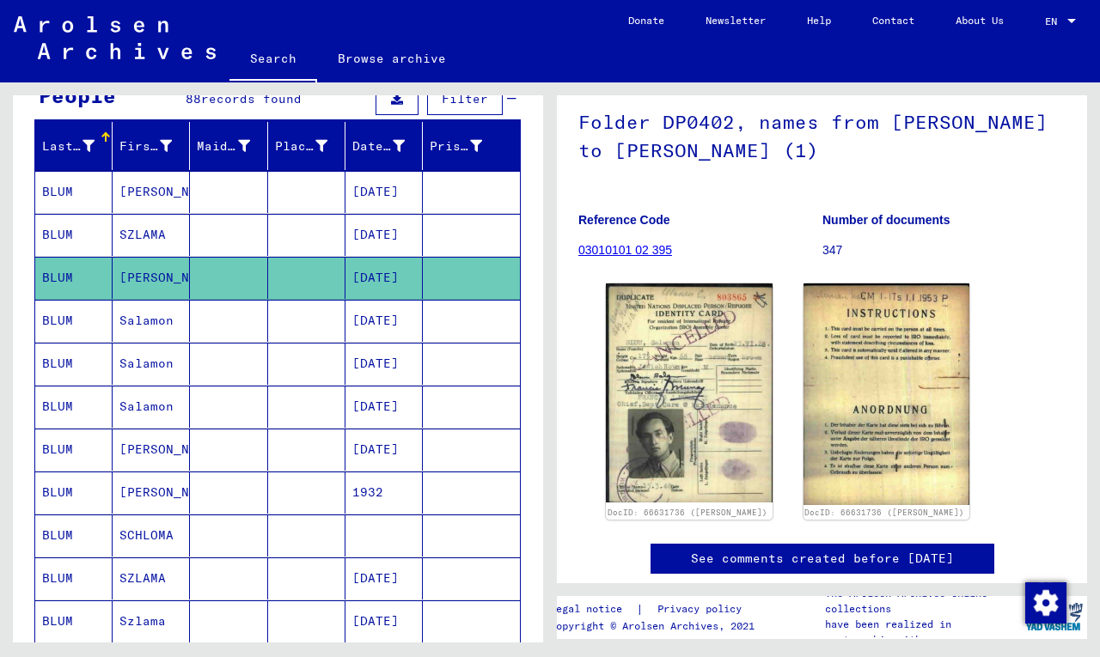
click at [48, 321] on mat-cell "BLUM" at bounding box center [73, 321] width 77 height 42
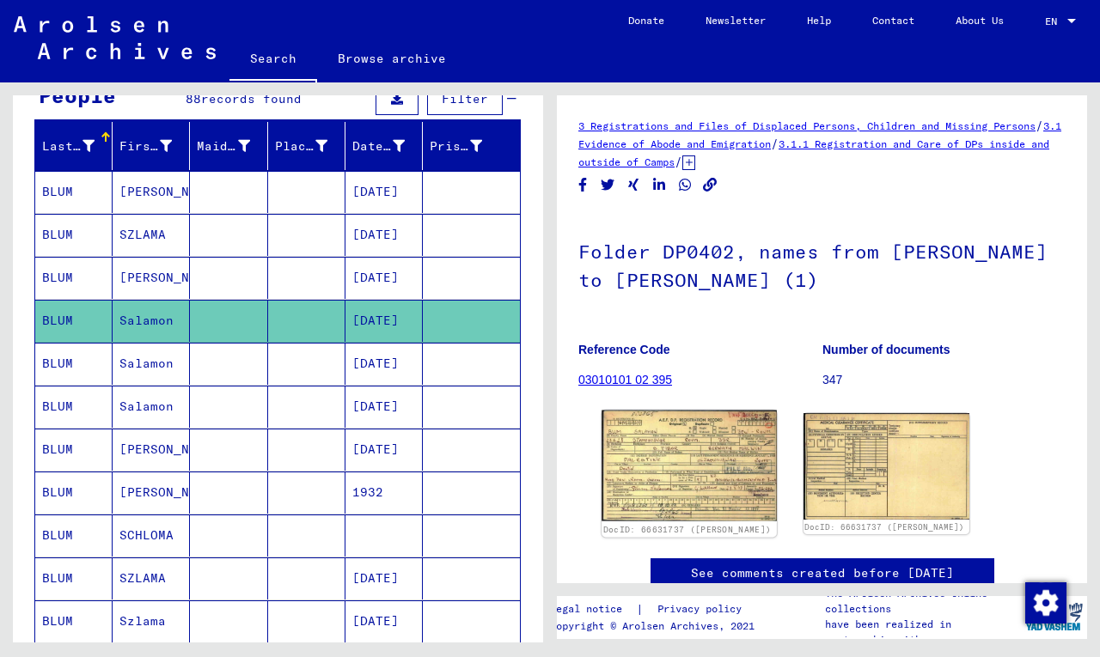
click at [676, 439] on img at bounding box center [688, 466] width 174 height 111
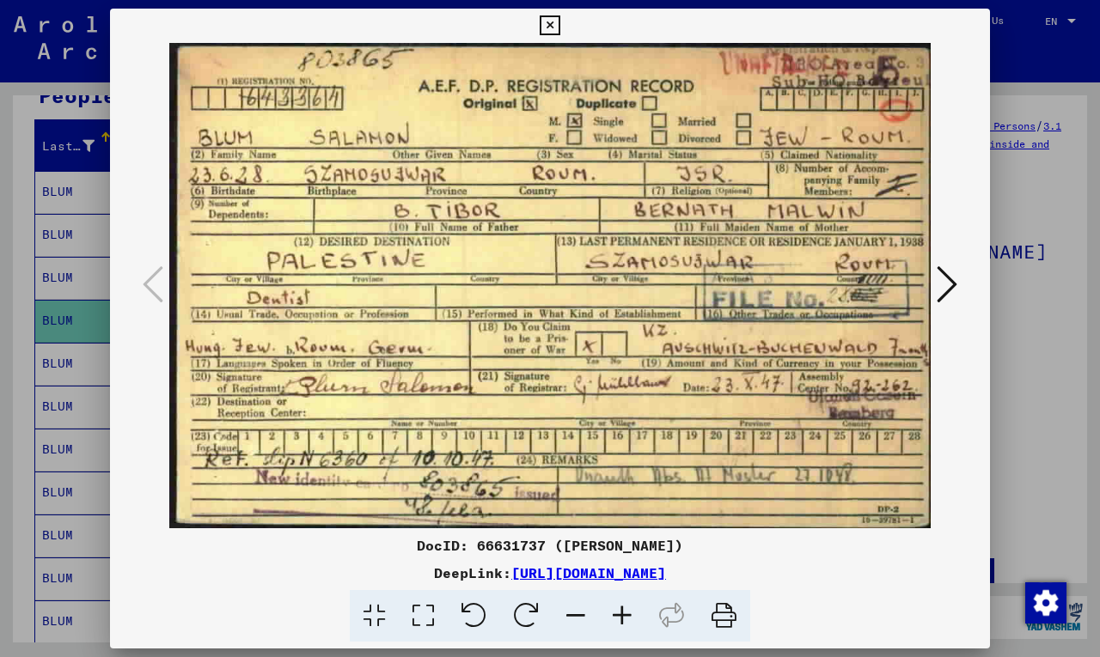
drag, startPoint x: 875, startPoint y: 576, endPoint x: 418, endPoint y: 547, distance: 458.0
click at [418, 547] on div "DocID: 66631737 ([PERSON_NAME]) DeepLink: [URL][DOMAIN_NAME]" at bounding box center [550, 588] width 880 height 107
click at [943, 290] on icon at bounding box center [946, 284] width 21 height 41
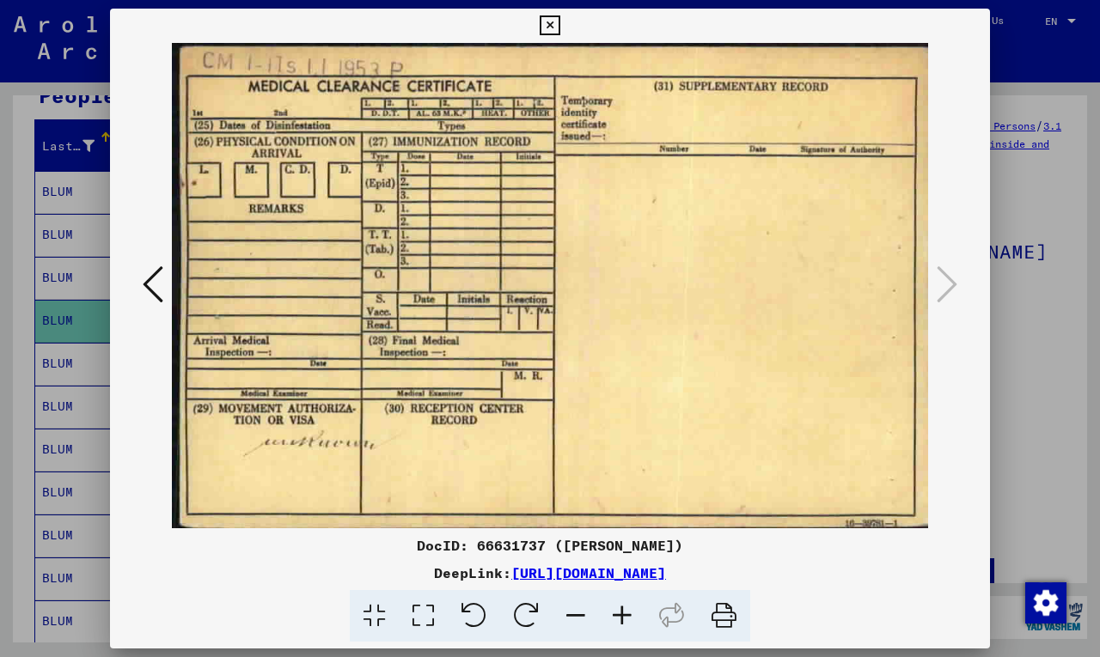
click at [545, 21] on icon at bounding box center [550, 25] width 20 height 21
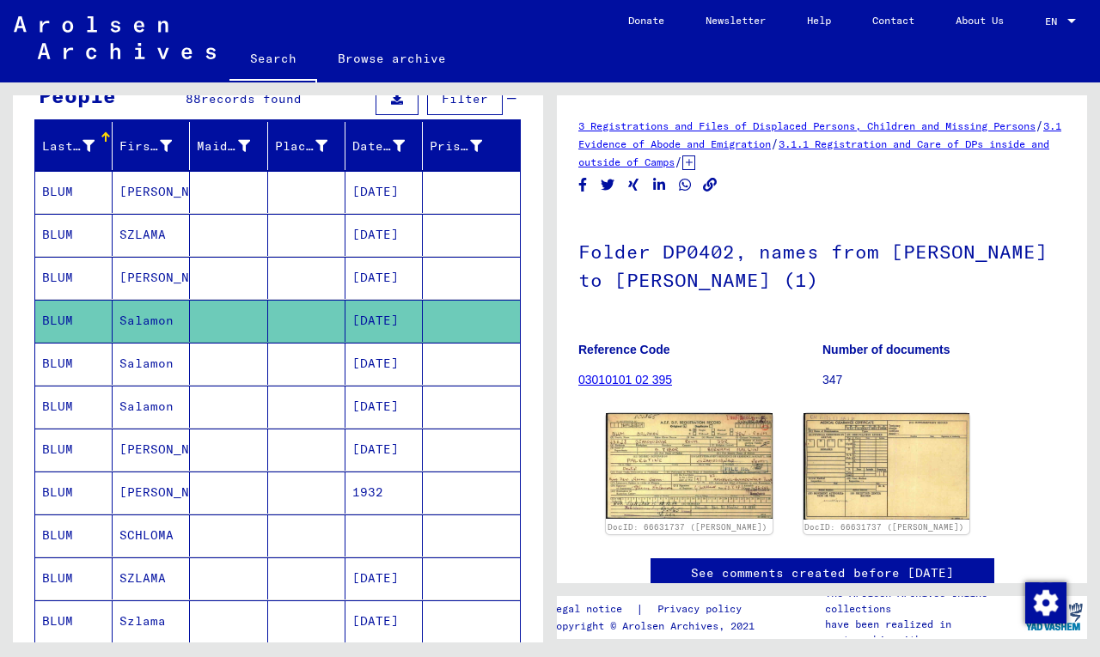
click at [66, 363] on mat-cell "BLUM" at bounding box center [73, 364] width 77 height 42
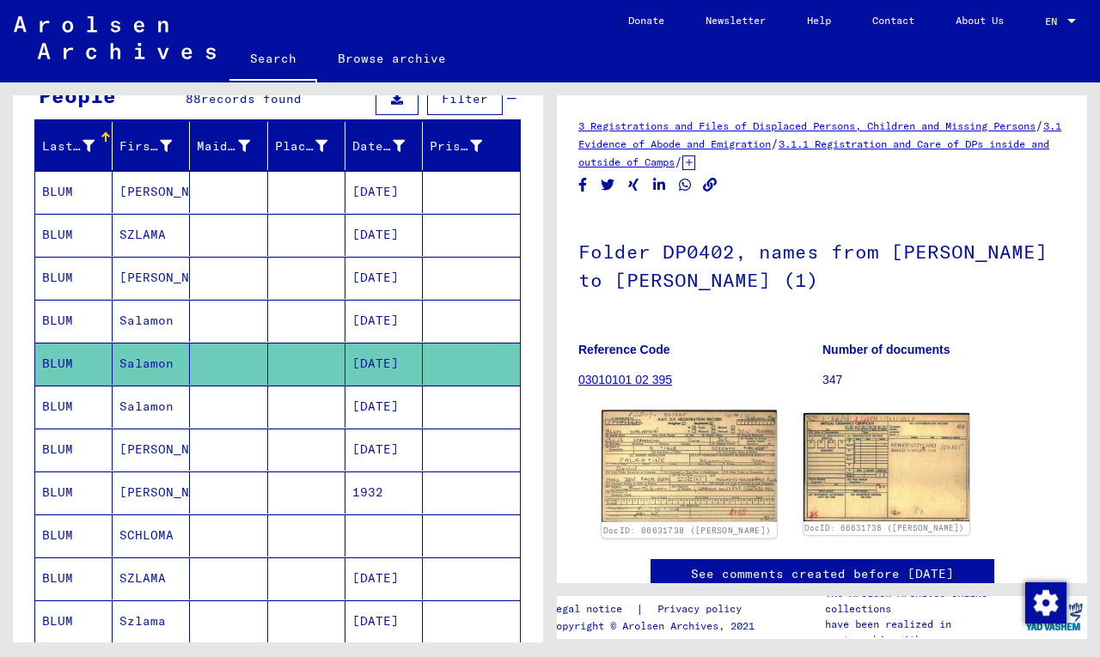
click at [680, 479] on img at bounding box center [688, 467] width 174 height 112
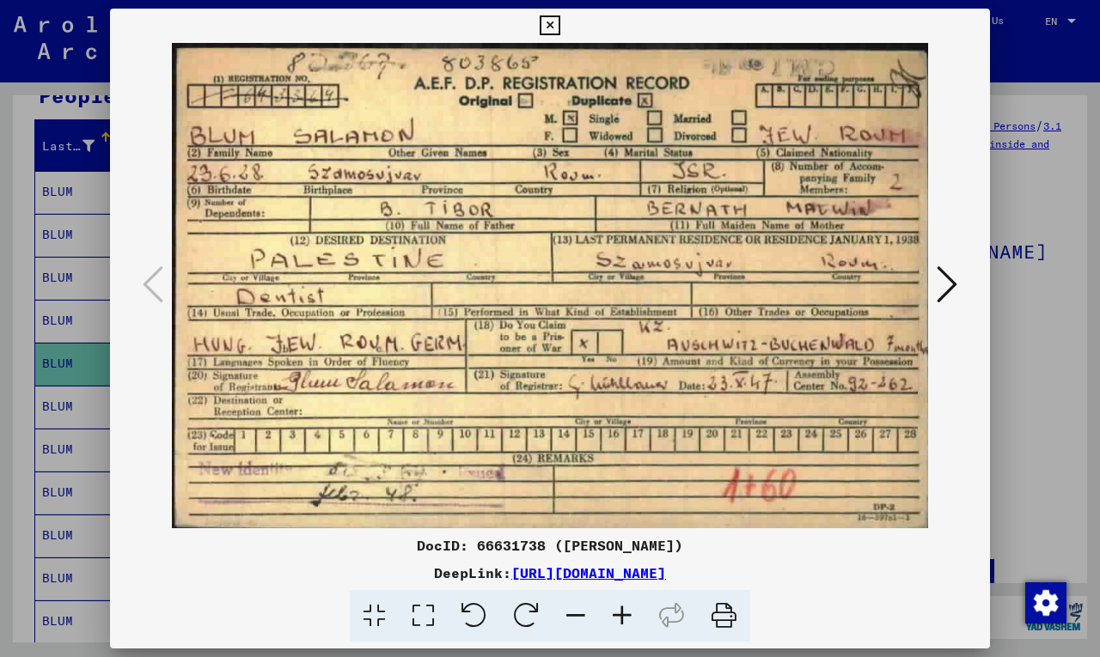
click at [548, 24] on icon at bounding box center [550, 25] width 20 height 21
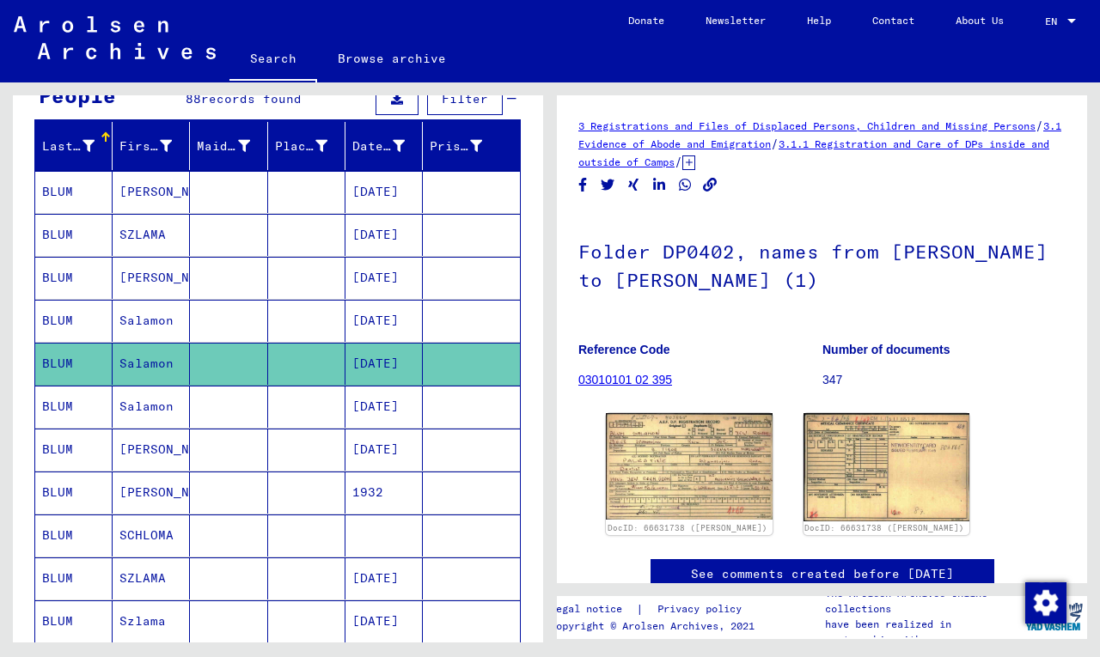
click at [69, 408] on mat-cell "BLUM" at bounding box center [73, 407] width 77 height 42
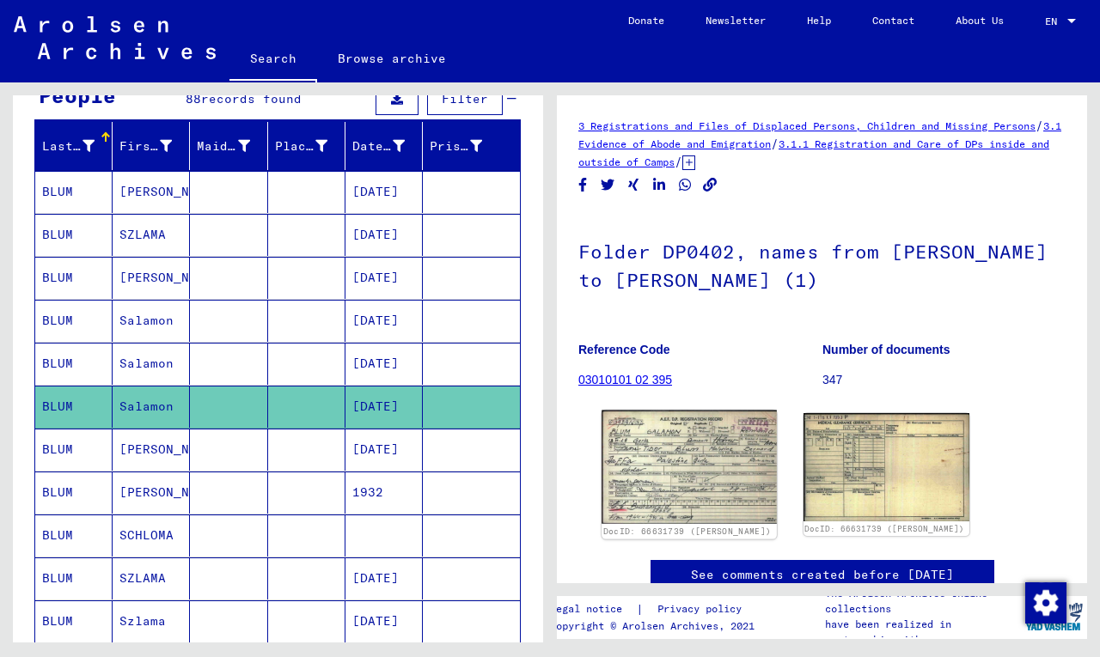
click at [731, 484] on img at bounding box center [688, 467] width 174 height 113
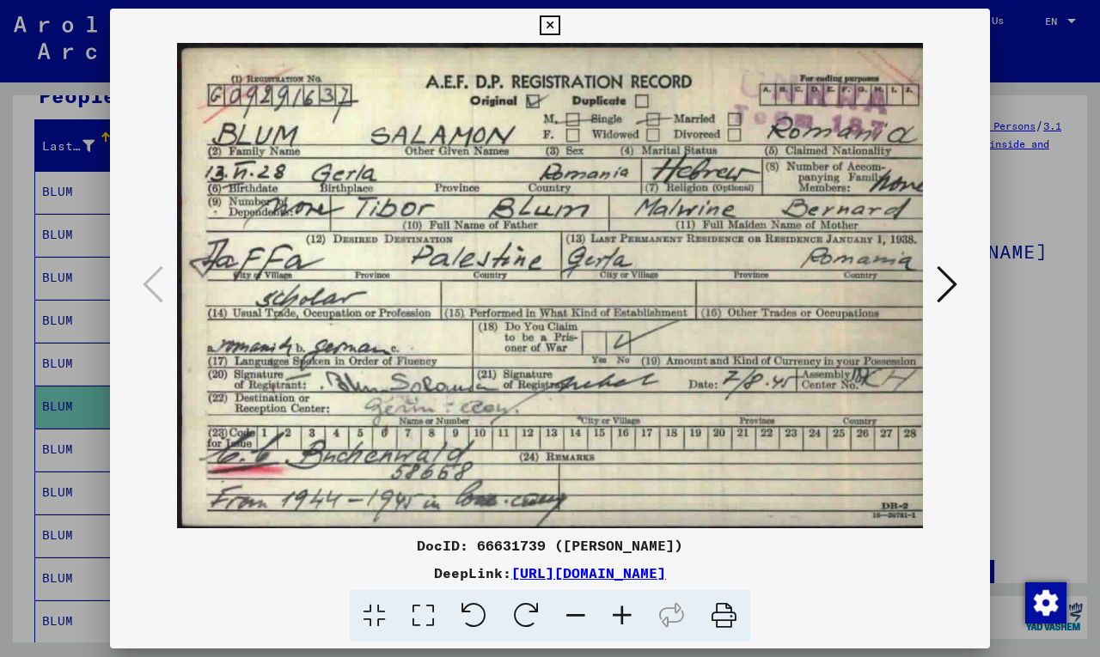
drag, startPoint x: 858, startPoint y: 575, endPoint x: 436, endPoint y: 539, distance: 424.2
click at [417, 546] on div "DocID: 66631739 ([PERSON_NAME]) DeepLink: [URL][DOMAIN_NAME]" at bounding box center [550, 588] width 880 height 107
click at [545, 21] on icon at bounding box center [550, 25] width 20 height 21
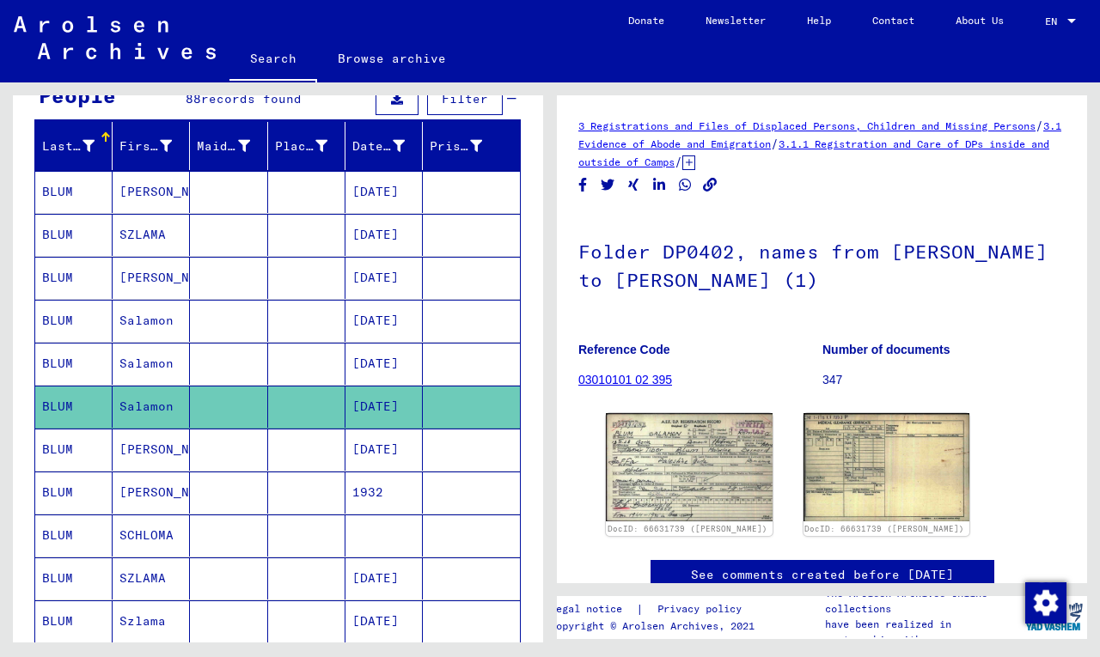
click at [62, 365] on mat-cell "BLUM" at bounding box center [73, 364] width 77 height 42
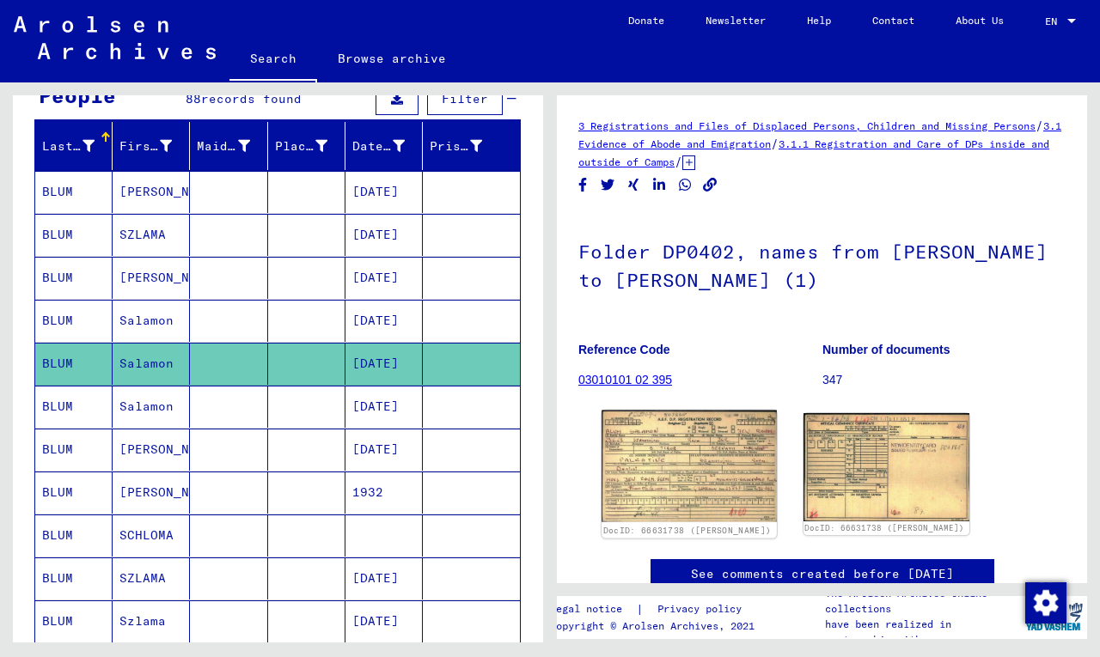
click at [701, 483] on img at bounding box center [688, 467] width 174 height 112
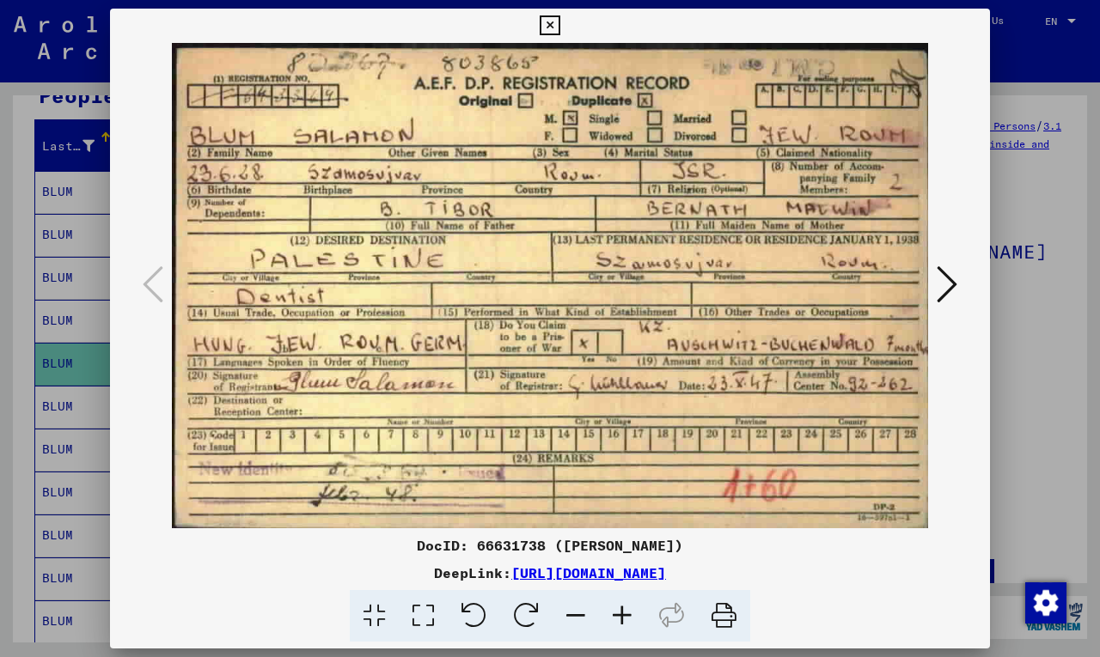
drag, startPoint x: 872, startPoint y: 569, endPoint x: 399, endPoint y: 544, distance: 474.0
click at [399, 544] on div "DocID: 66631738 ([PERSON_NAME]) DeepLink: [URL][DOMAIN_NAME]" at bounding box center [550, 588] width 880 height 107
click at [554, 20] on icon at bounding box center [550, 25] width 20 height 21
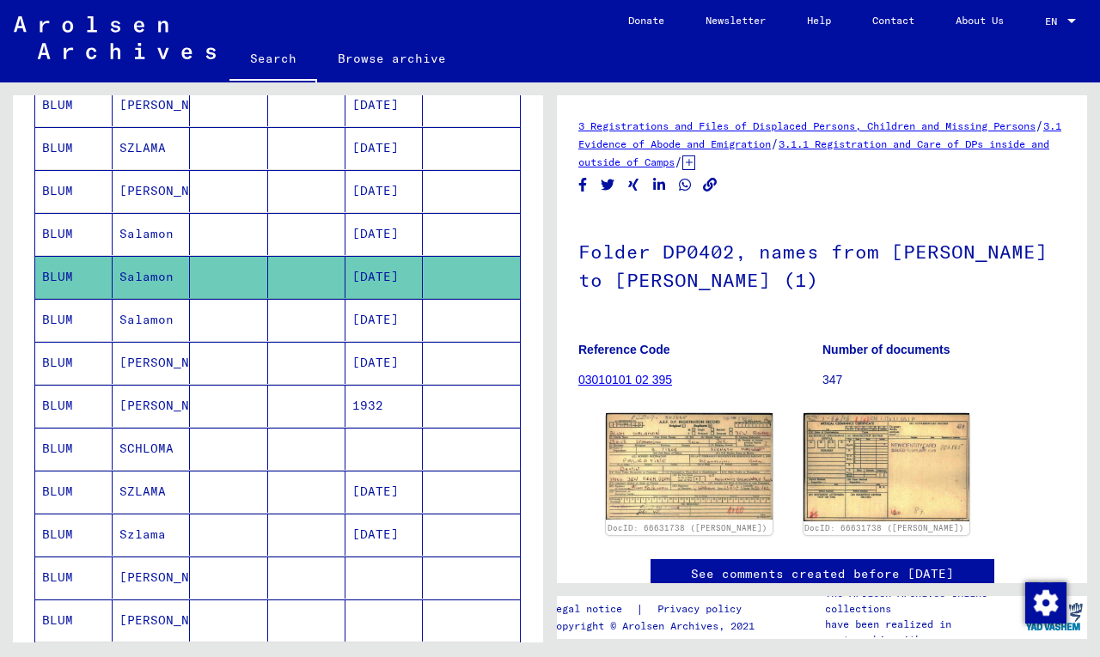
scroll to position [302, 0]
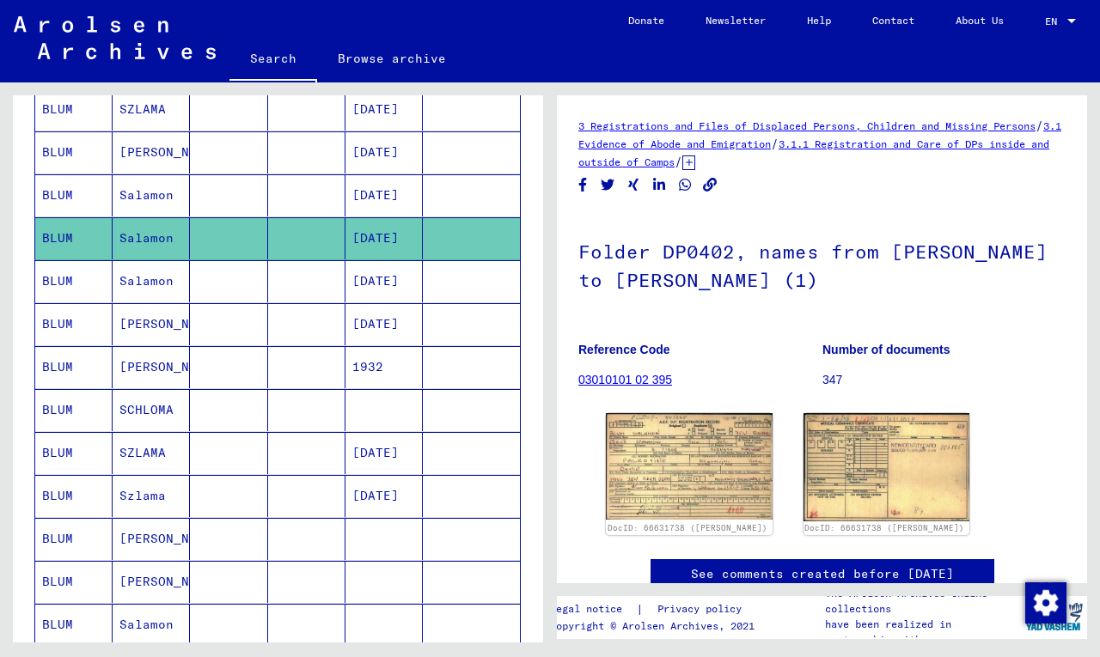
click at [68, 366] on mat-cell "BLUM" at bounding box center [73, 367] width 77 height 42
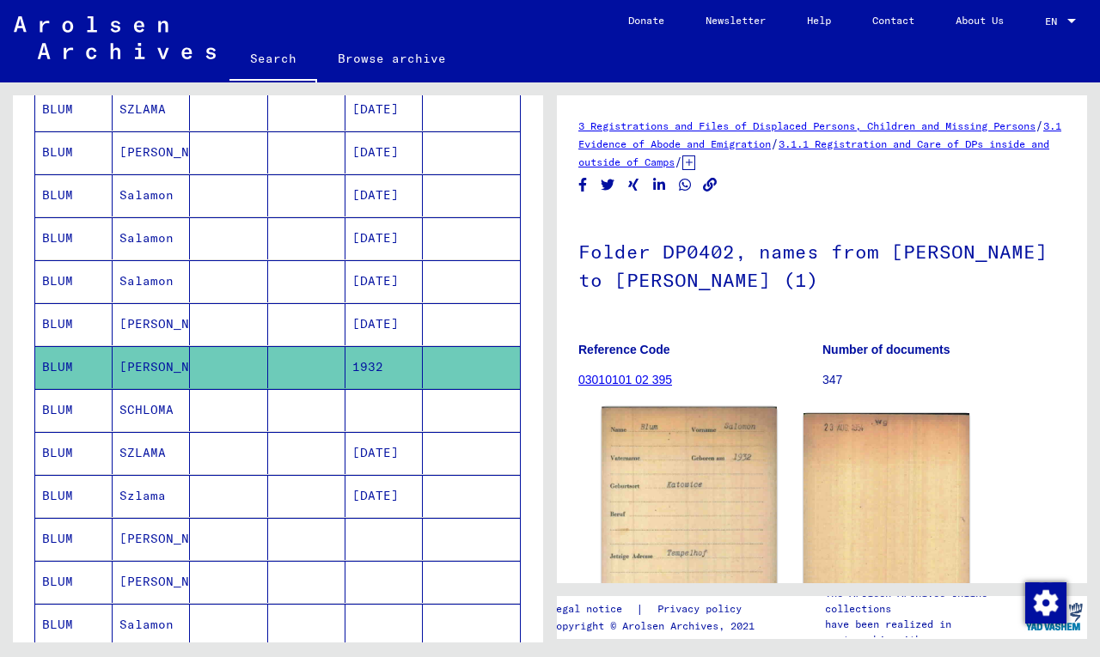
click at [729, 485] on img at bounding box center [688, 533] width 174 height 252
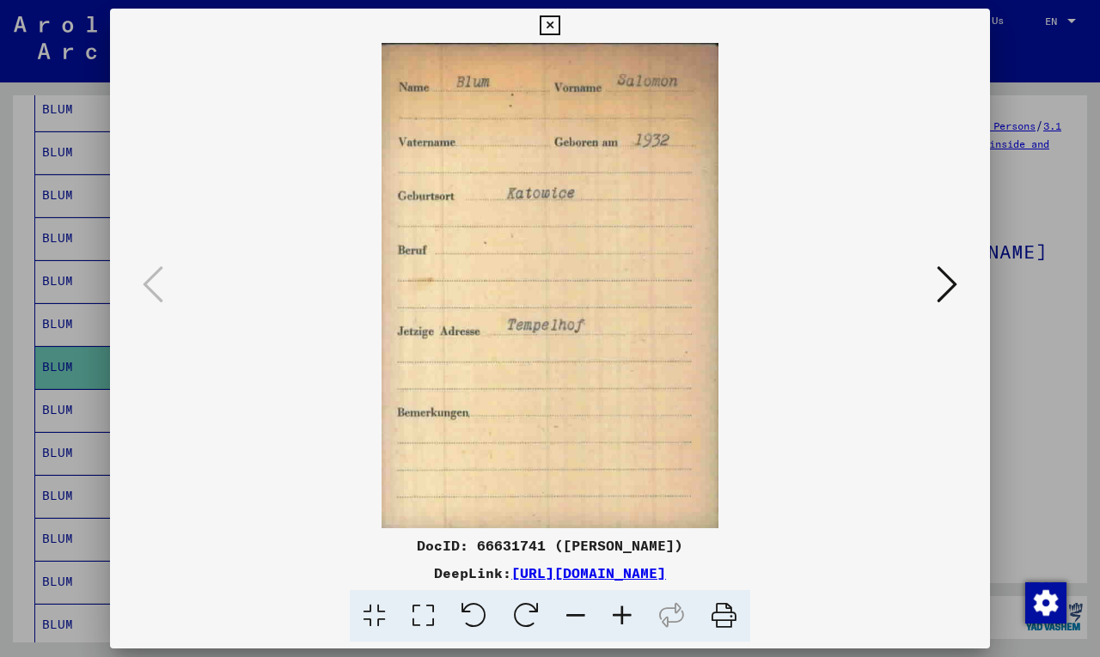
drag, startPoint x: 552, startPoint y: 25, endPoint x: 527, endPoint y: 102, distance: 81.2
click at [552, 25] on icon at bounding box center [550, 25] width 20 height 21
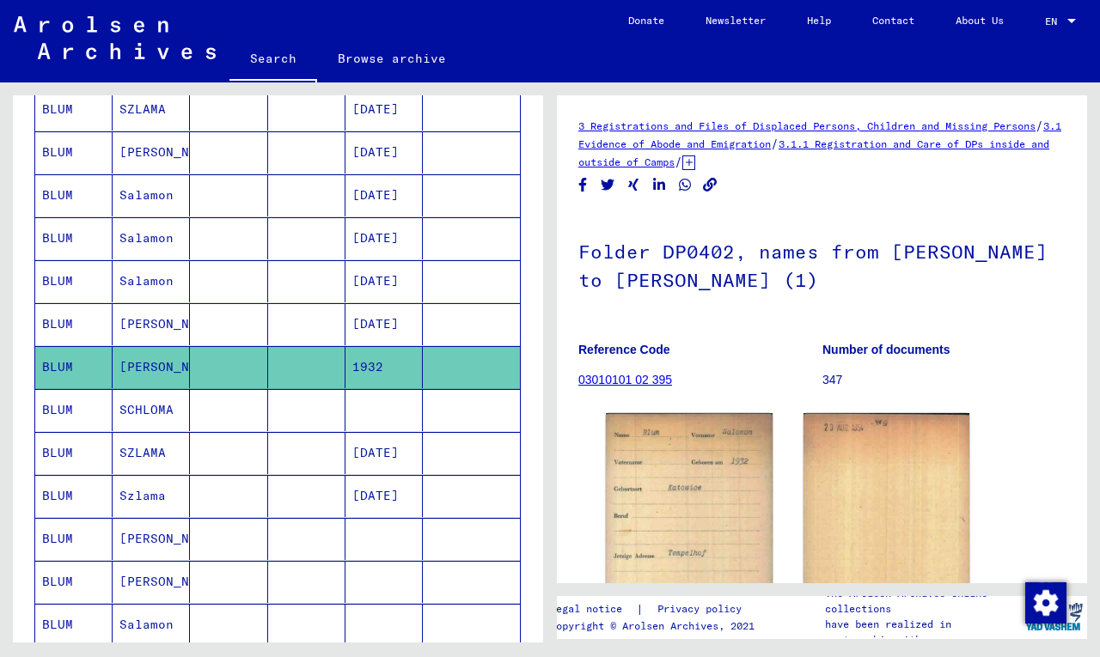
click at [70, 412] on mat-cell "BLUM" at bounding box center [73, 410] width 77 height 42
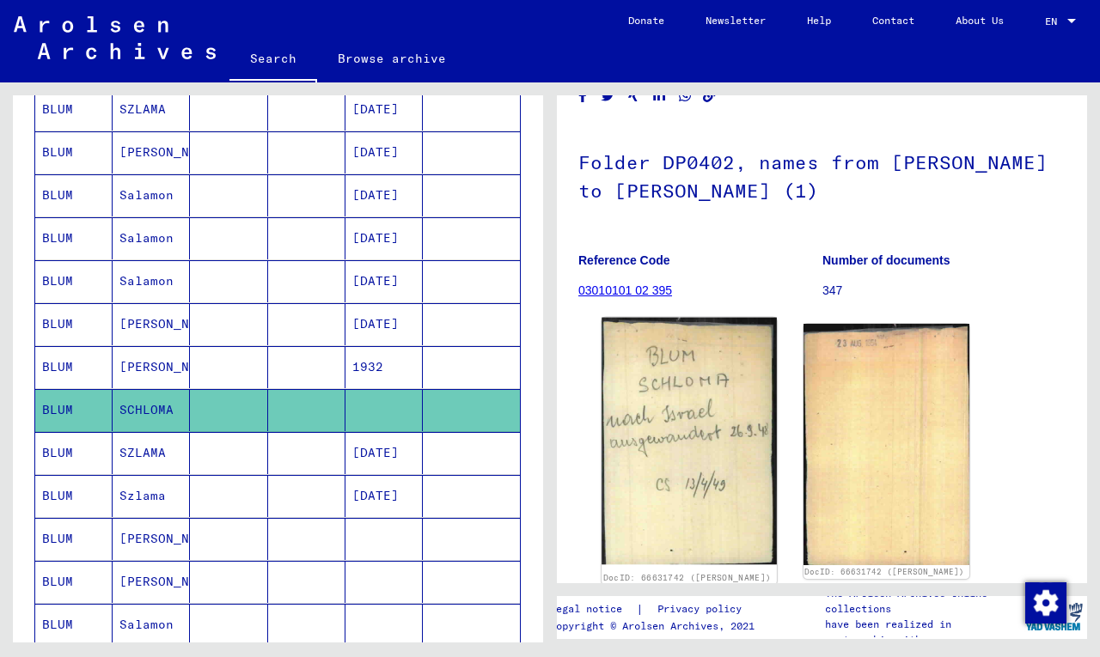
scroll to position [96, 0]
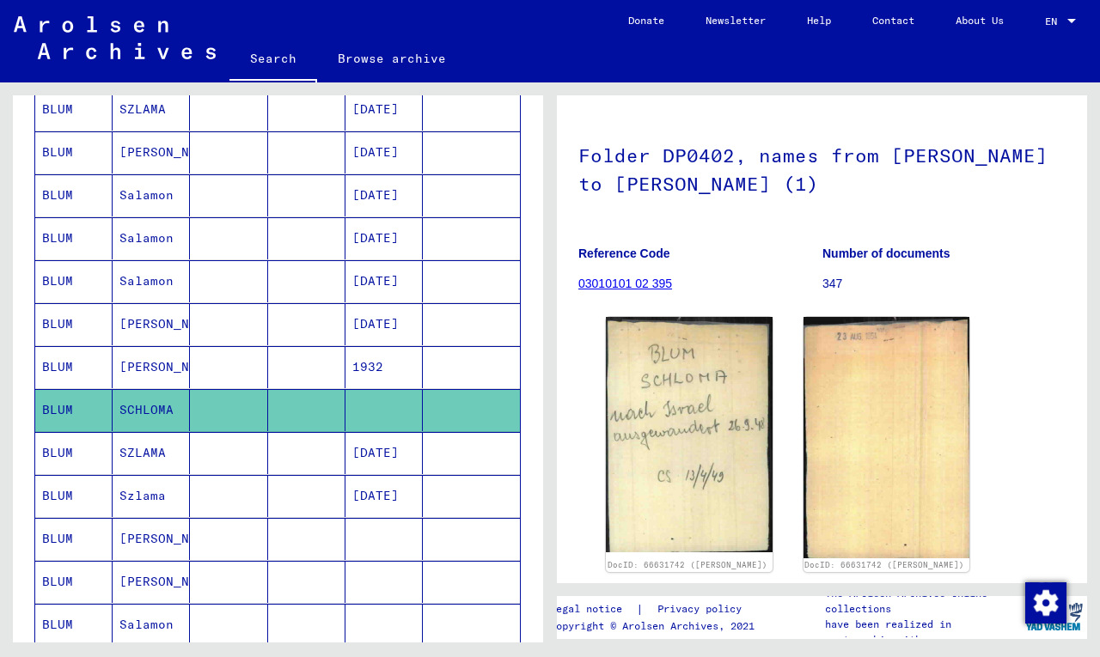
click at [54, 454] on mat-cell "BLUM" at bounding box center [73, 453] width 77 height 42
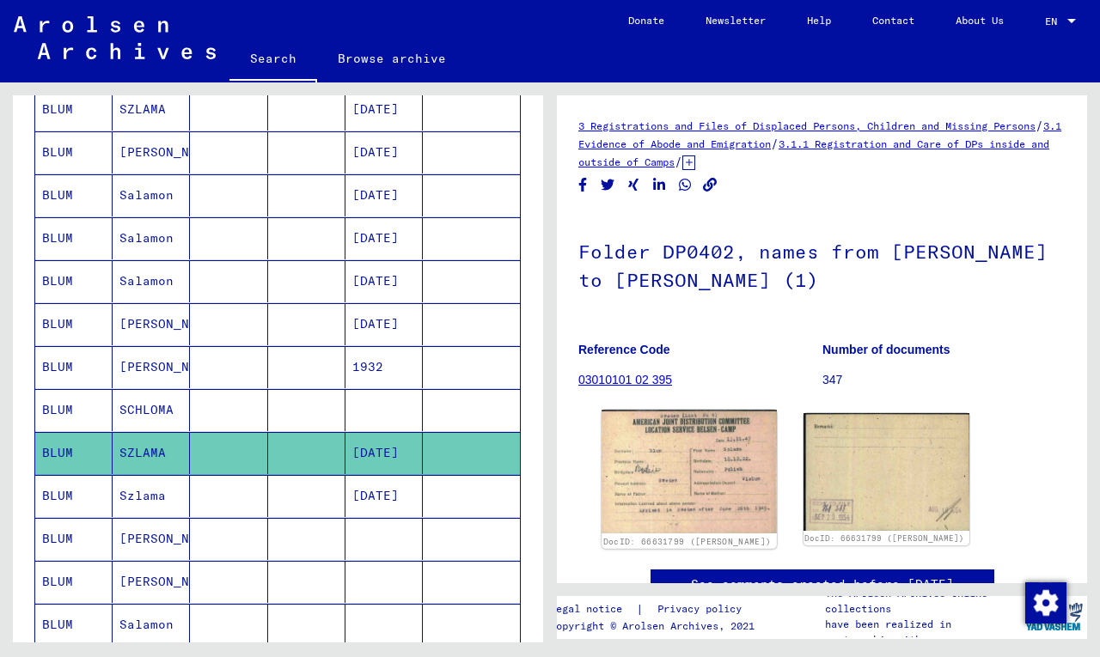
click at [729, 476] on img at bounding box center [688, 472] width 174 height 124
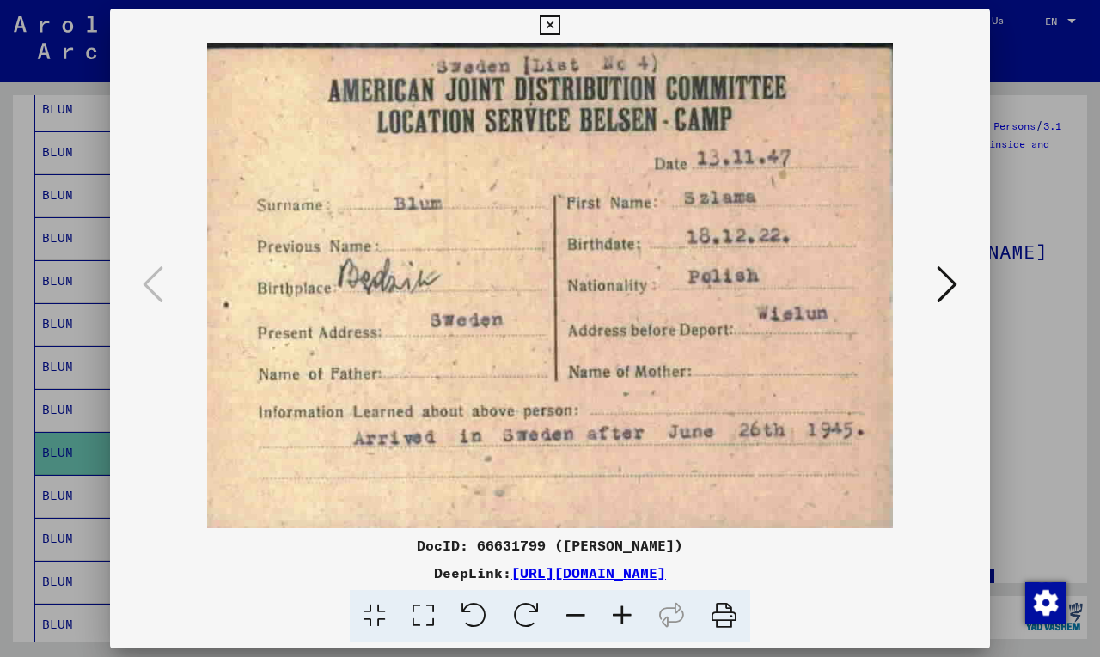
click at [544, 21] on icon at bounding box center [550, 25] width 20 height 21
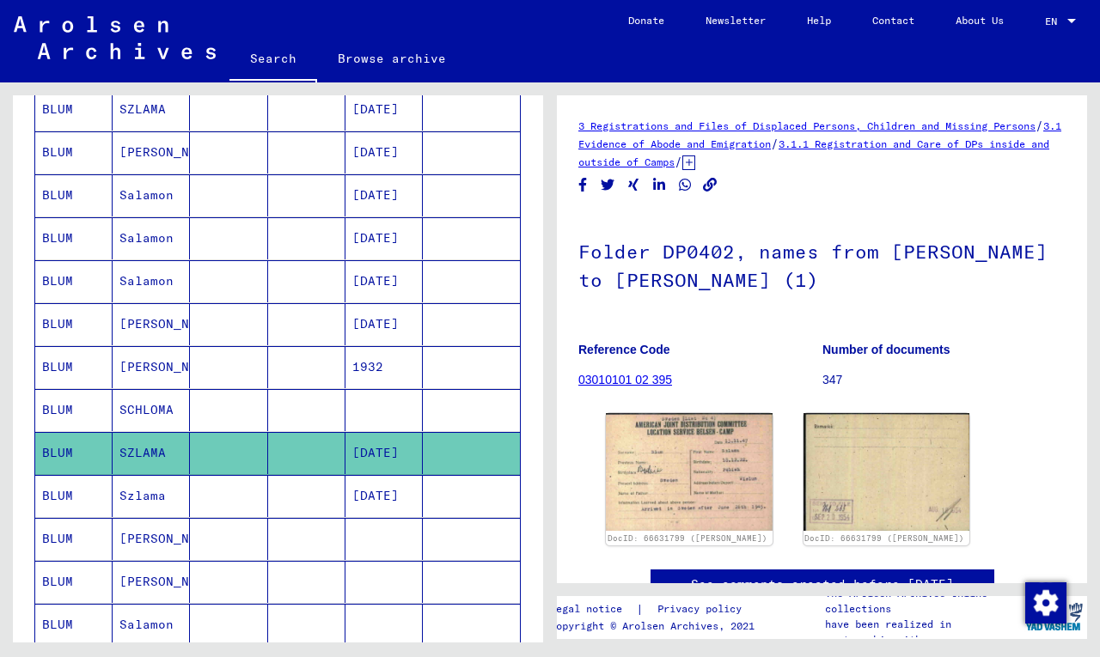
click at [64, 495] on mat-cell "BLUM" at bounding box center [73, 496] width 77 height 42
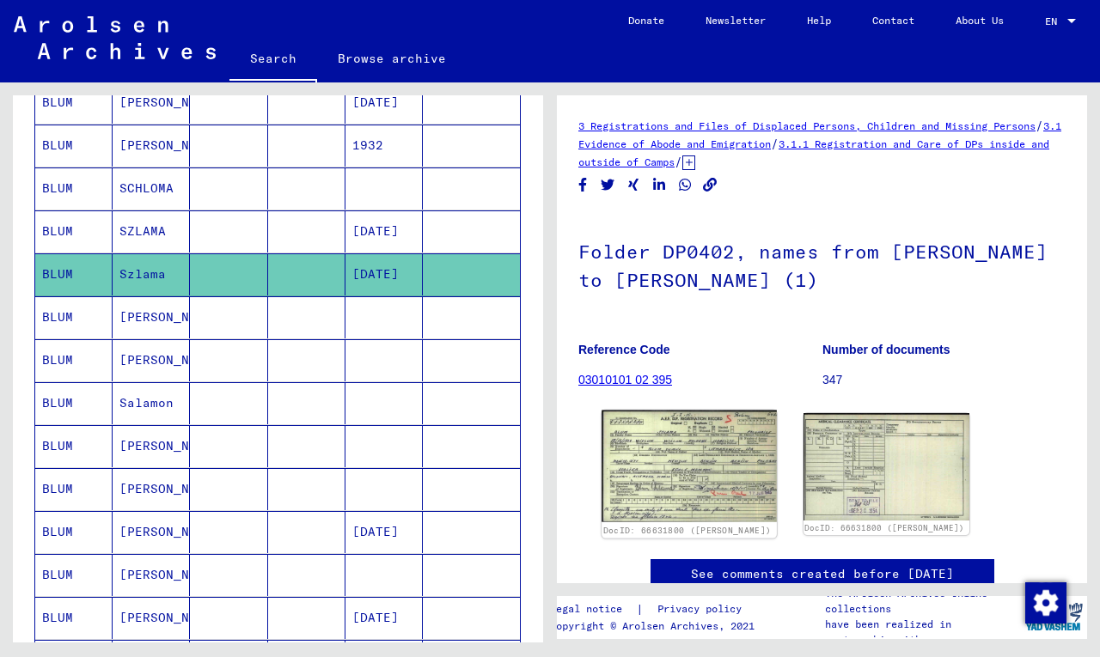
scroll to position [528, 0]
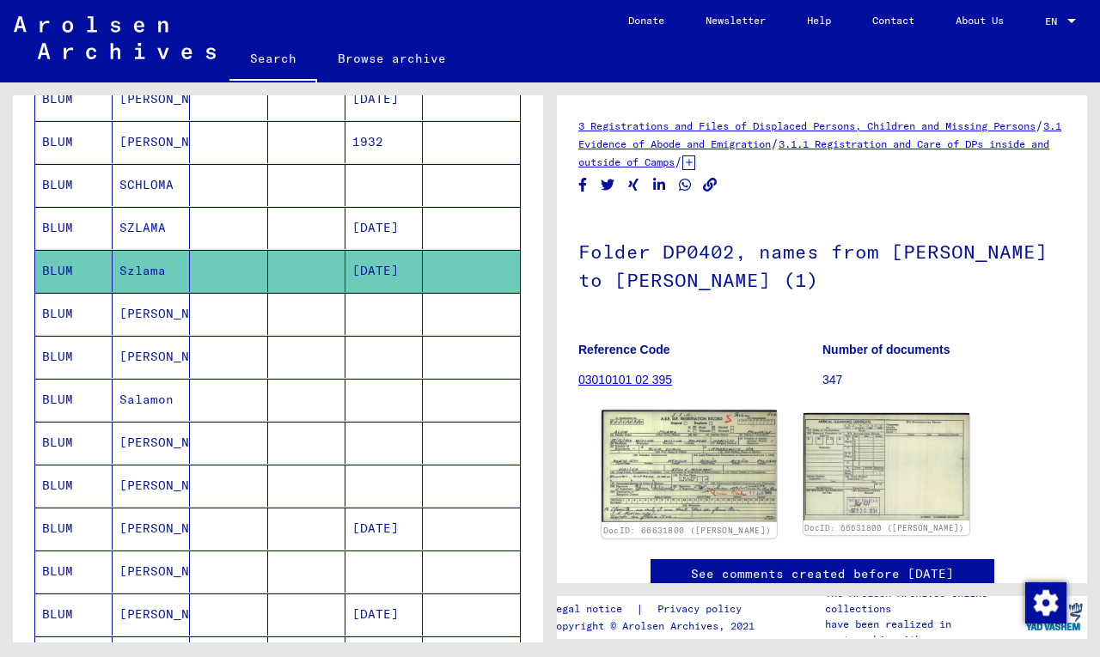
click at [698, 481] on img at bounding box center [688, 467] width 174 height 112
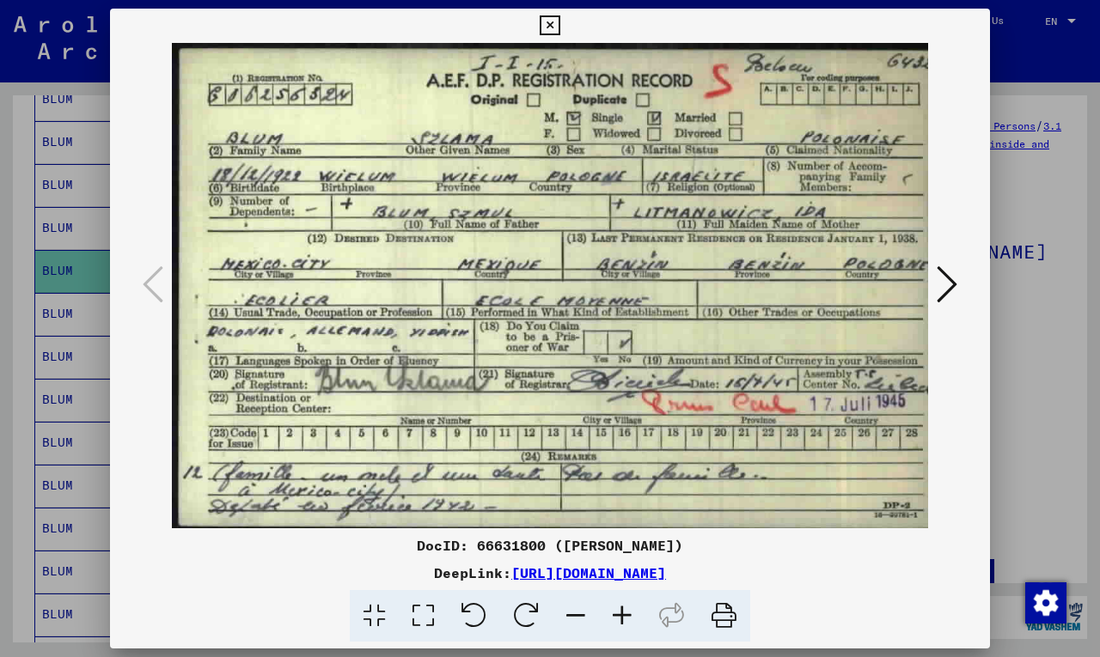
click at [542, 20] on icon at bounding box center [550, 25] width 20 height 21
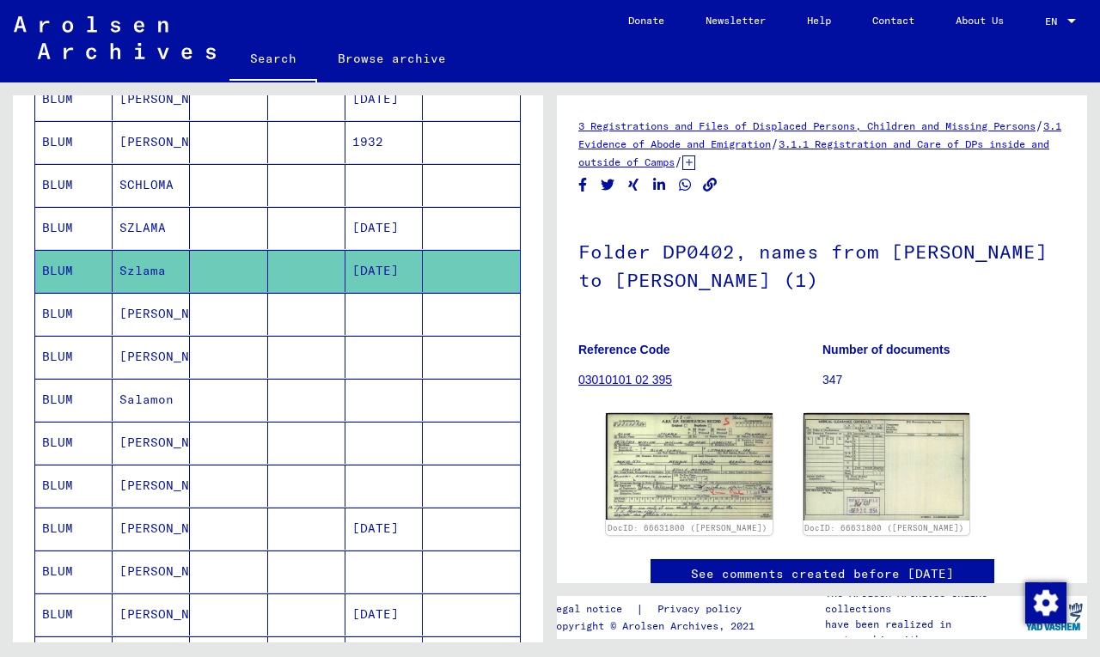
click at [55, 316] on mat-cell "BLUM" at bounding box center [73, 314] width 77 height 42
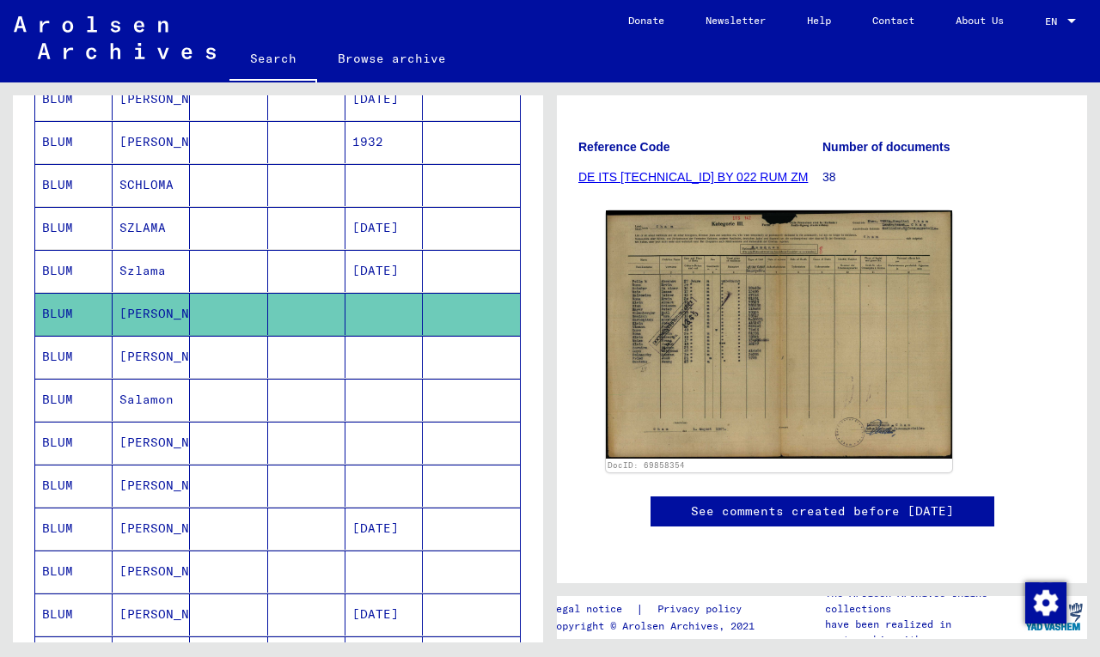
scroll to position [306, 0]
click at [72, 356] on mat-cell "BLUM" at bounding box center [73, 357] width 77 height 42
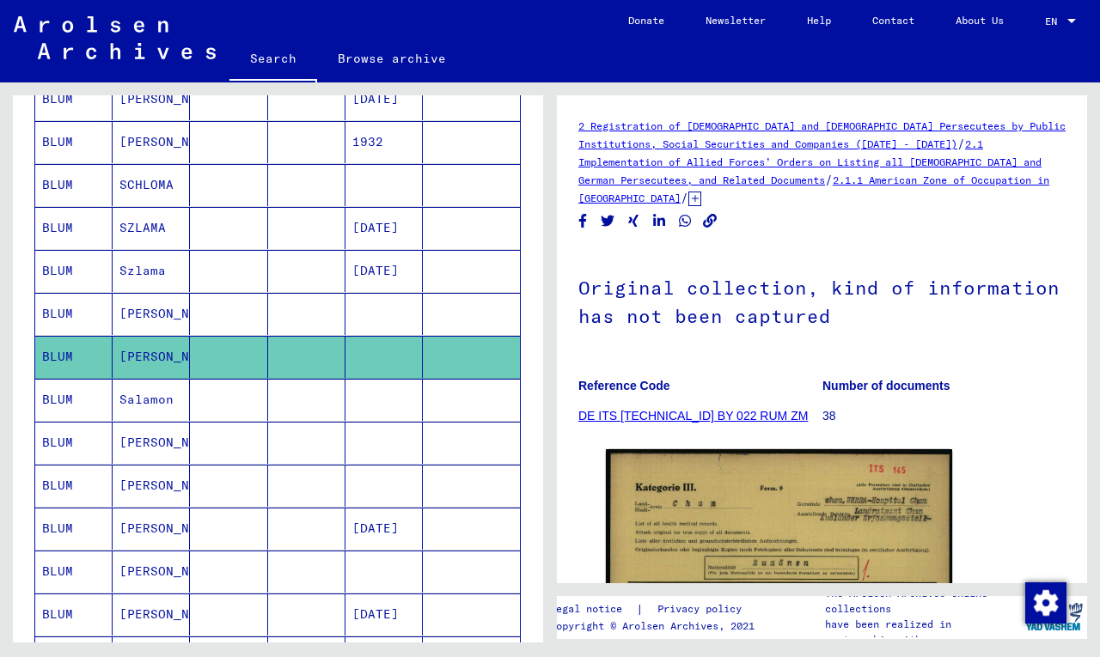
click at [65, 401] on mat-cell "BLUM" at bounding box center [73, 400] width 77 height 42
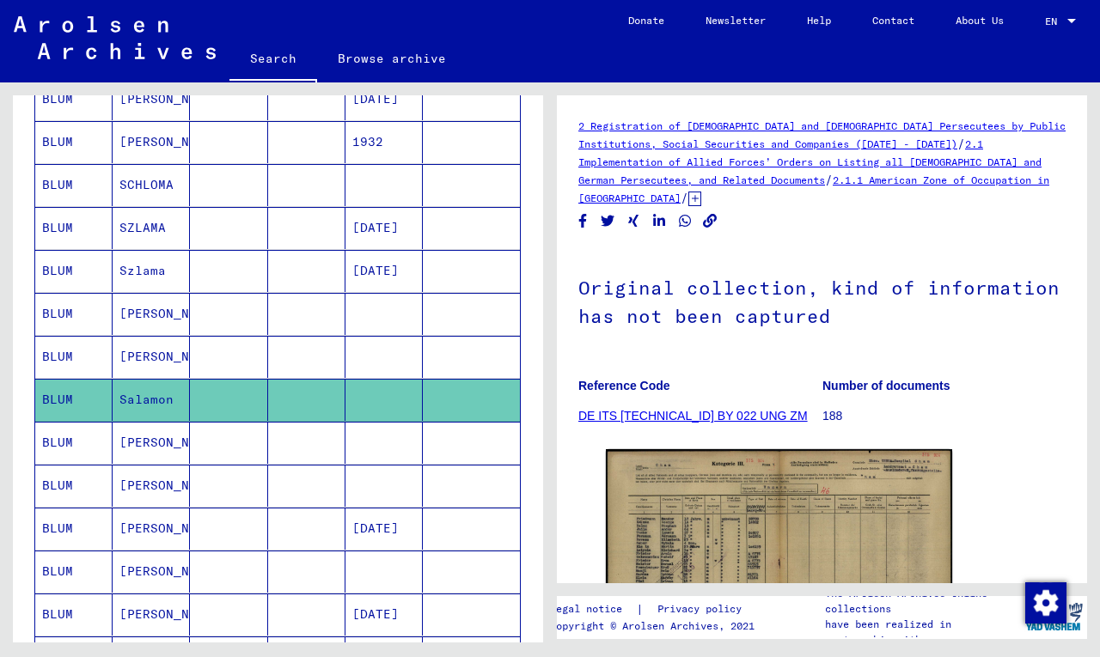
click at [58, 439] on mat-cell "BLUM" at bounding box center [73, 443] width 77 height 42
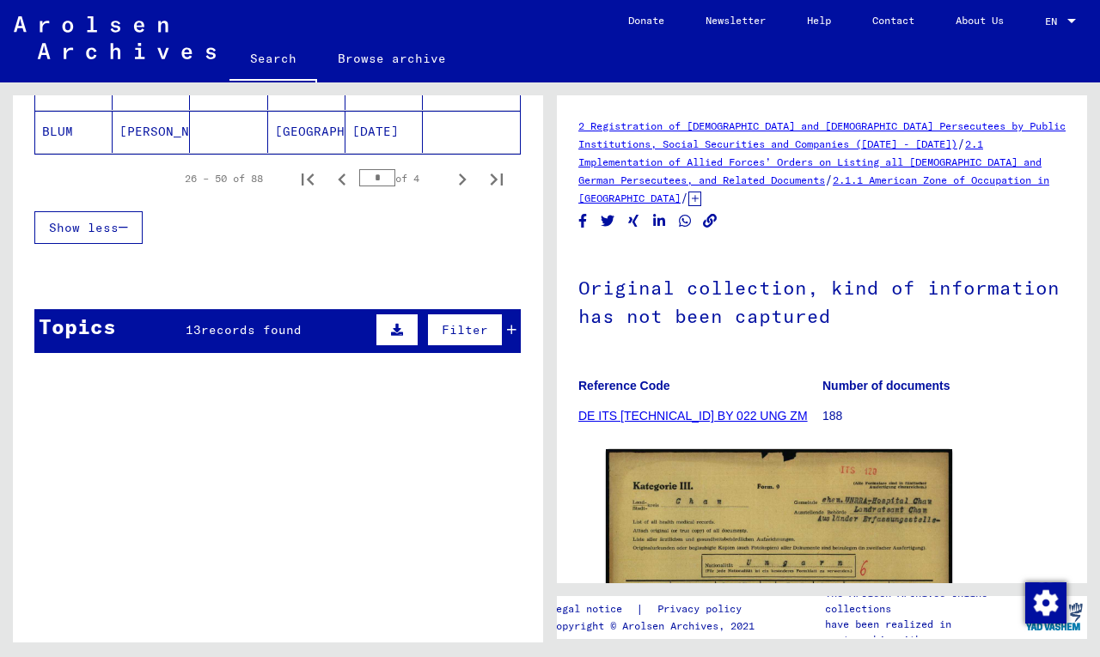
scroll to position [1269, 0]
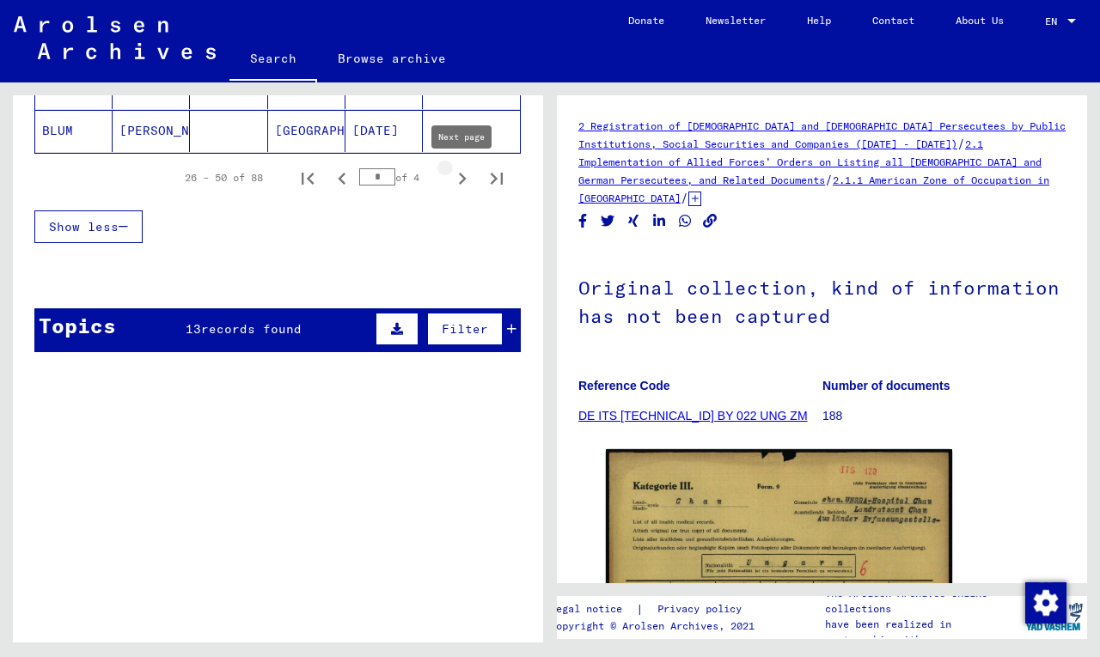
click at [462, 177] on icon "Next page" at bounding box center [463, 179] width 8 height 12
click at [463, 176] on icon "Next page" at bounding box center [463, 179] width 8 height 12
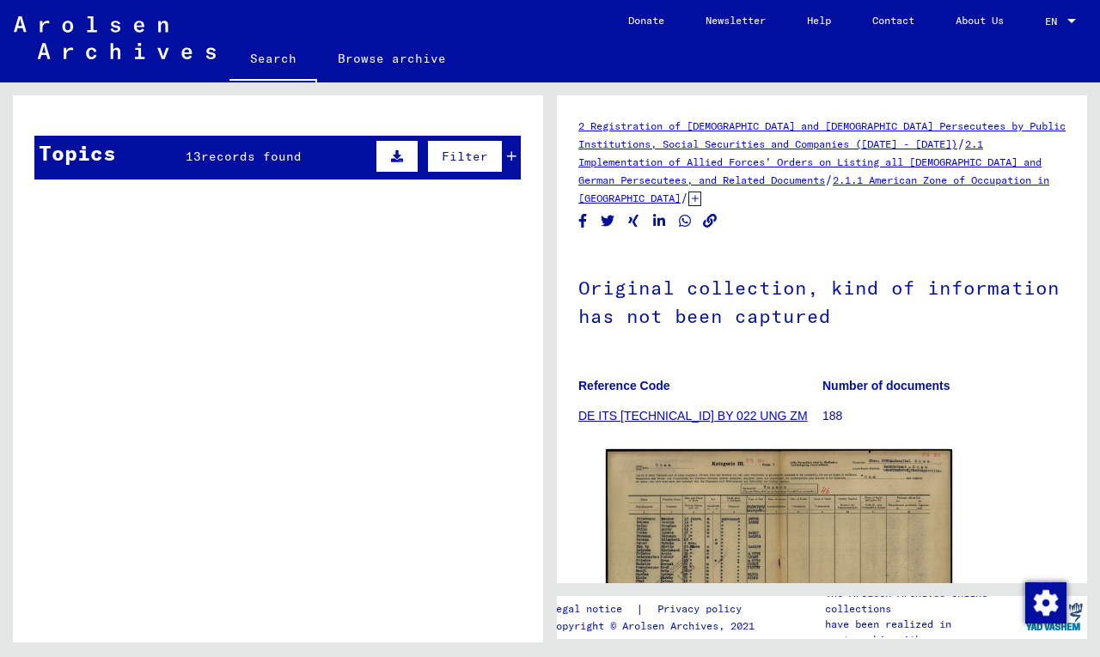
click at [340, 339] on div "Personal file of [PERSON_NAME], born on 0-Sep-1894" at bounding box center [315, 339] width 290 height 18
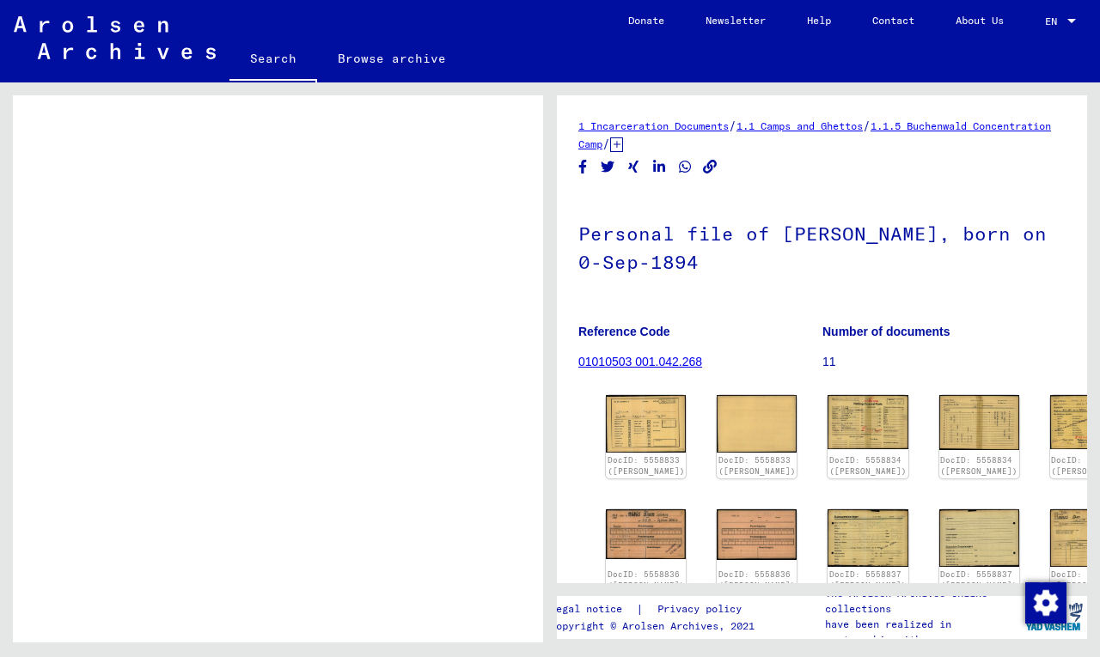
click at [282, 300] on figure "Tracing and documentation case no. 587.024 for [PERSON_NAME] born [DEMOGRAPHIC_…" at bounding box center [315, 295] width 290 height 26
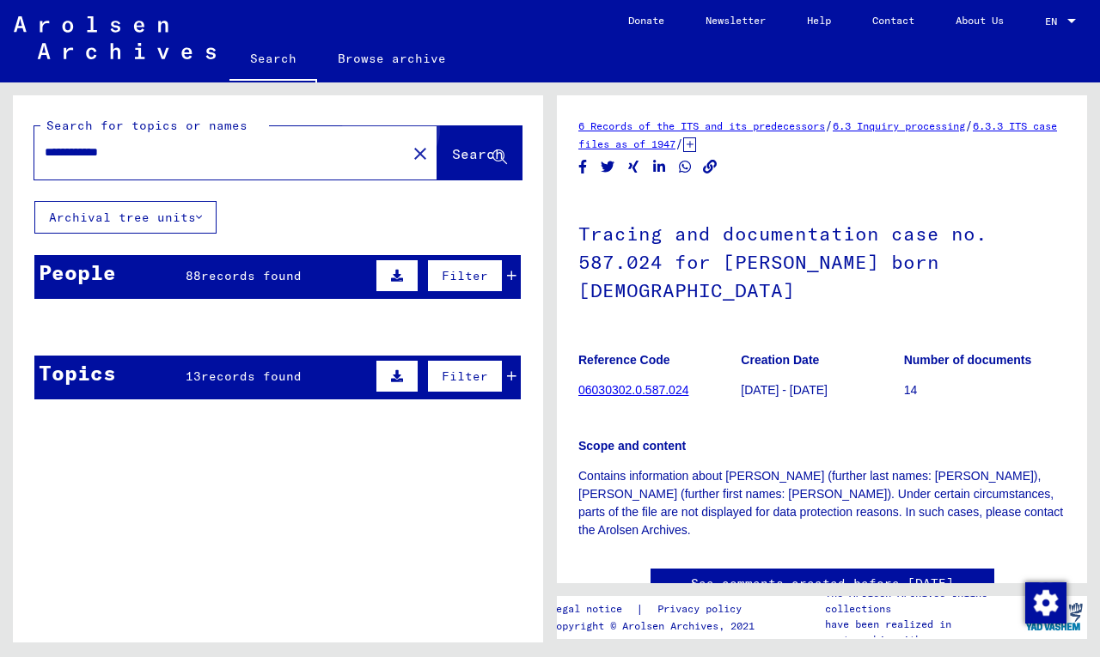
click at [460, 149] on span "Search" at bounding box center [478, 153] width 52 height 17
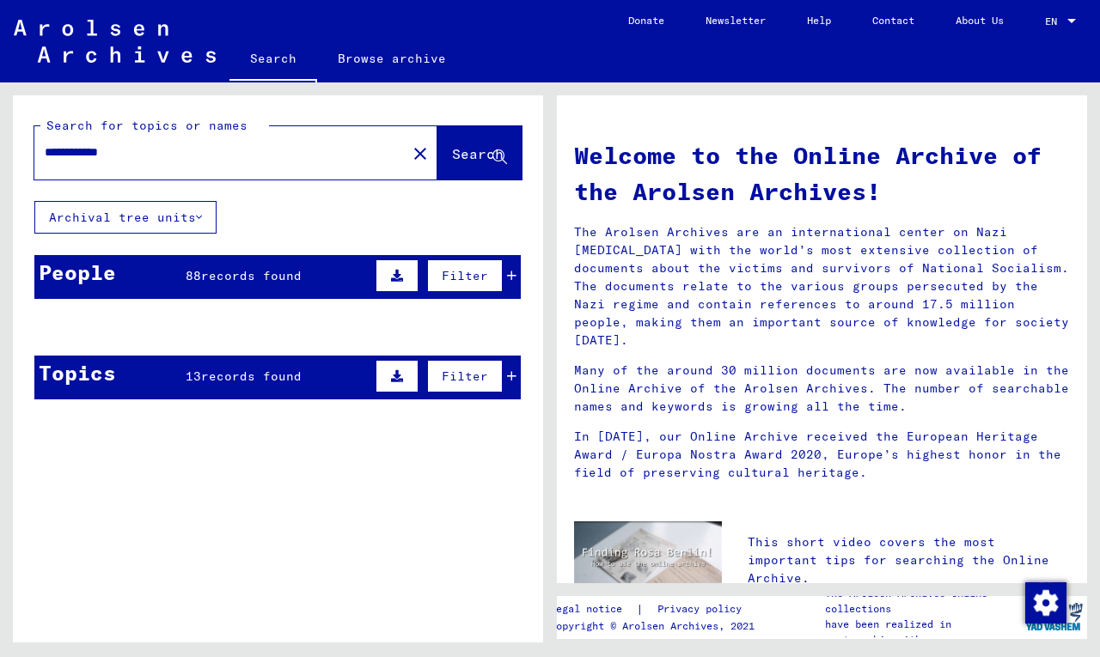
click at [202, 221] on icon at bounding box center [199, 217] width 6 height 12
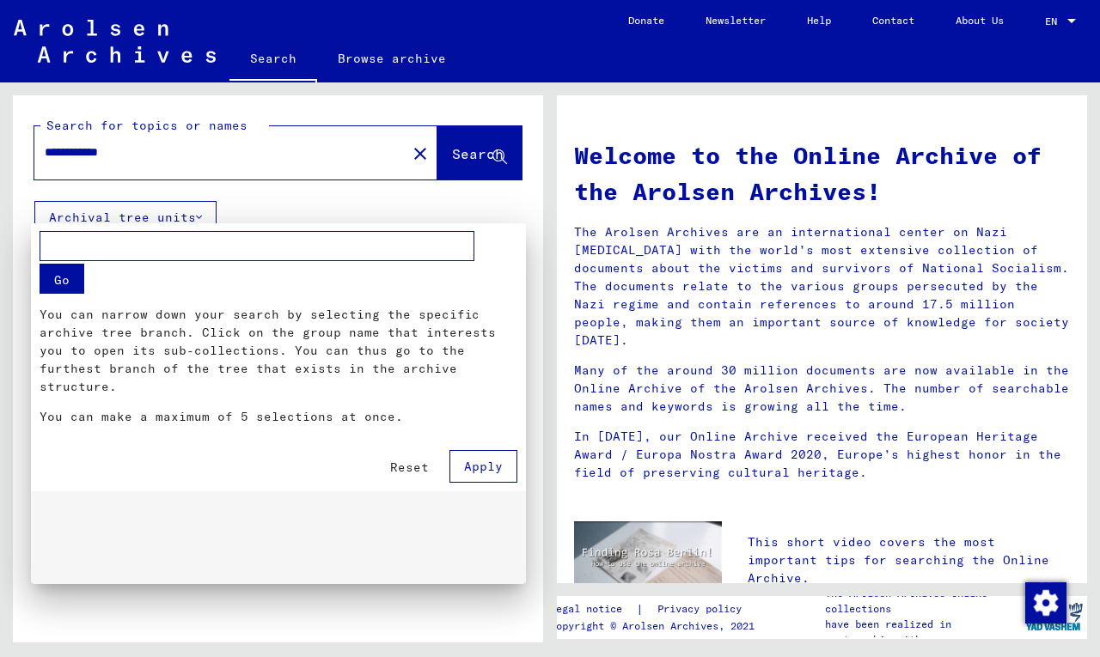
click at [202, 221] on div at bounding box center [550, 328] width 1100 height 657
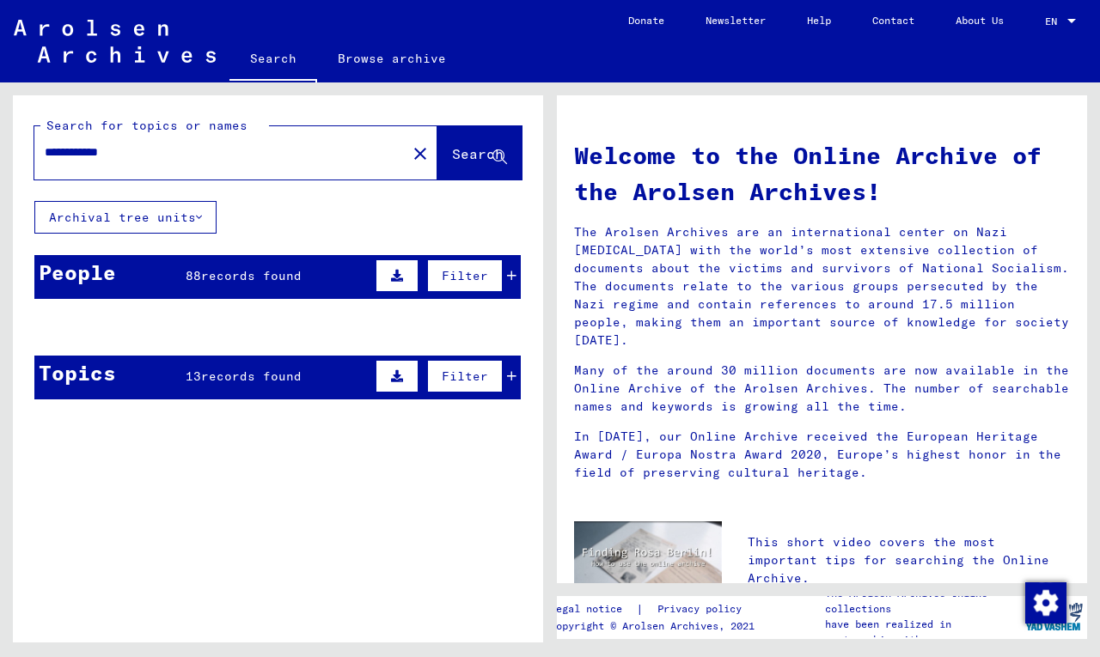
click at [288, 201] on div "**********" at bounding box center [278, 254] width 530 height 318
click at [342, 281] on div "People 88 records found Filter" at bounding box center [277, 277] width 486 height 44
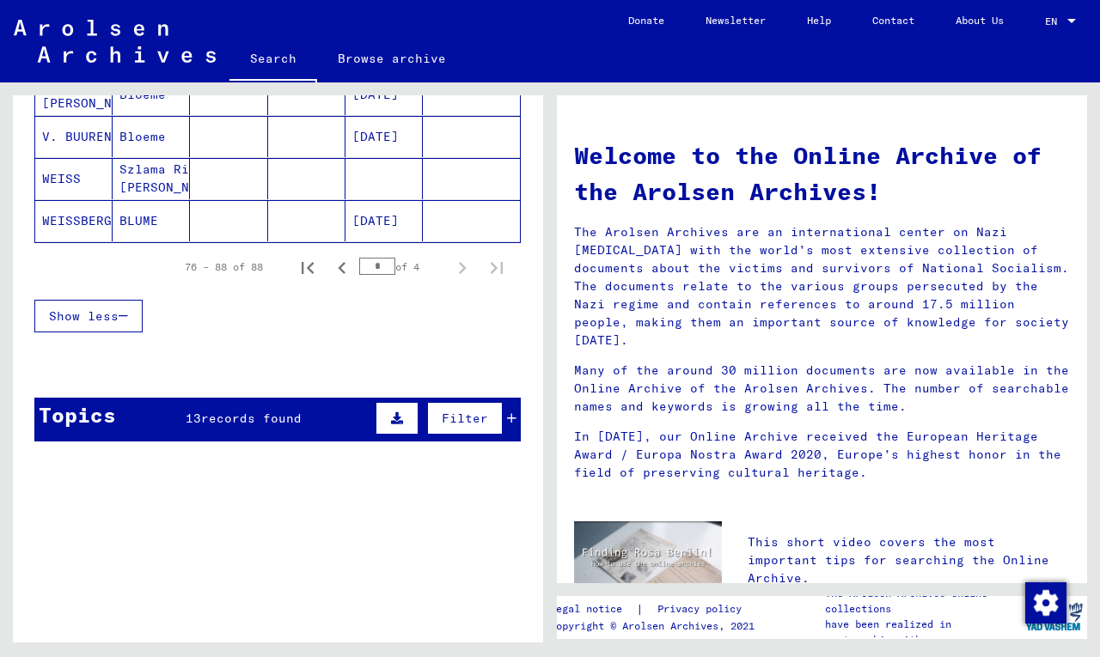
scroll to position [643, 0]
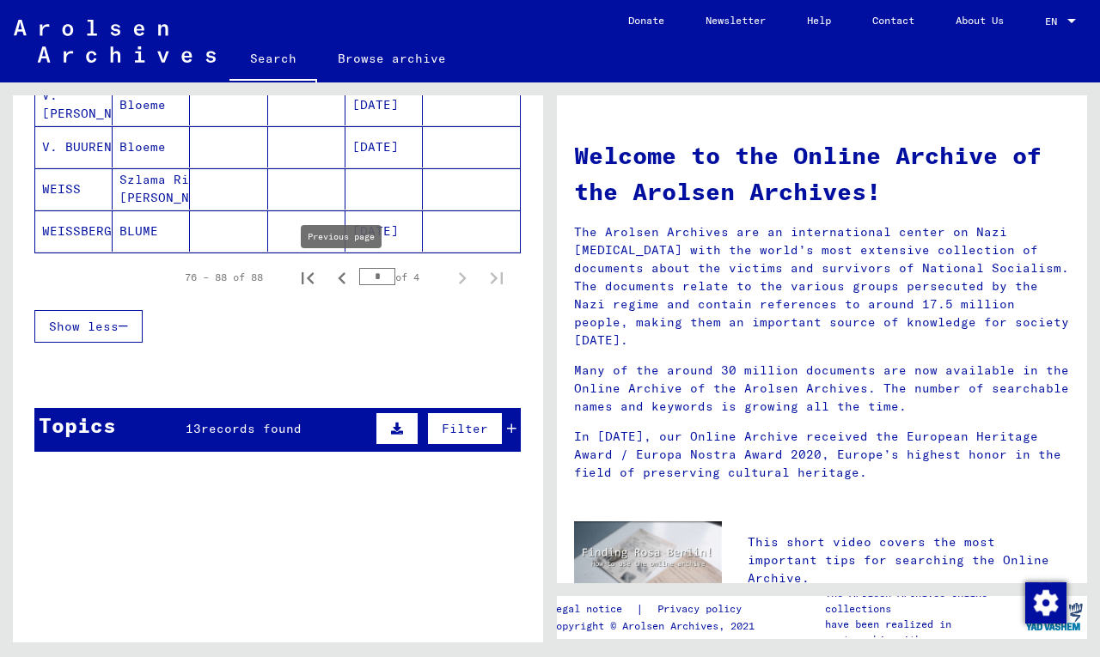
click at [340, 279] on icon "Previous page" at bounding box center [342, 278] width 8 height 12
type input "*"
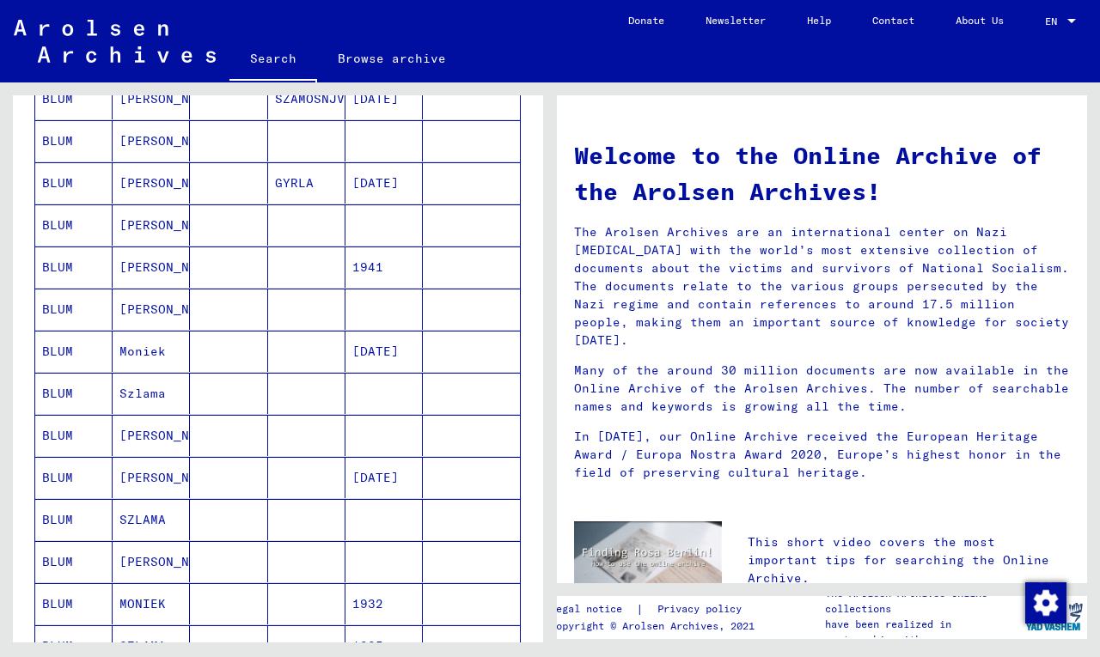
scroll to position [231, 0]
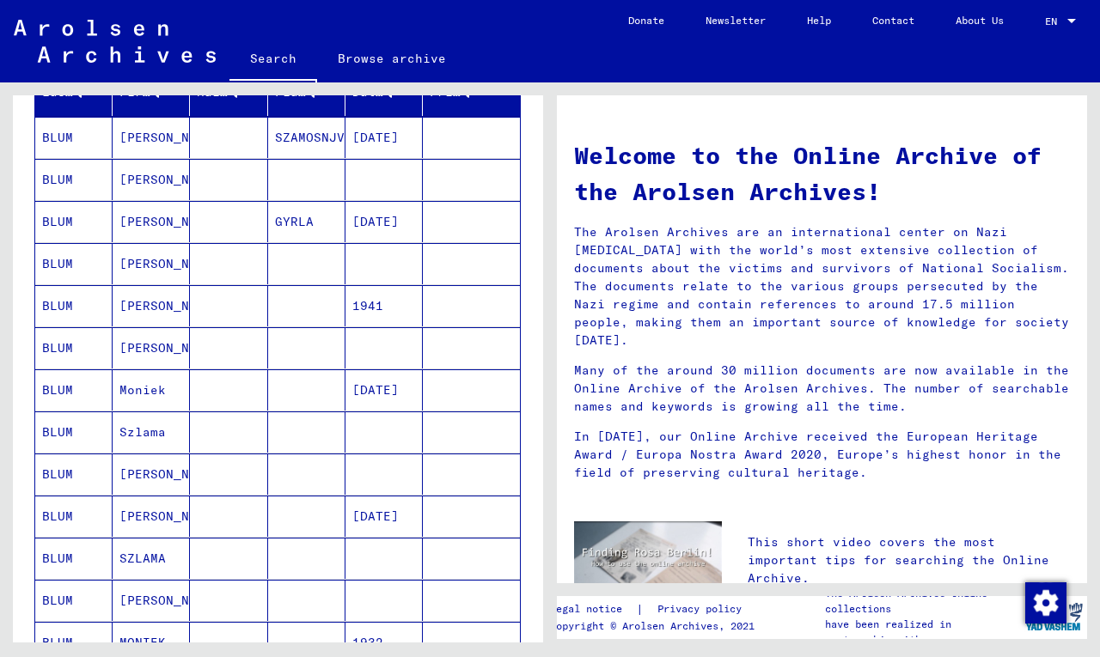
click at [68, 137] on mat-cell "BLUM" at bounding box center [73, 137] width 77 height 41
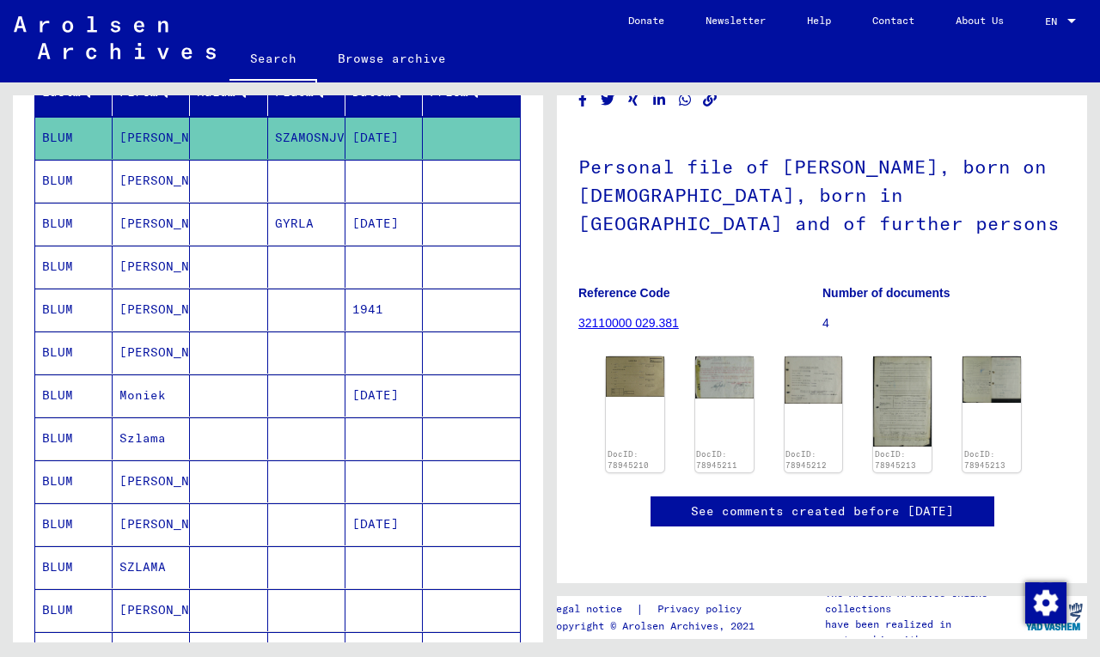
scroll to position [176, 0]
click at [645, 354] on img at bounding box center [634, 375] width 61 height 42
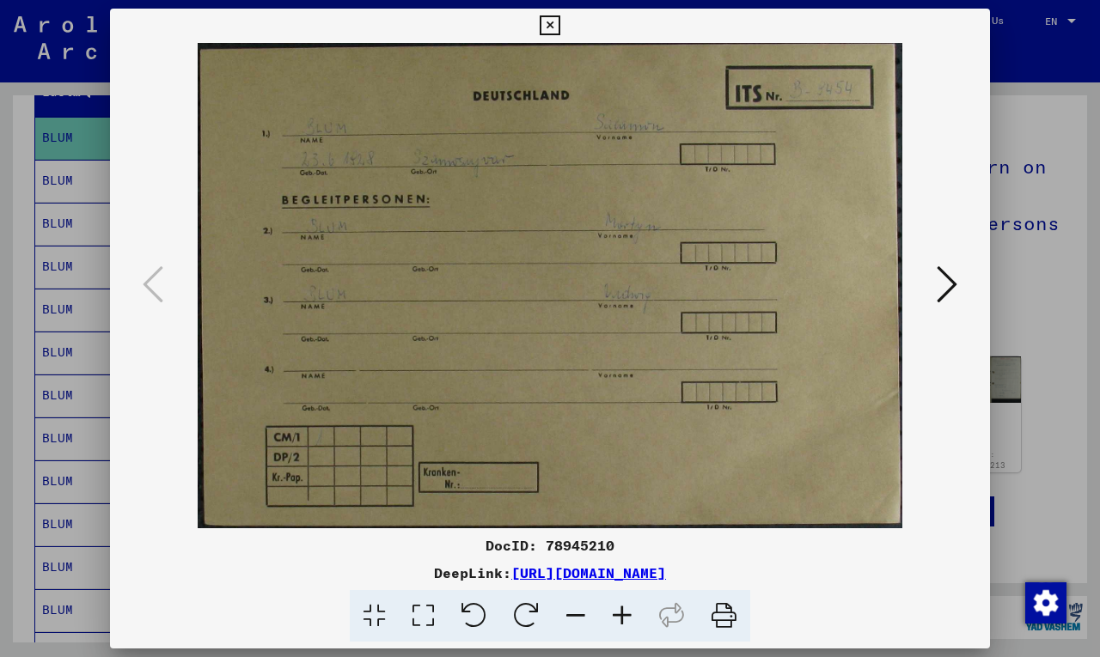
click at [953, 284] on icon at bounding box center [946, 284] width 21 height 41
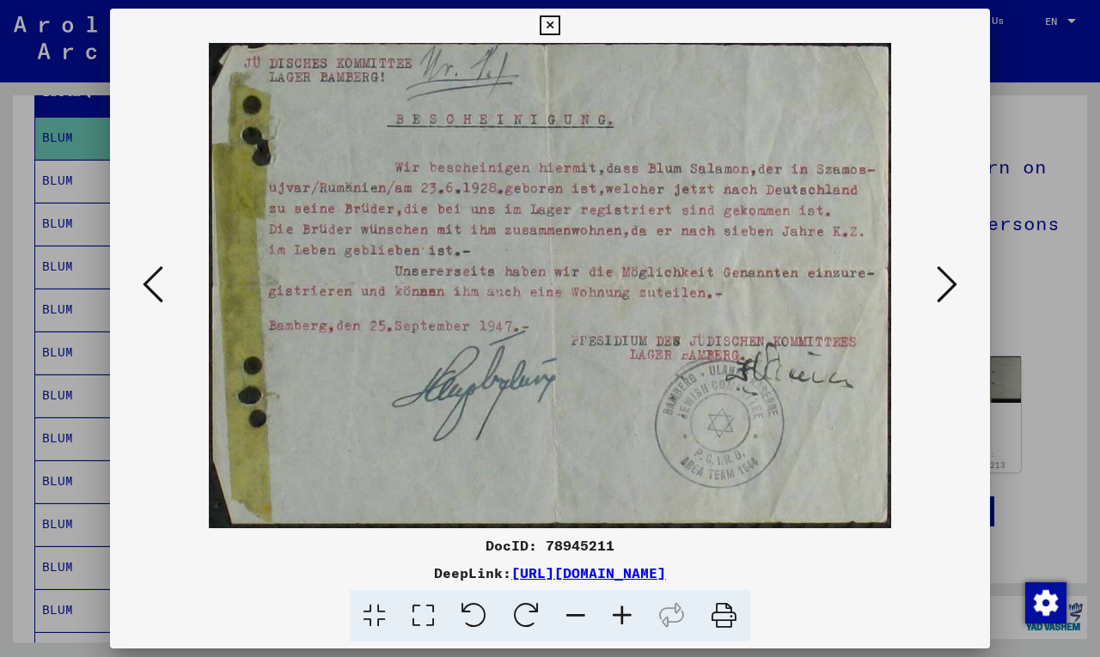
drag, startPoint x: 837, startPoint y: 577, endPoint x: 488, endPoint y: 546, distance: 350.3
click at [488, 546] on div "DocID: 78945211 DeepLink: [URL][DOMAIN_NAME]" at bounding box center [550, 588] width 880 height 107
click at [936, 281] on icon at bounding box center [946, 284] width 21 height 41
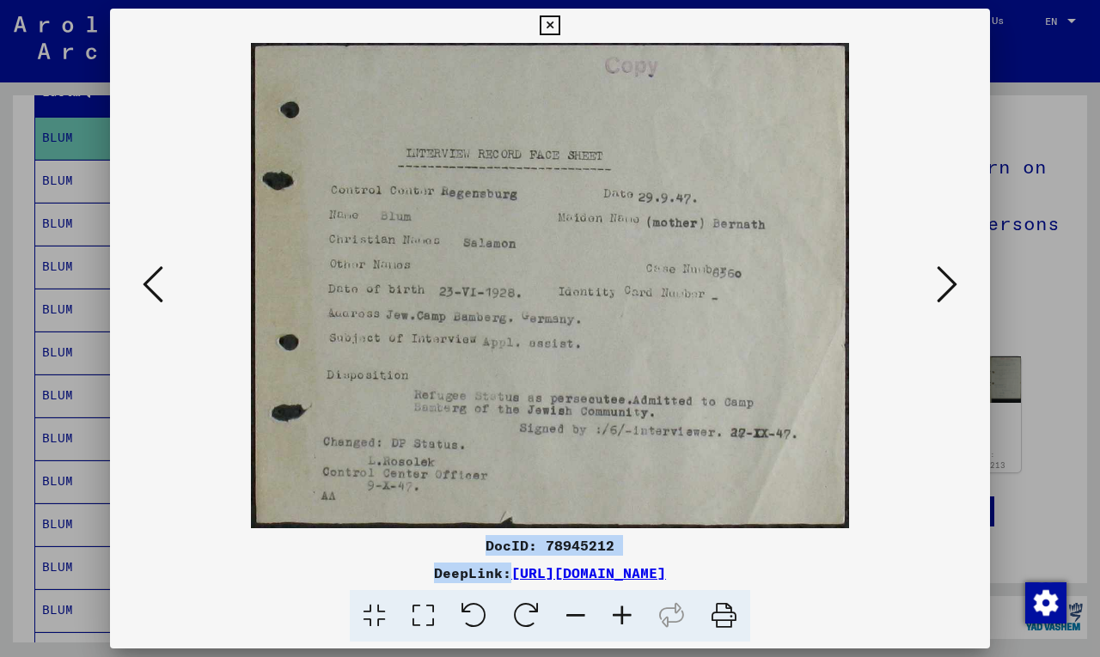
drag, startPoint x: 870, startPoint y: 570, endPoint x: 499, endPoint y: 520, distance: 374.5
click at [467, 537] on div "DocID: 78945212 DeepLink: [URL][DOMAIN_NAME]" at bounding box center [550, 588] width 880 height 107
click at [954, 279] on icon at bounding box center [946, 284] width 21 height 41
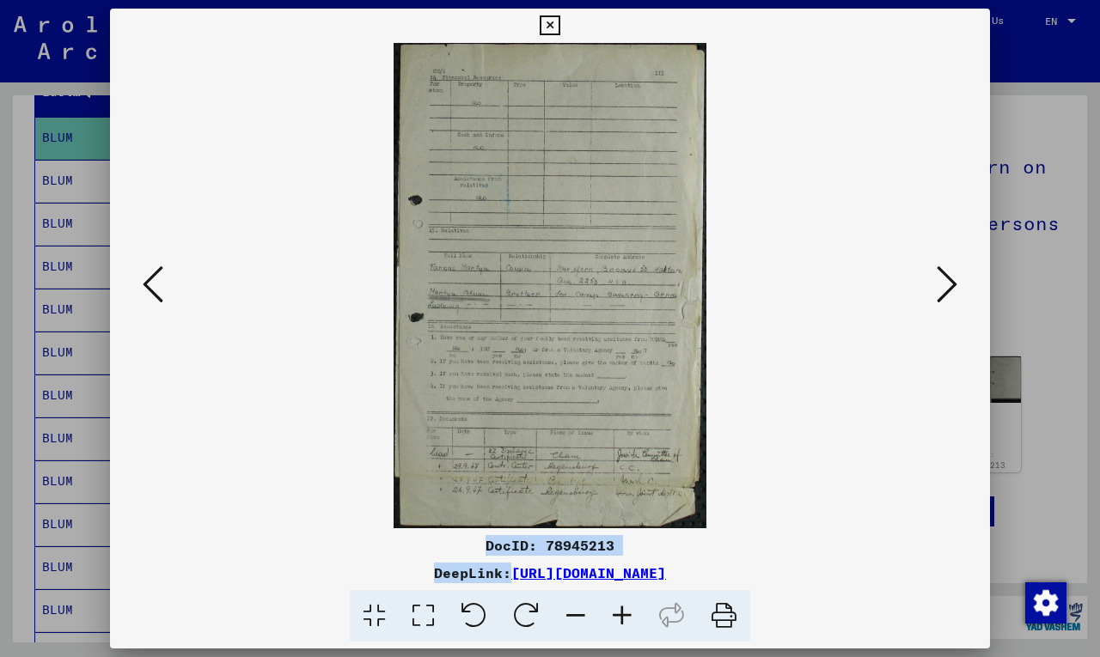
click at [950, 277] on icon at bounding box center [946, 284] width 21 height 41
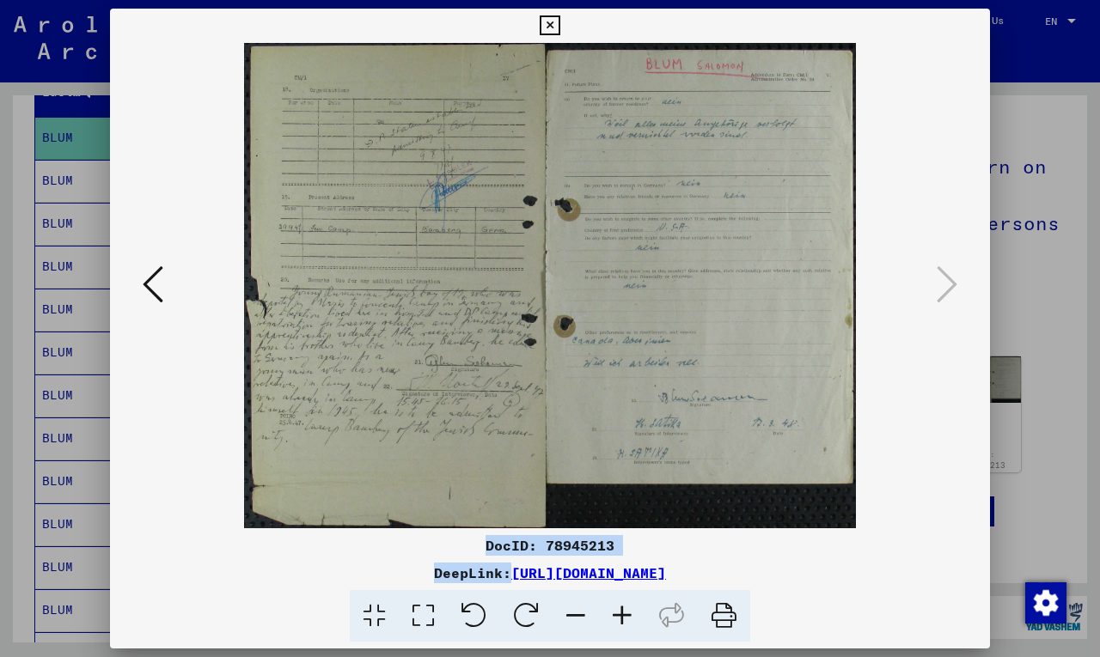
click at [552, 21] on icon at bounding box center [550, 25] width 20 height 21
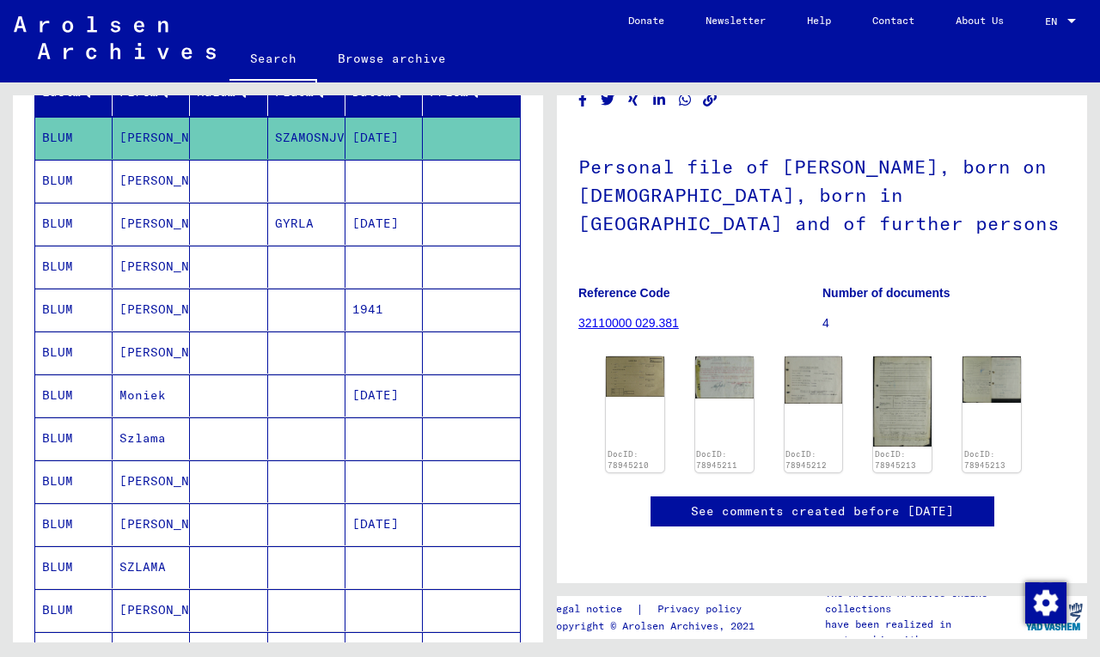
click at [59, 180] on mat-cell "BLUM" at bounding box center [73, 181] width 77 height 42
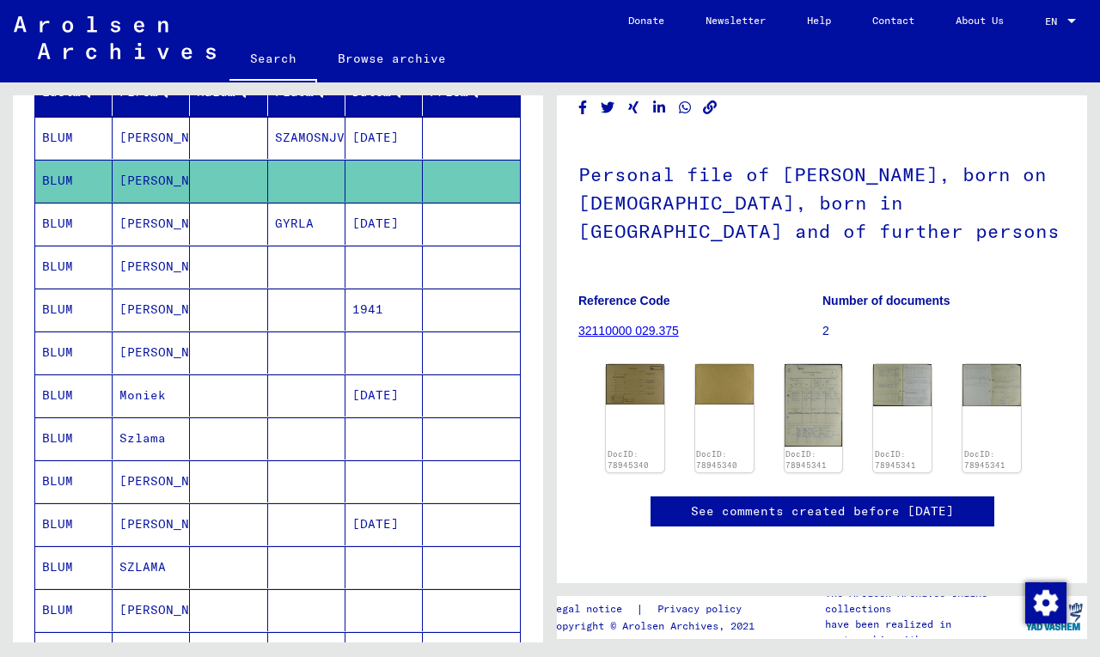
scroll to position [137, 0]
click at [70, 224] on mat-cell "BLUM" at bounding box center [73, 224] width 77 height 42
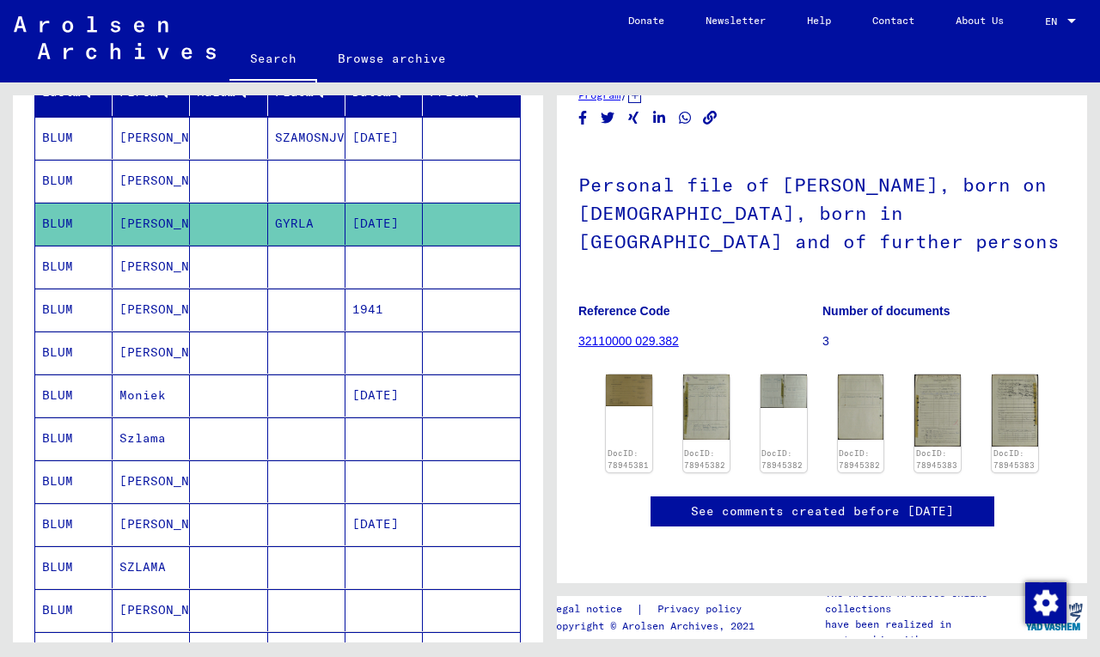
scroll to position [116, 0]
click at [621, 372] on img at bounding box center [629, 389] width 49 height 34
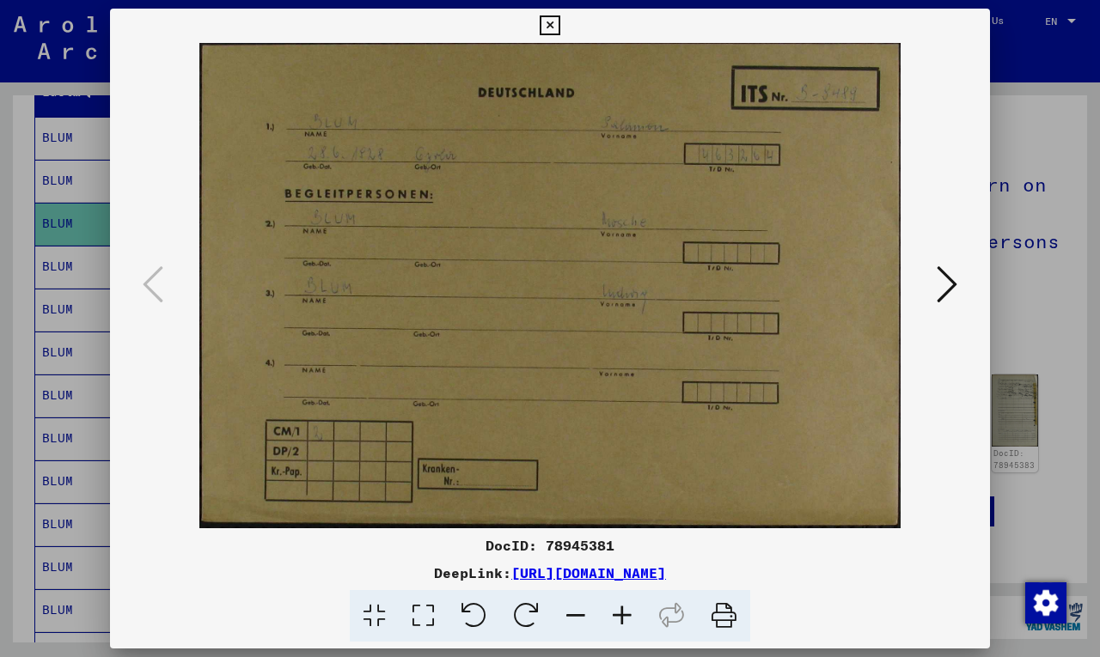
click at [947, 285] on icon at bounding box center [946, 284] width 21 height 41
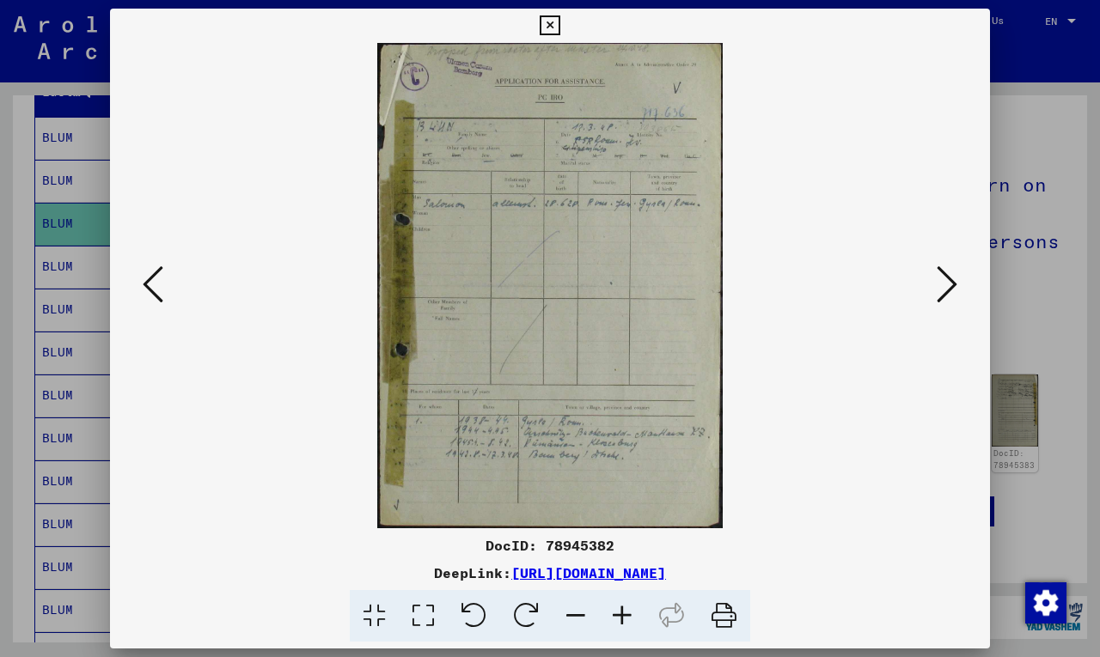
click at [947, 285] on icon at bounding box center [946, 284] width 21 height 41
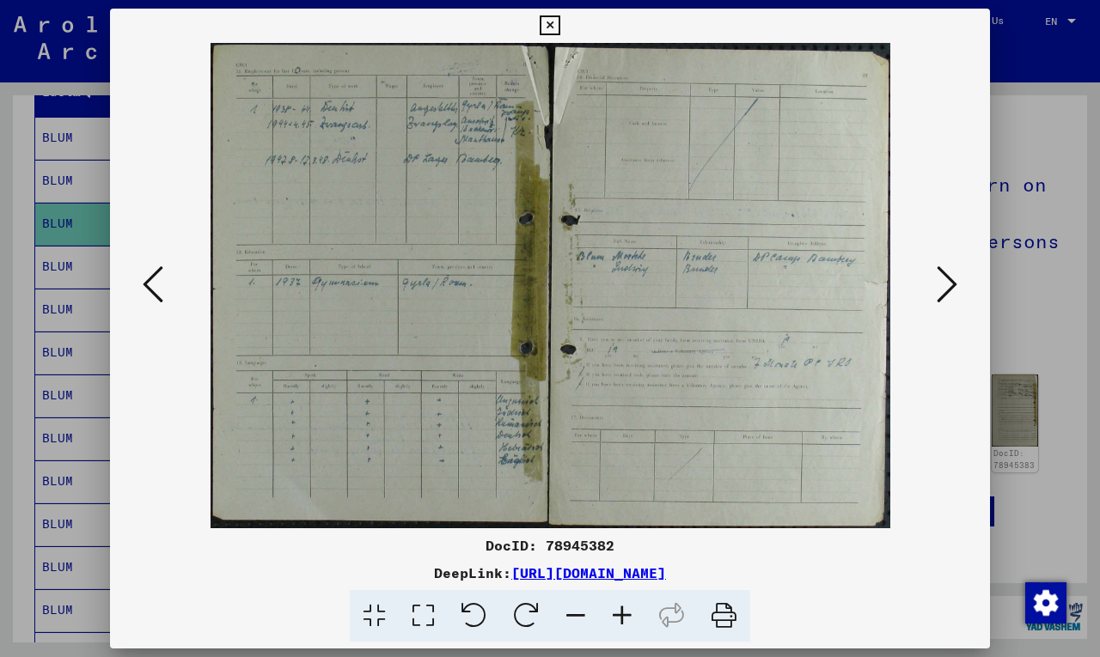
click at [948, 276] on icon at bounding box center [946, 284] width 21 height 41
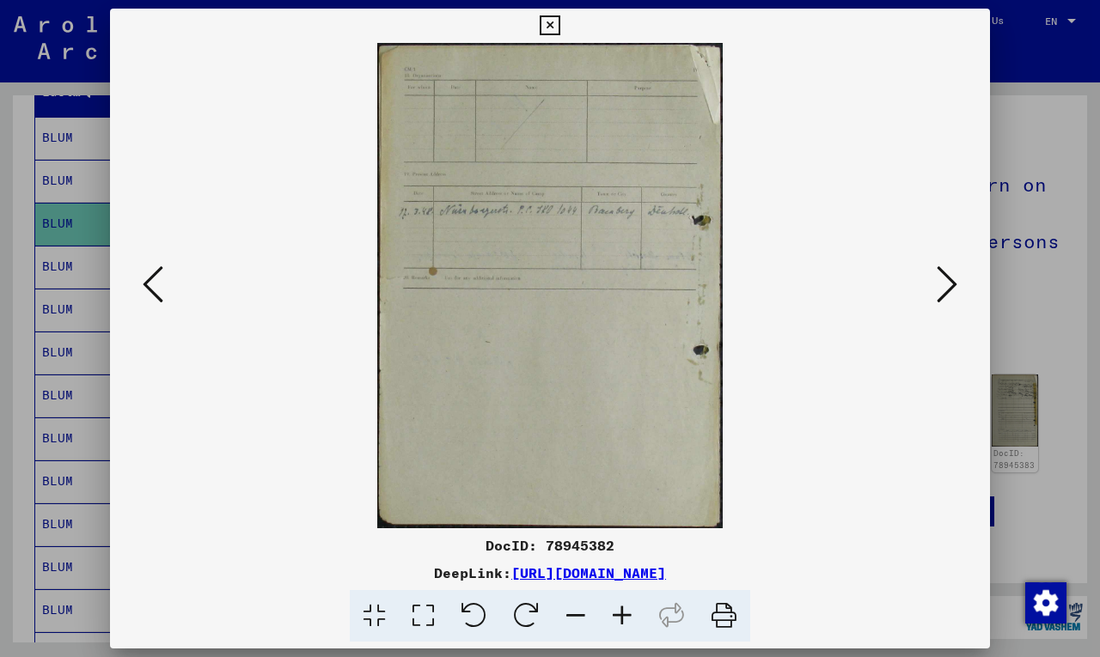
click at [948, 276] on icon at bounding box center [946, 284] width 21 height 41
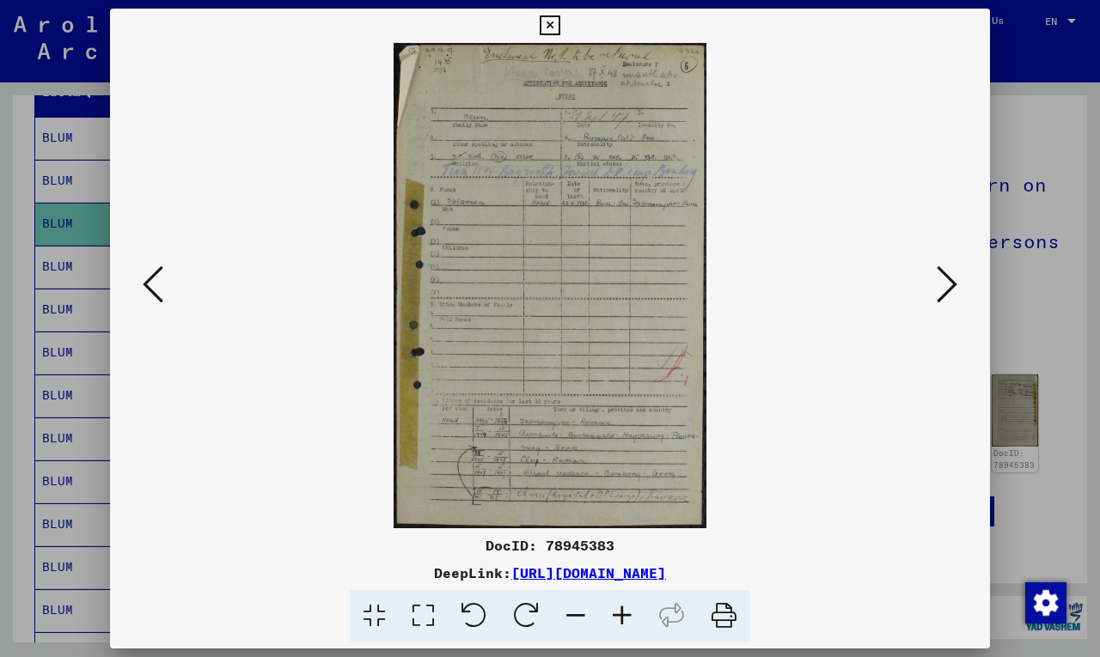
click at [553, 27] on icon at bounding box center [550, 25] width 20 height 21
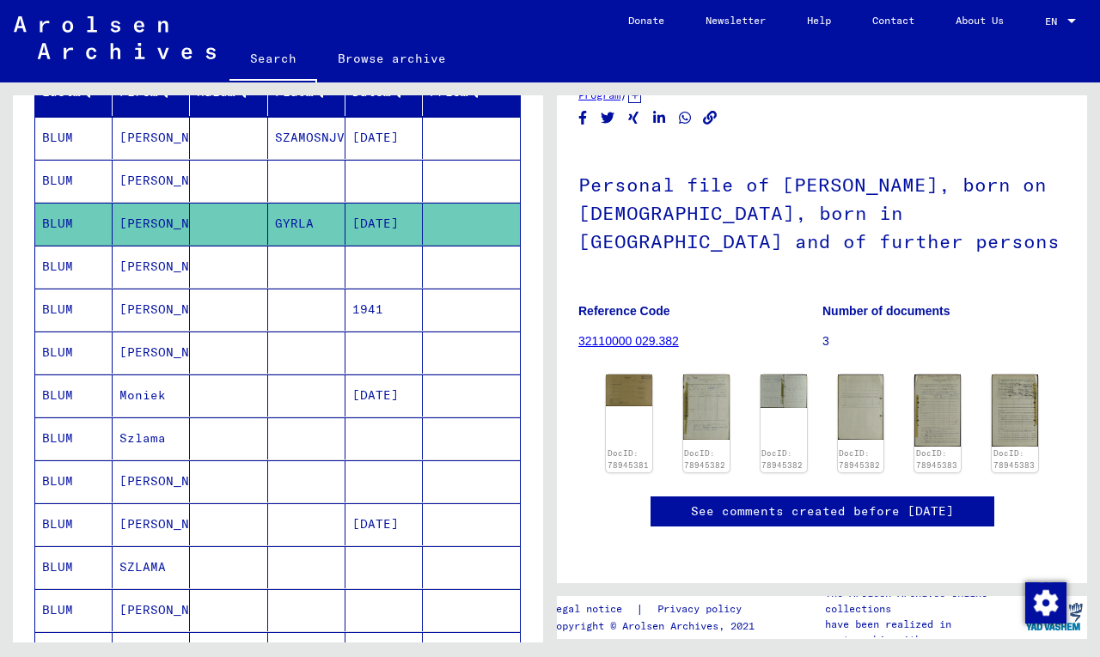
click at [73, 265] on mat-cell "BLUM" at bounding box center [73, 267] width 77 height 42
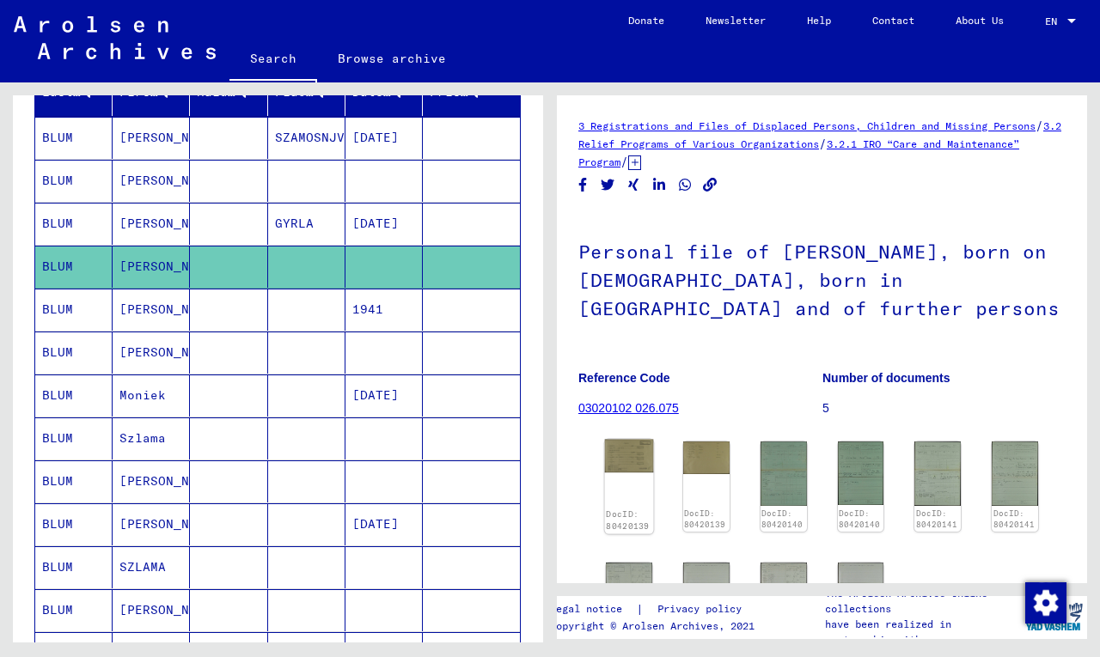
click at [628, 451] on img at bounding box center [629, 457] width 49 height 34
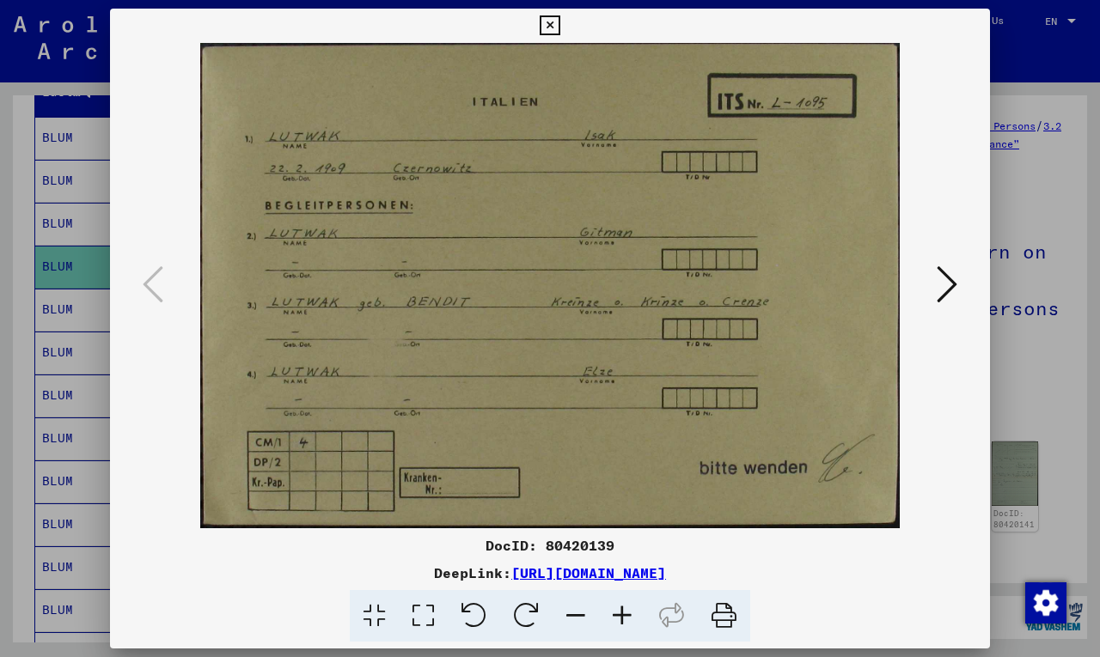
click at [556, 19] on icon at bounding box center [550, 25] width 20 height 21
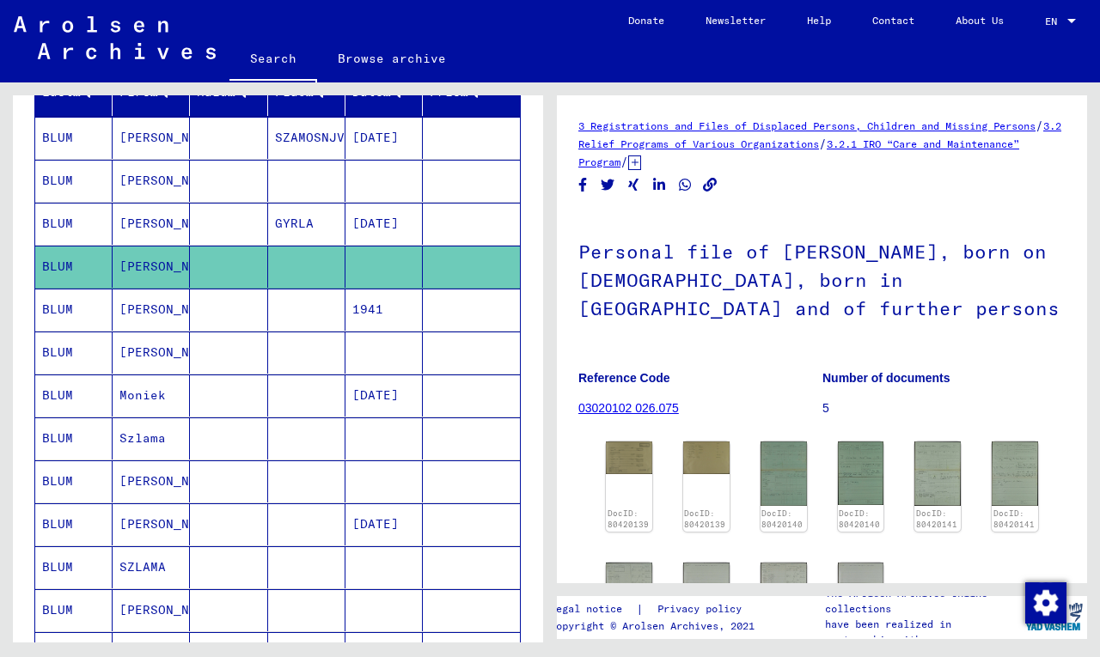
click at [58, 312] on mat-cell "BLUM" at bounding box center [73, 310] width 77 height 42
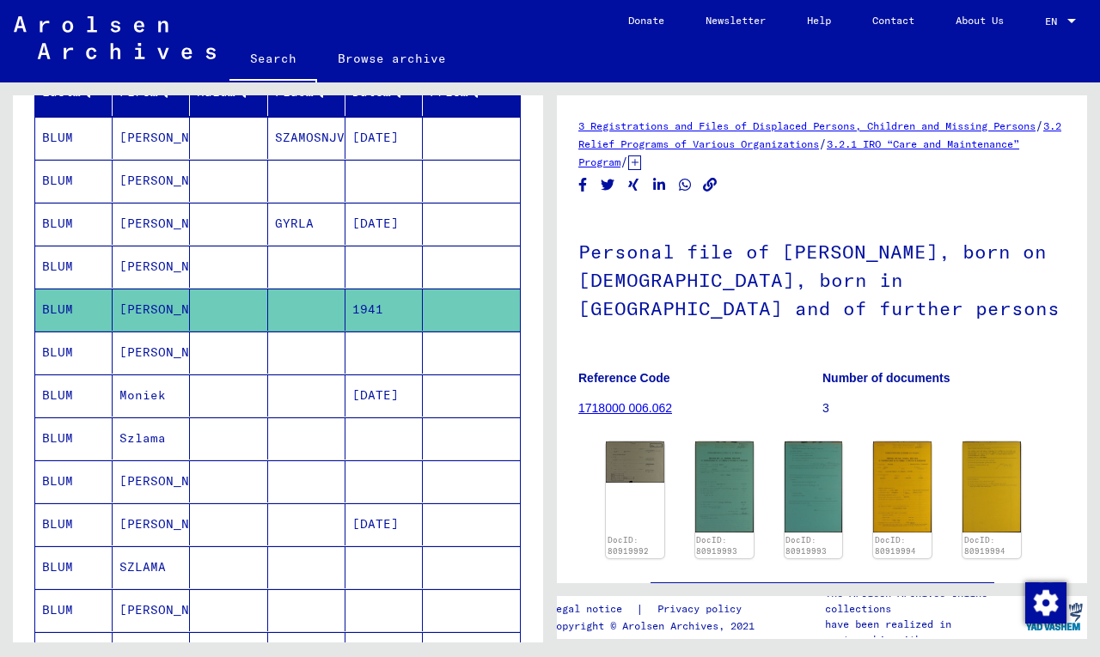
click at [56, 345] on mat-cell "BLUM" at bounding box center [73, 353] width 77 height 42
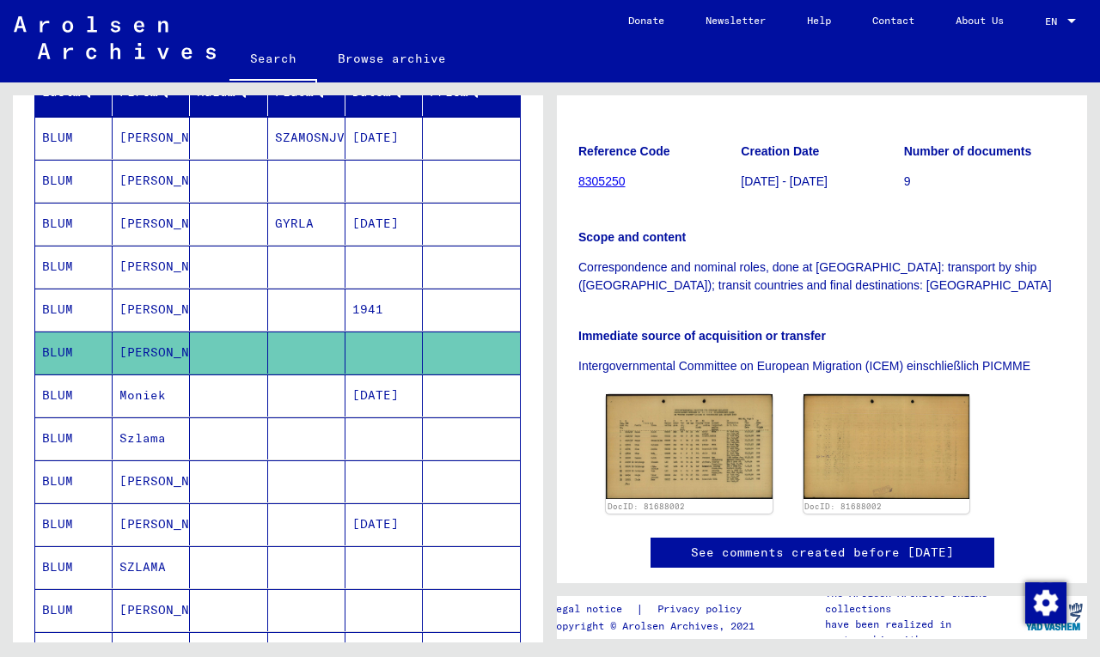
scroll to position [271, 0]
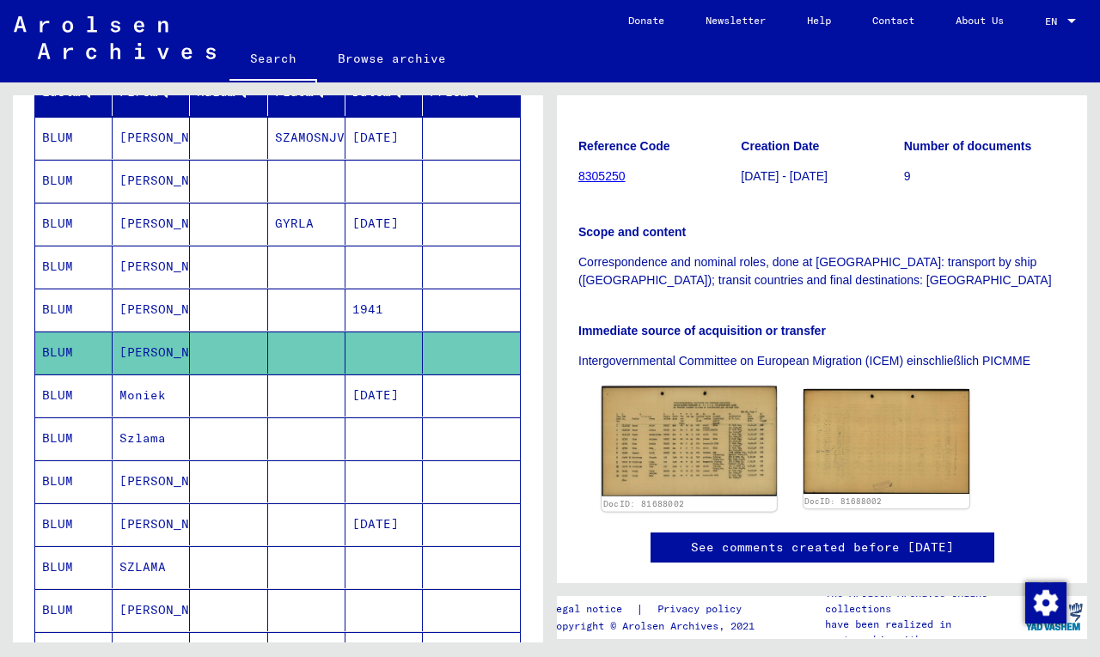
click at [730, 413] on img at bounding box center [688, 442] width 174 height 110
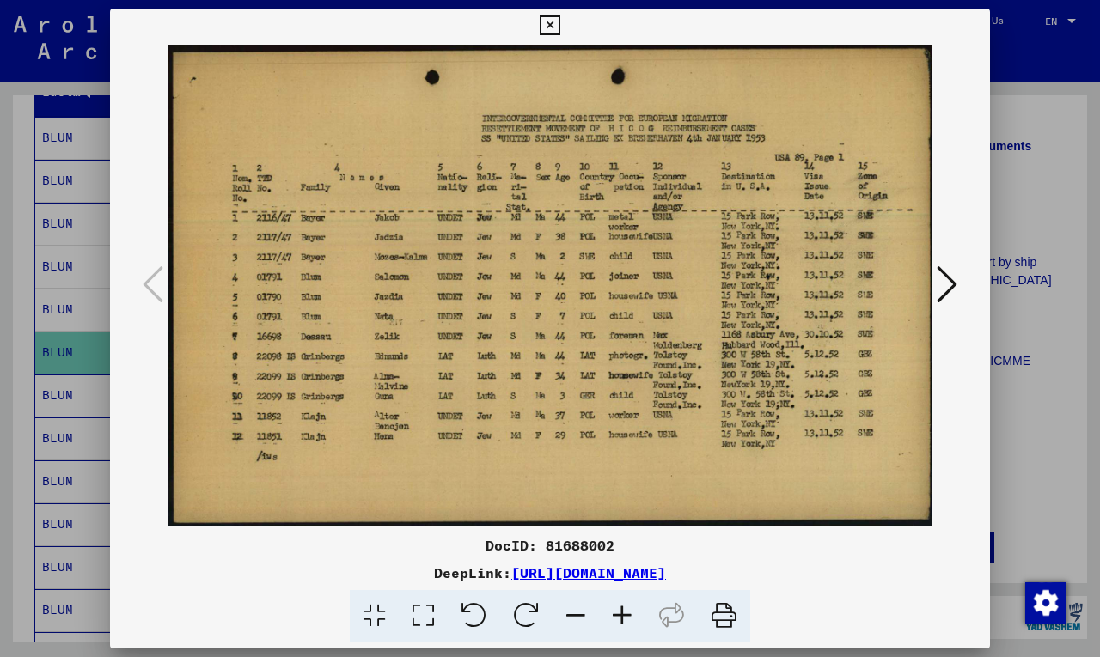
click at [551, 27] on icon at bounding box center [550, 25] width 20 height 21
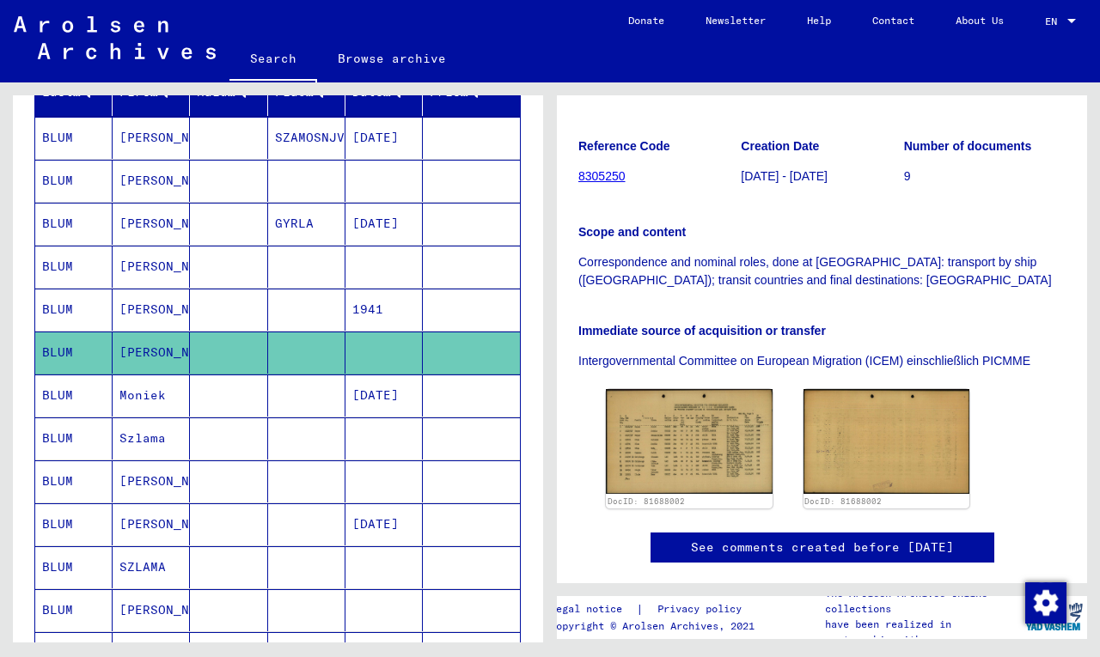
click at [56, 443] on mat-cell "BLUM" at bounding box center [73, 439] width 77 height 42
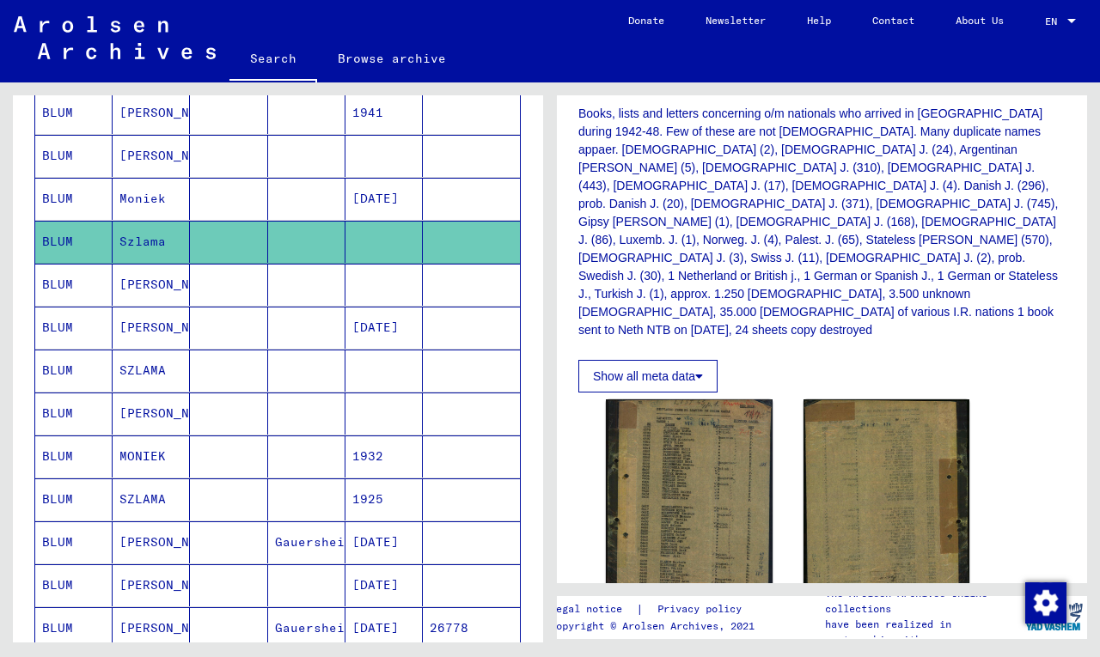
scroll to position [442, 0]
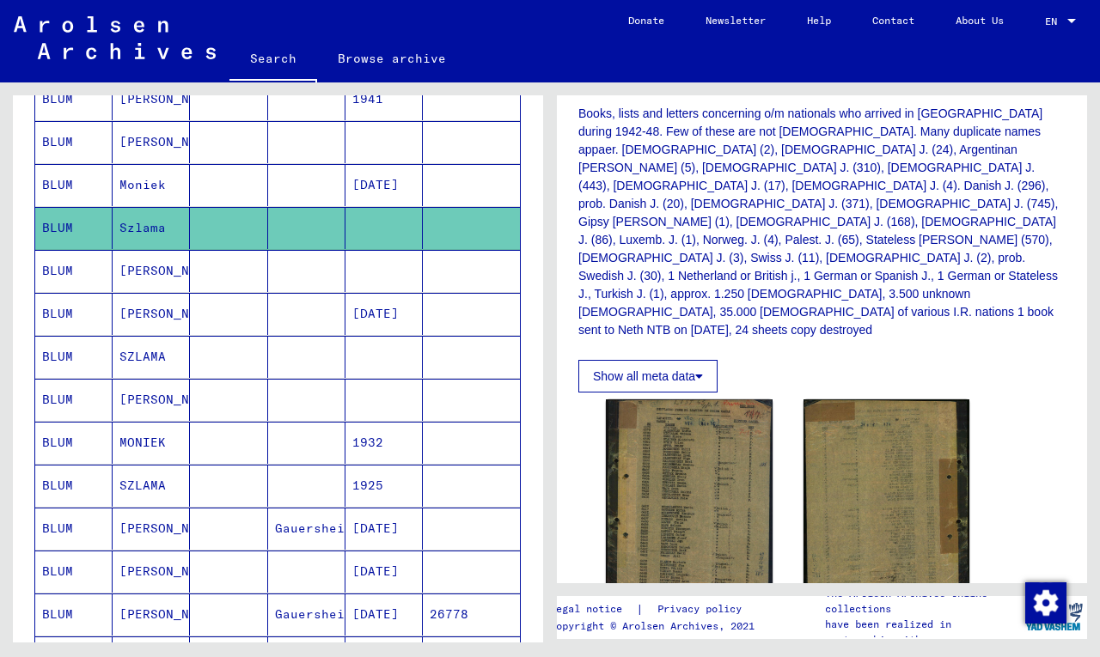
click at [51, 352] on mat-cell "BLUM" at bounding box center [73, 357] width 77 height 42
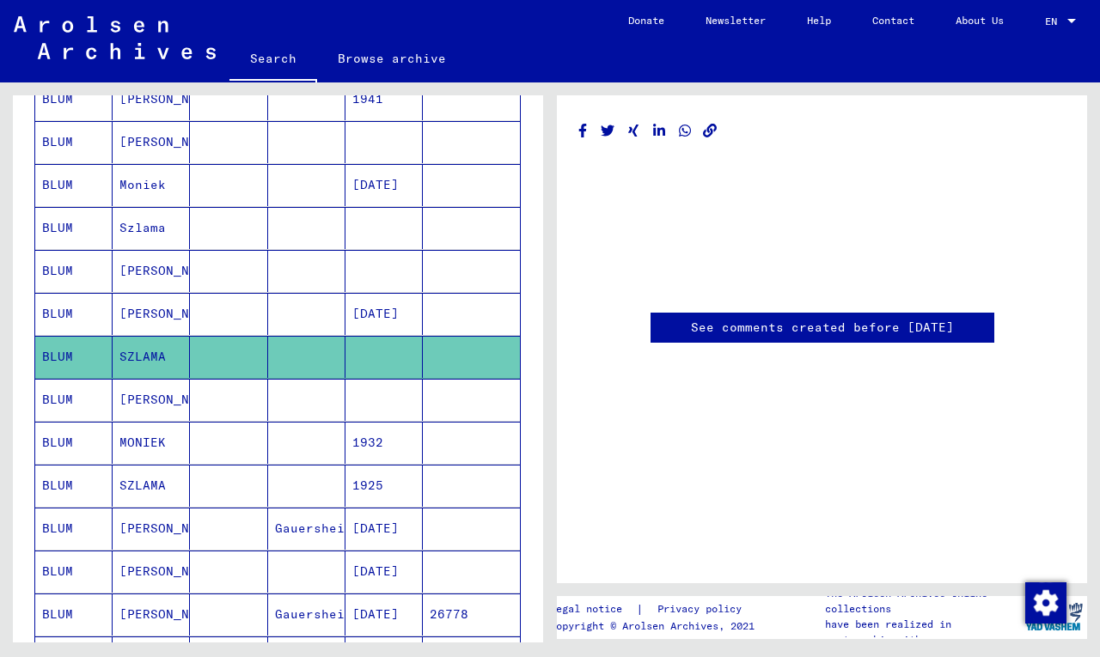
scroll to position [139, 0]
click at [61, 399] on mat-cell "BLUM" at bounding box center [73, 400] width 77 height 42
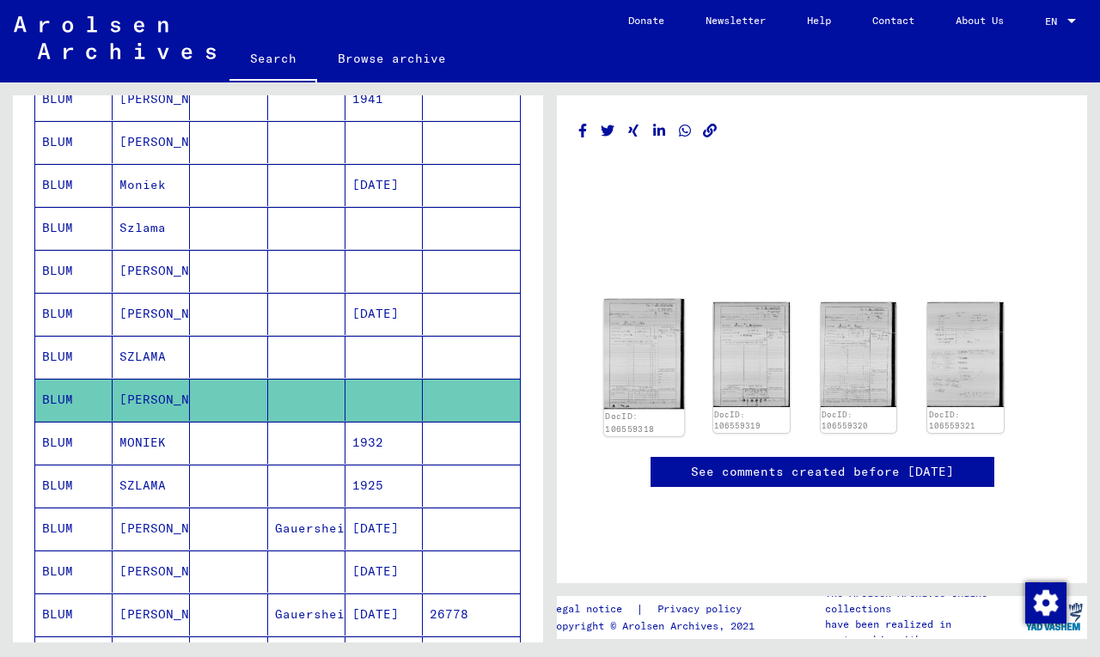
click at [659, 299] on img at bounding box center [644, 354] width 80 height 110
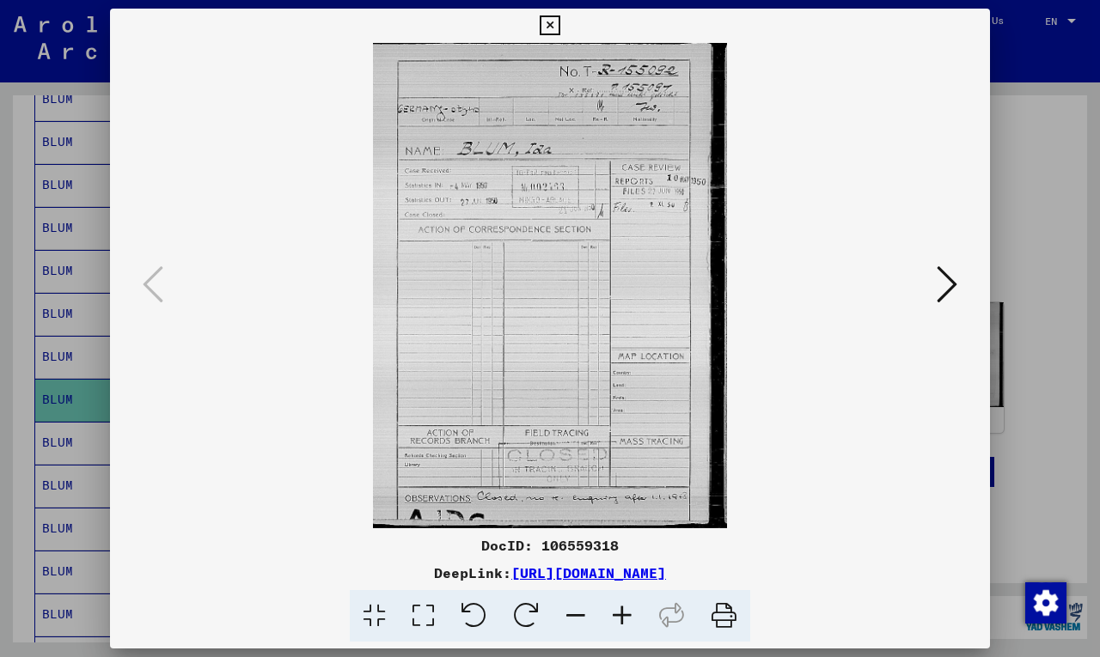
click at [545, 20] on icon at bounding box center [550, 25] width 20 height 21
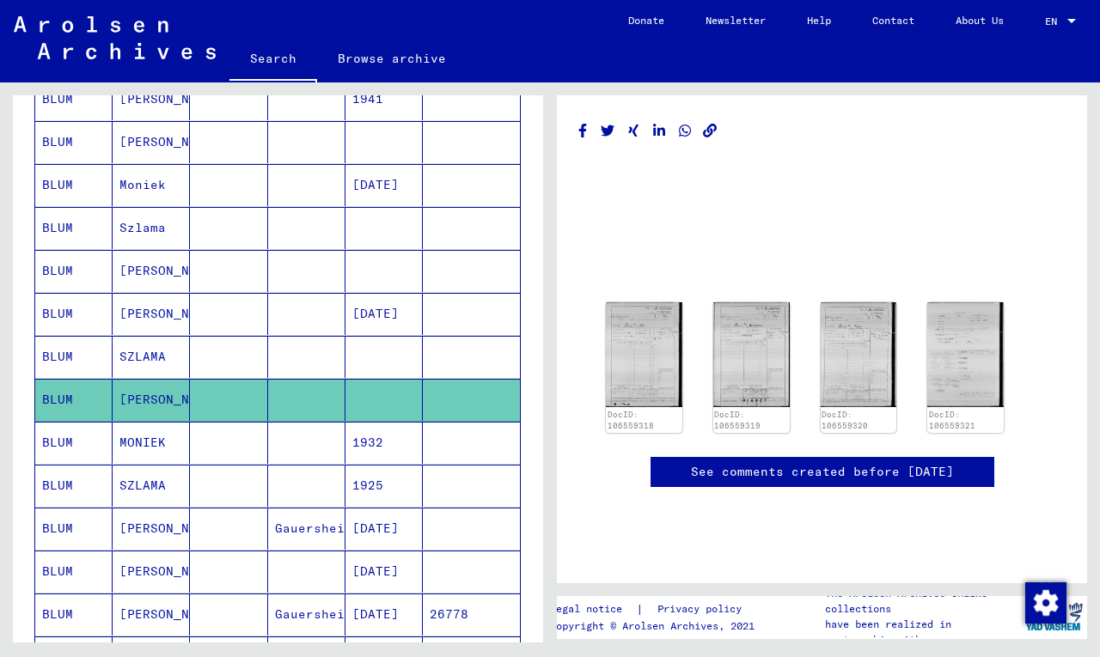
click at [63, 485] on mat-cell "BLUM" at bounding box center [73, 486] width 77 height 42
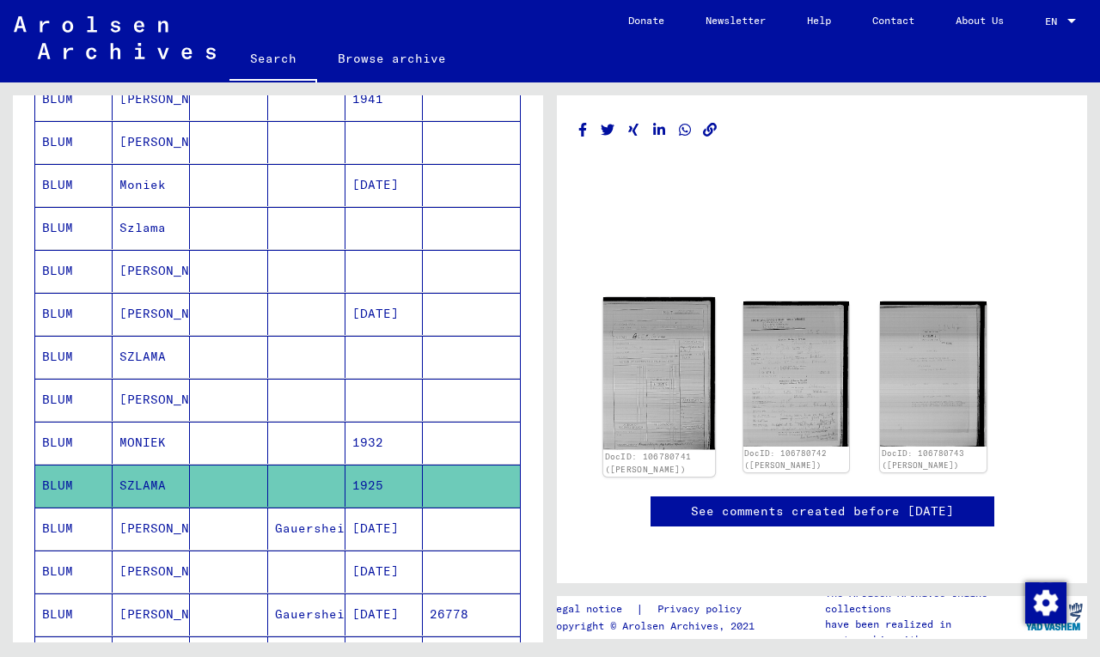
click at [654, 297] on img at bounding box center [659, 373] width 112 height 152
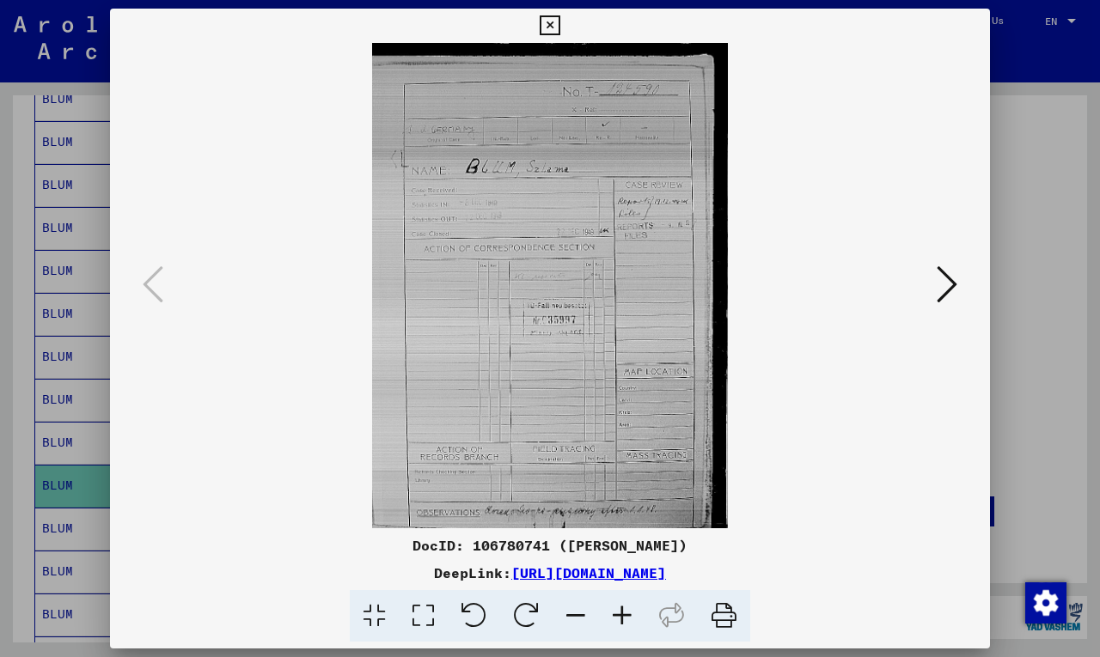
click at [949, 286] on icon at bounding box center [946, 284] width 21 height 41
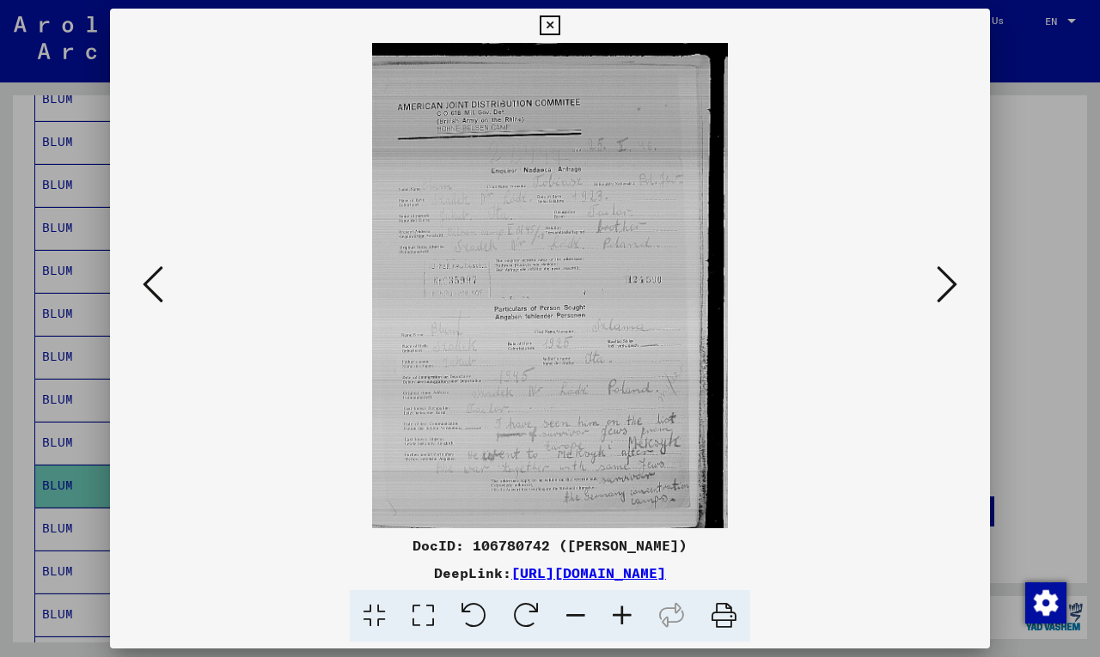
click at [949, 286] on icon at bounding box center [946, 284] width 21 height 41
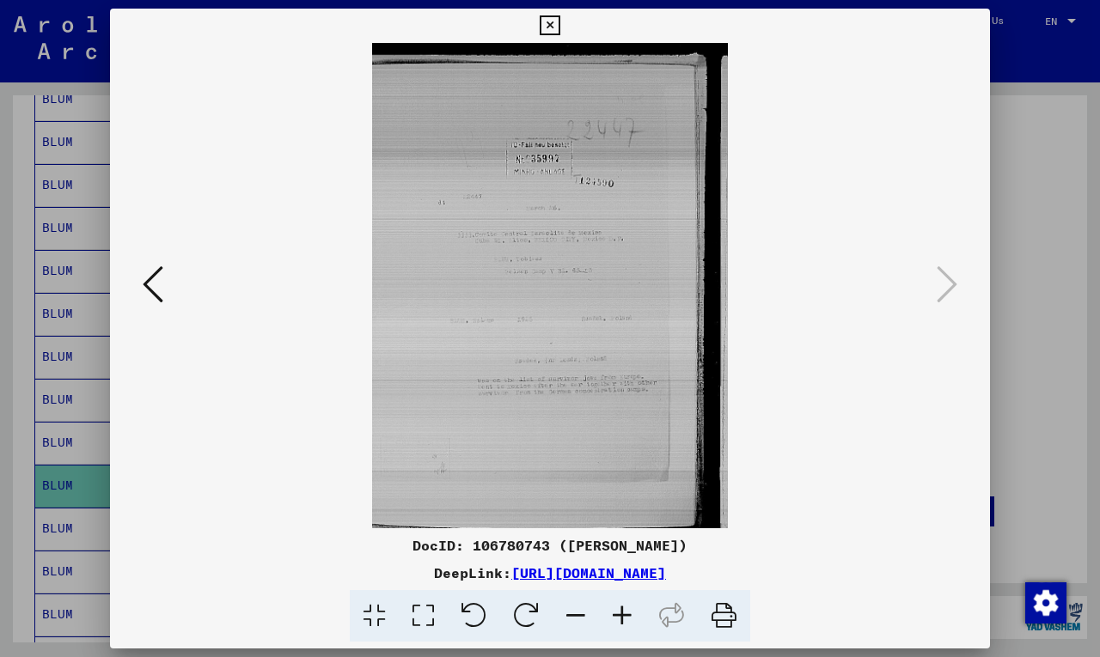
click at [145, 279] on icon at bounding box center [153, 284] width 21 height 41
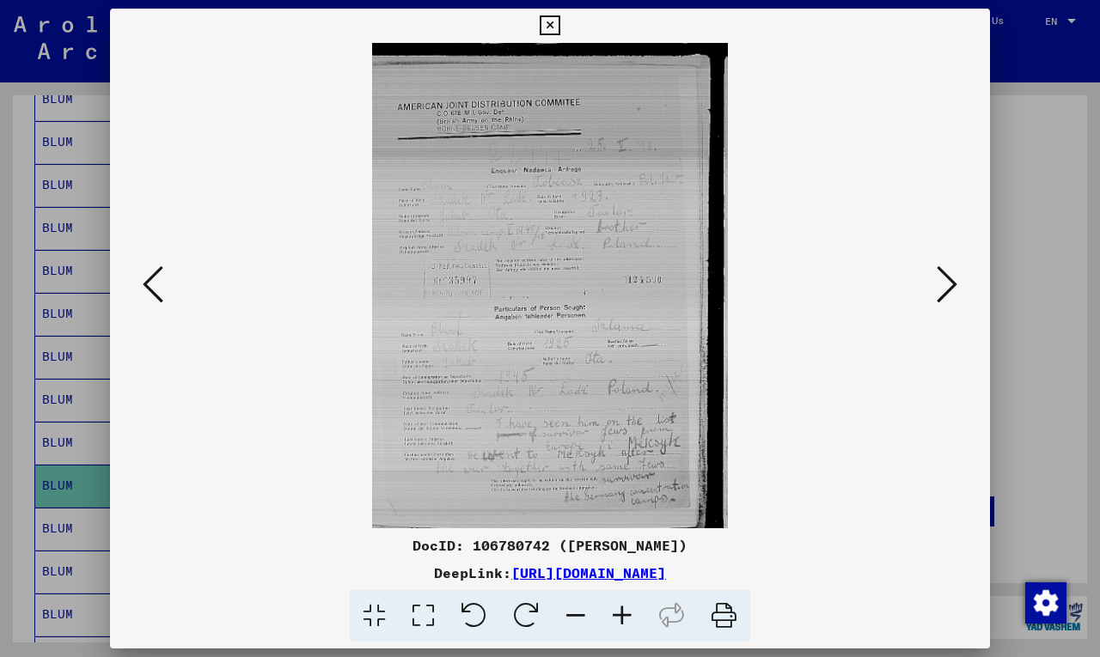
click at [952, 290] on icon at bounding box center [946, 284] width 21 height 41
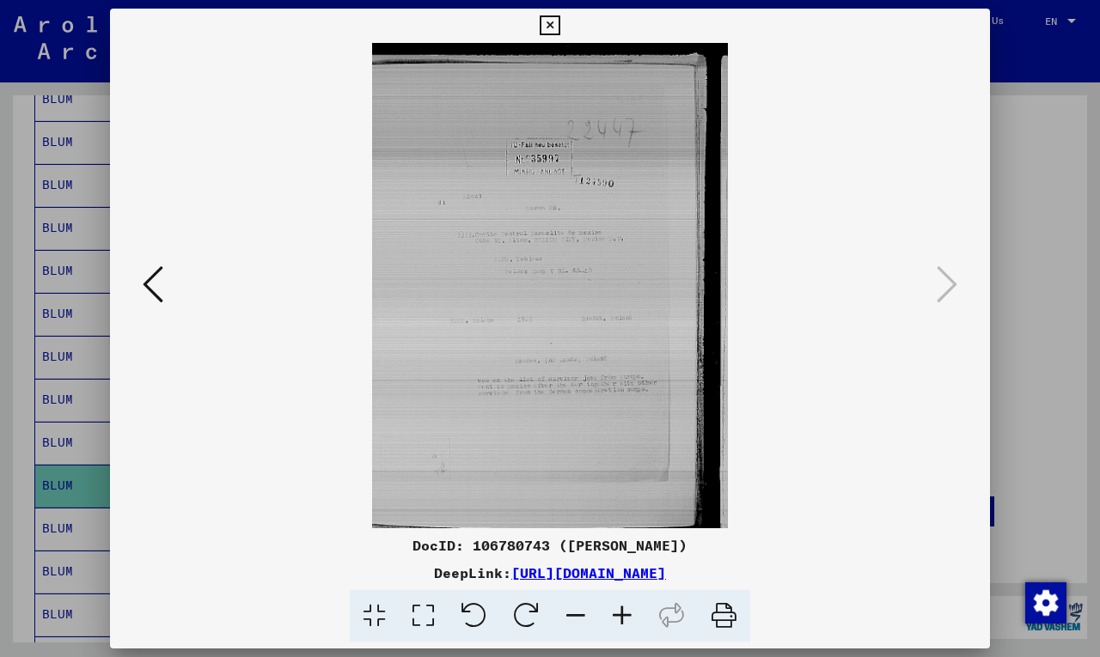
click at [150, 290] on icon at bounding box center [153, 284] width 21 height 41
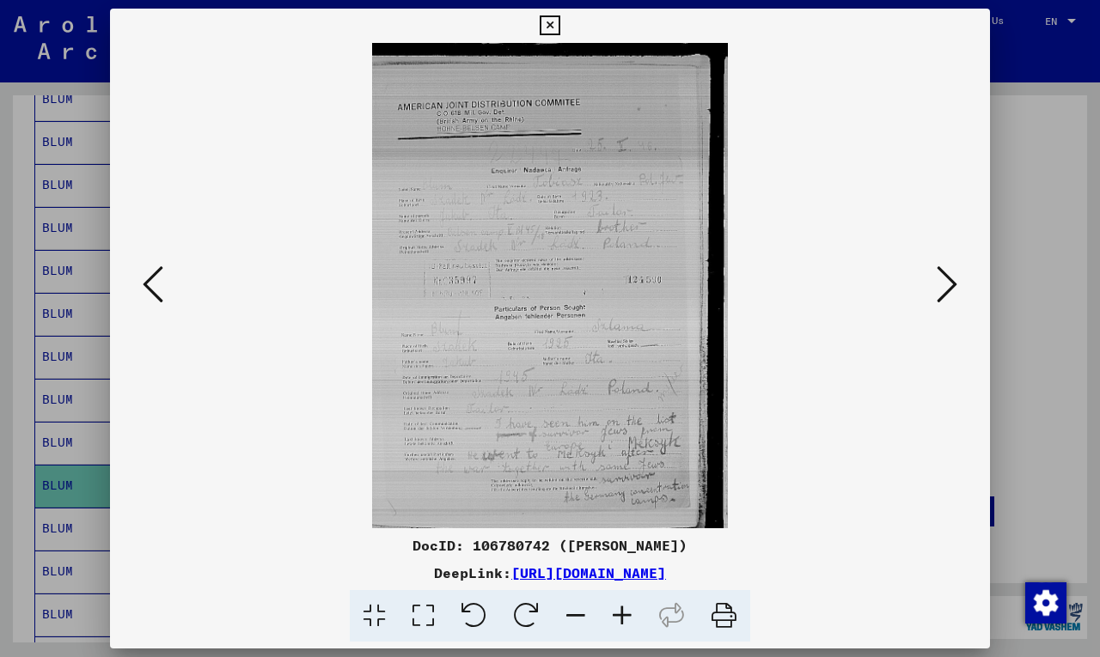
click at [153, 289] on icon at bounding box center [153, 284] width 21 height 41
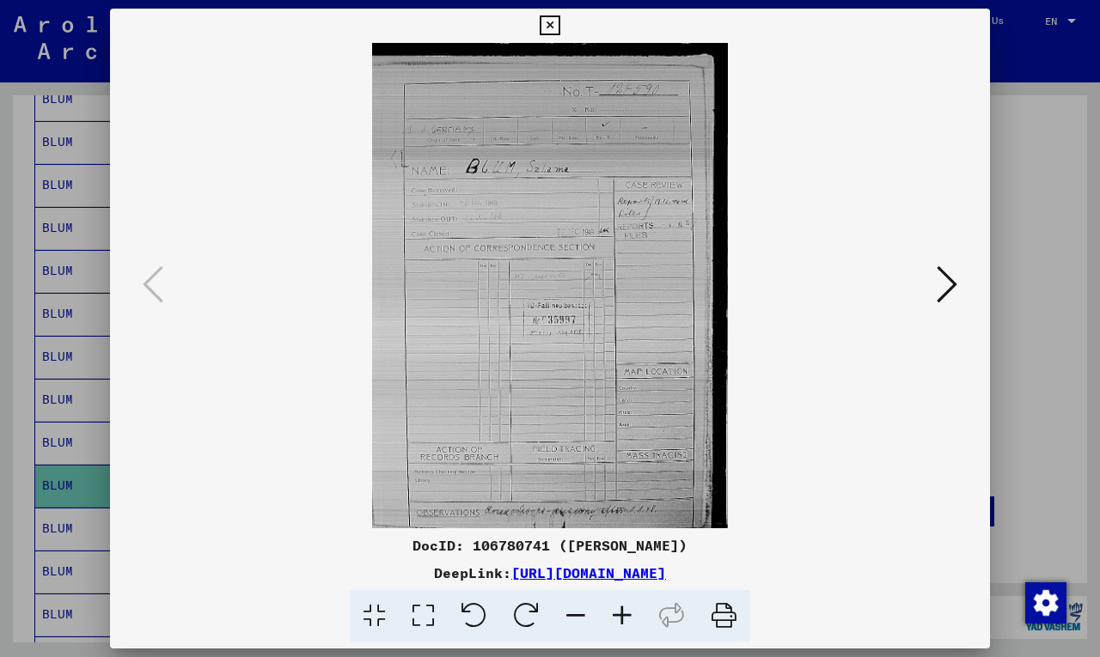
click at [945, 279] on icon at bounding box center [946, 284] width 21 height 41
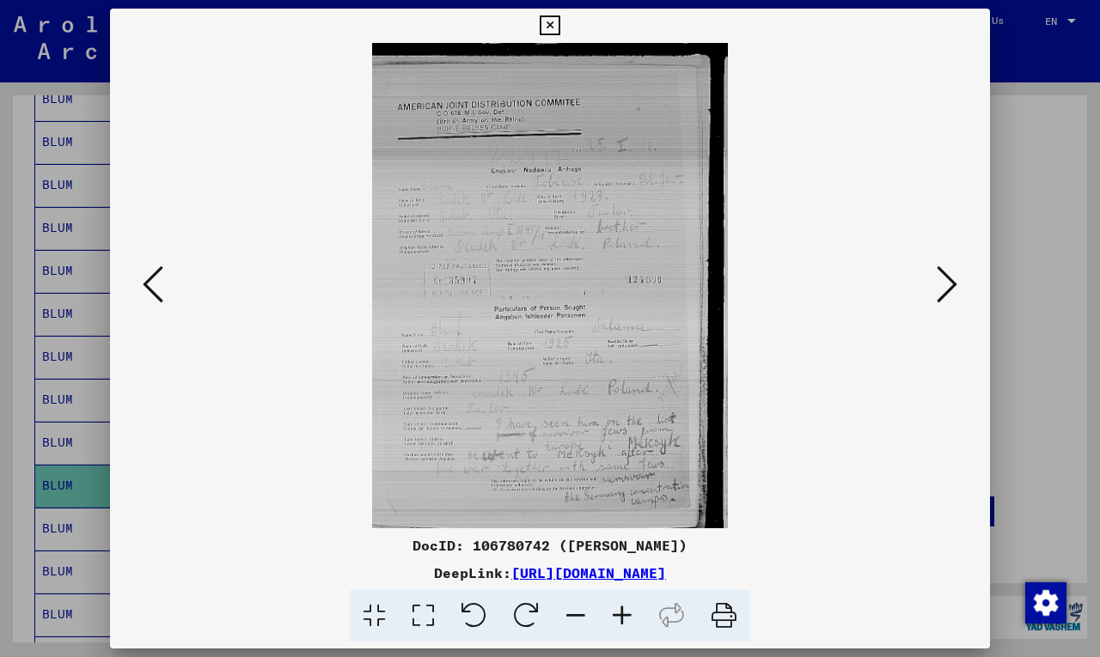
drag, startPoint x: 866, startPoint y: 572, endPoint x: 421, endPoint y: 546, distance: 445.8
click at [421, 546] on div "DocID: 106780742 ([PERSON_NAME]) DeepLink: [URL][DOMAIN_NAME]" at bounding box center [550, 588] width 880 height 107
click at [948, 296] on icon at bounding box center [946, 284] width 21 height 41
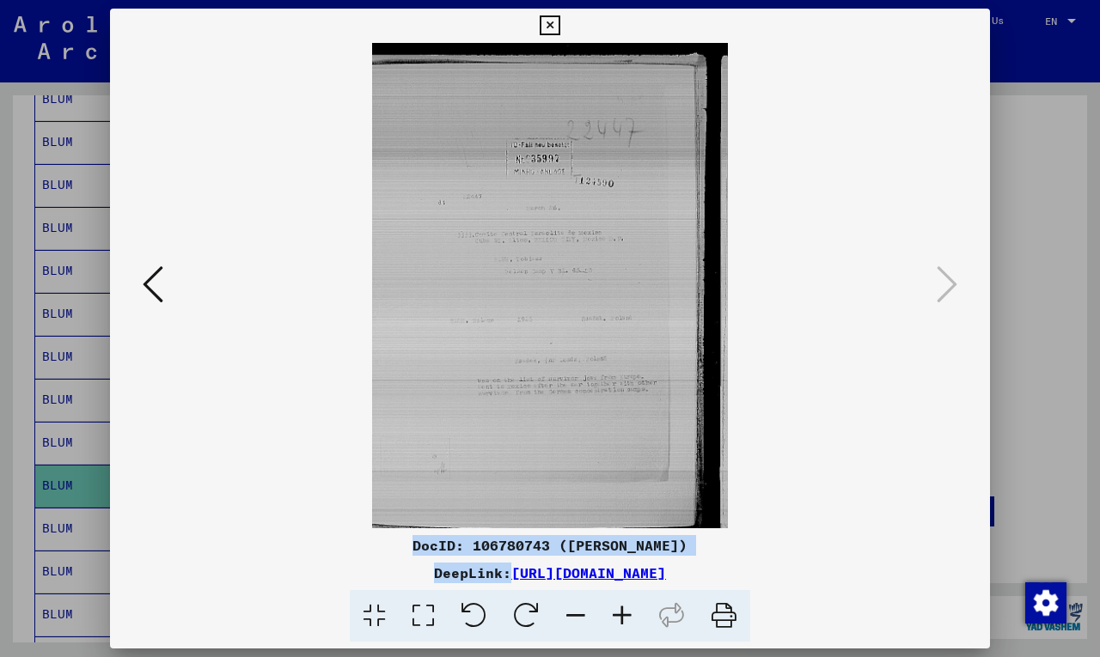
drag, startPoint x: 879, startPoint y: 572, endPoint x: 406, endPoint y: 538, distance: 474.6
click at [406, 538] on div "DocID: 106780743 ([PERSON_NAME]) DeepLink: [URL][DOMAIN_NAME]" at bounding box center [550, 588] width 880 height 107
click at [867, 439] on img at bounding box center [549, 285] width 763 height 485
click at [546, 21] on icon at bounding box center [550, 25] width 20 height 21
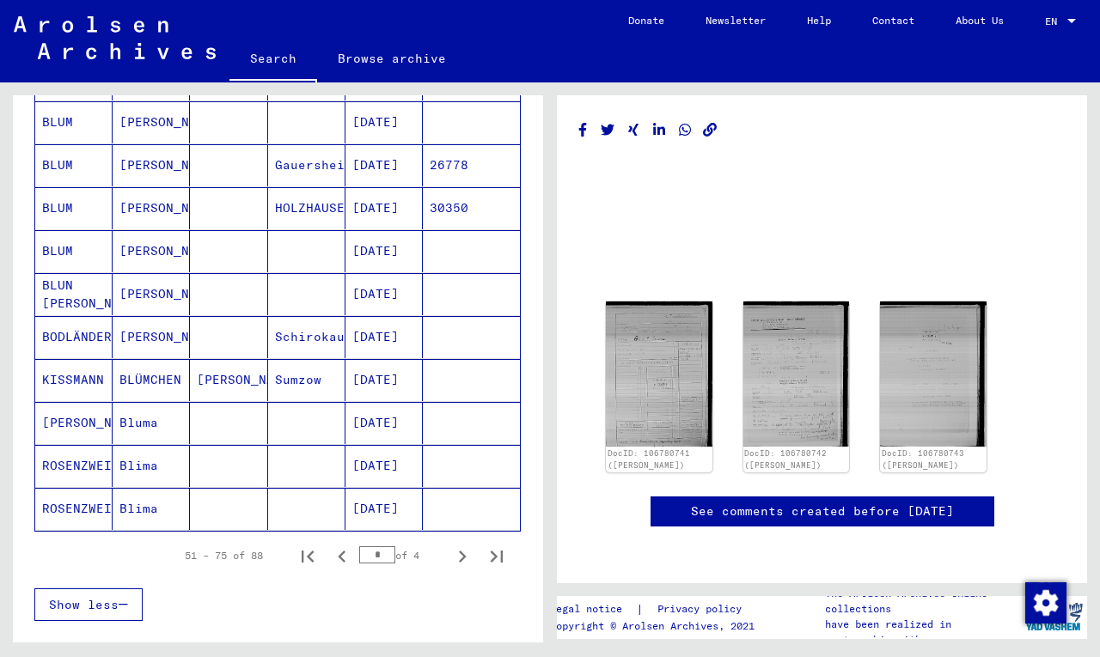
scroll to position [899, 0]
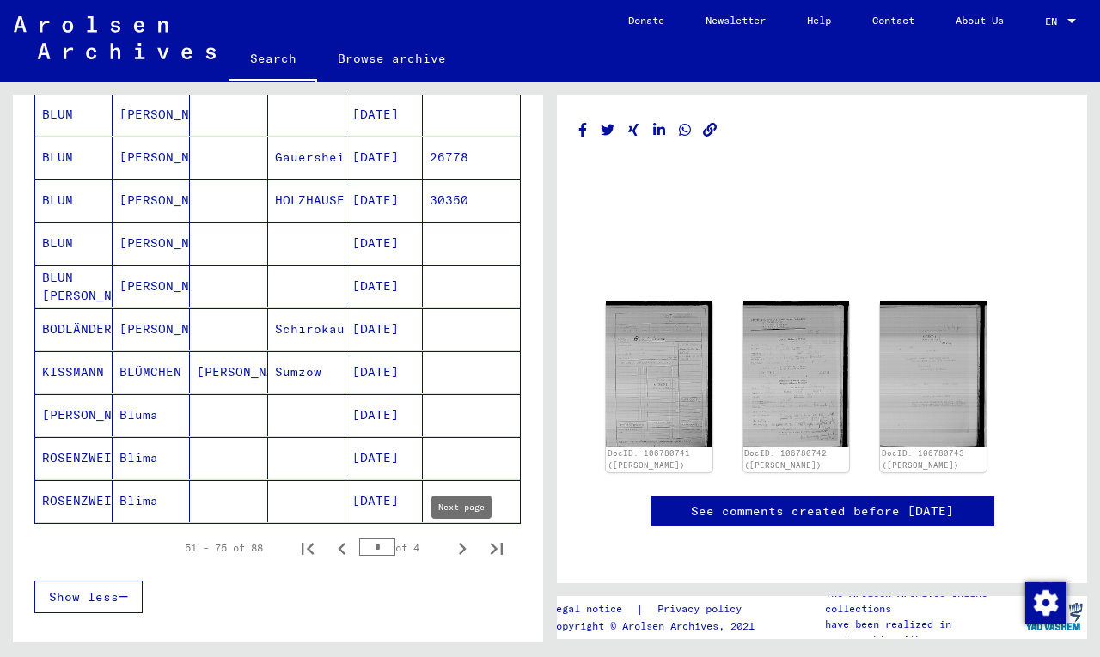
click at [461, 548] on icon "Next page" at bounding box center [462, 549] width 24 height 24
type input "*"
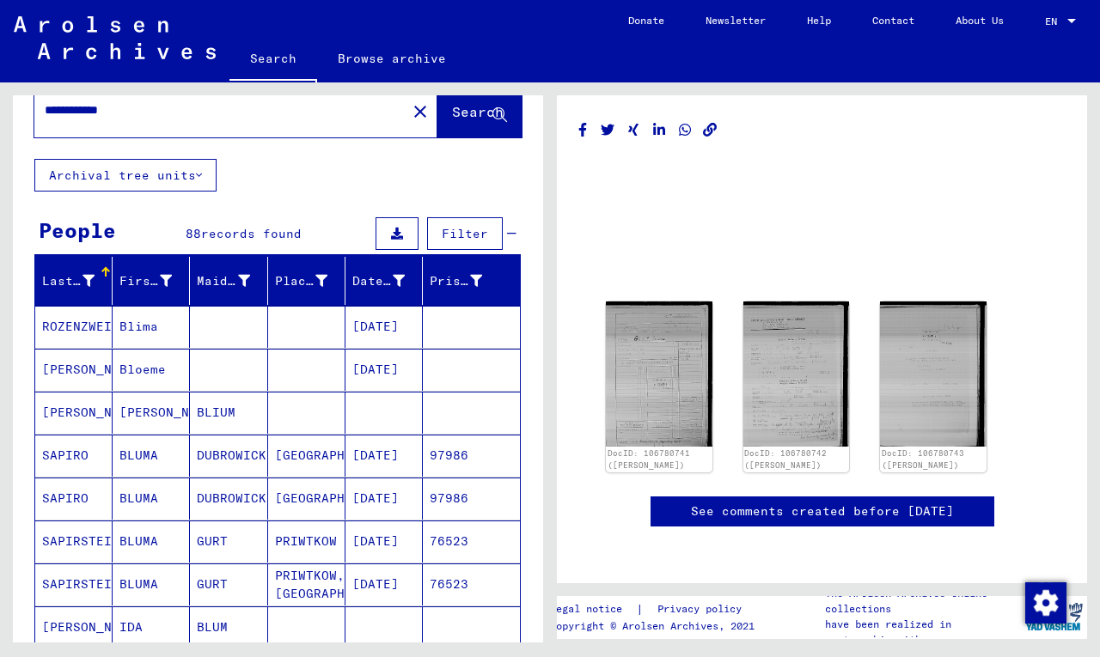
scroll to position [0, 0]
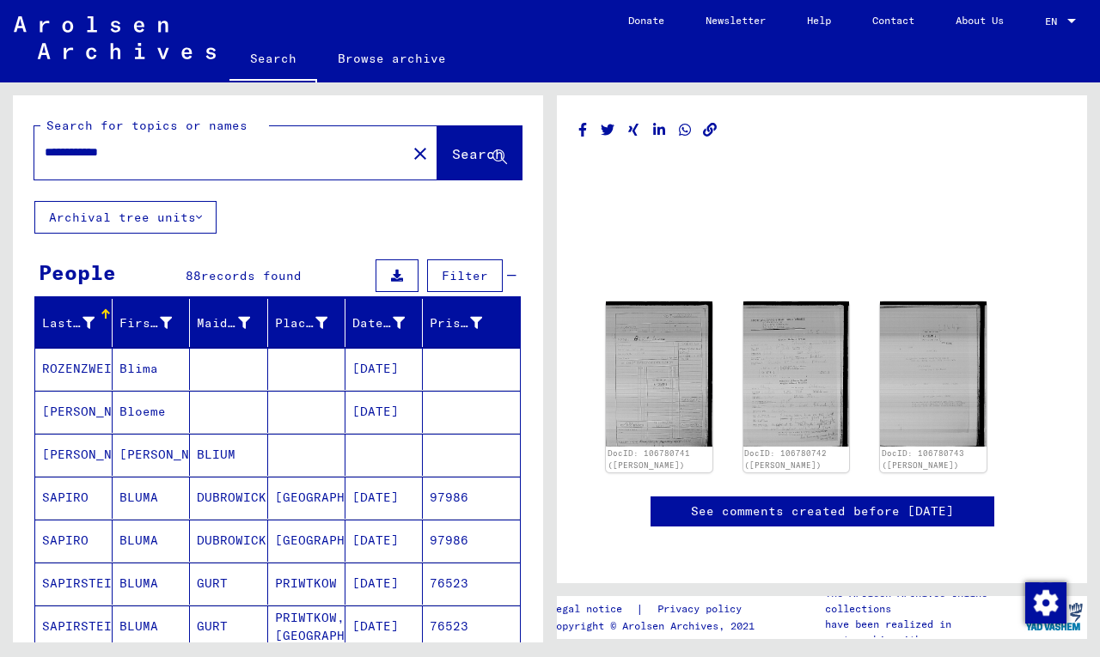
click at [159, 149] on input "**********" at bounding box center [220, 152] width 351 height 18
click at [459, 151] on span "Search" at bounding box center [478, 153] width 52 height 17
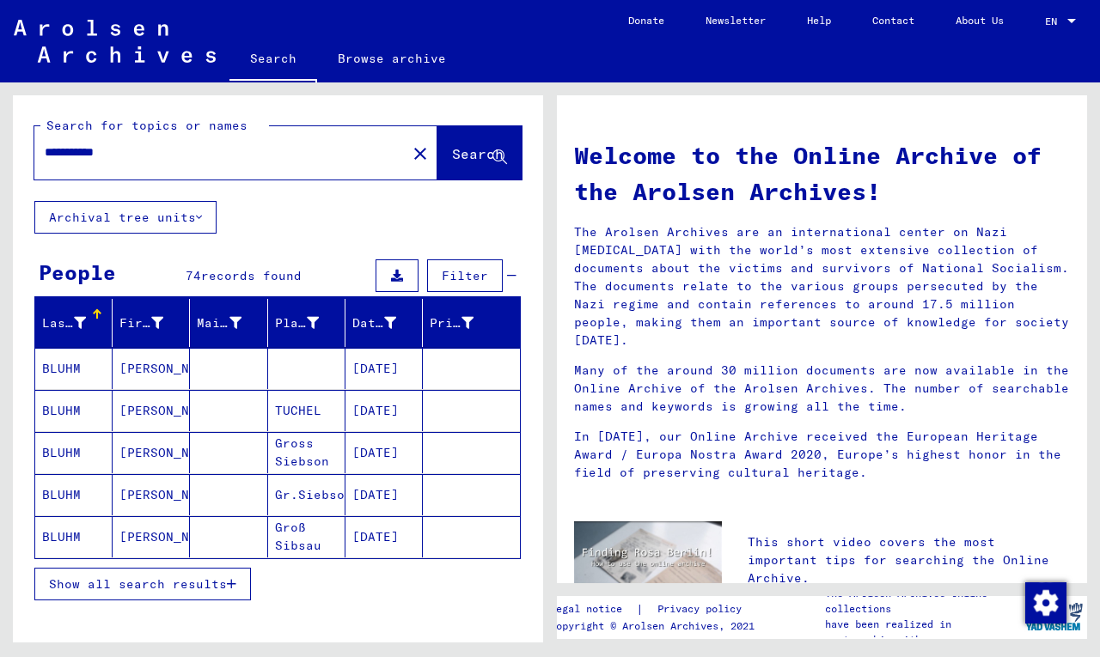
click at [234, 582] on icon "button" at bounding box center [231, 584] width 9 height 12
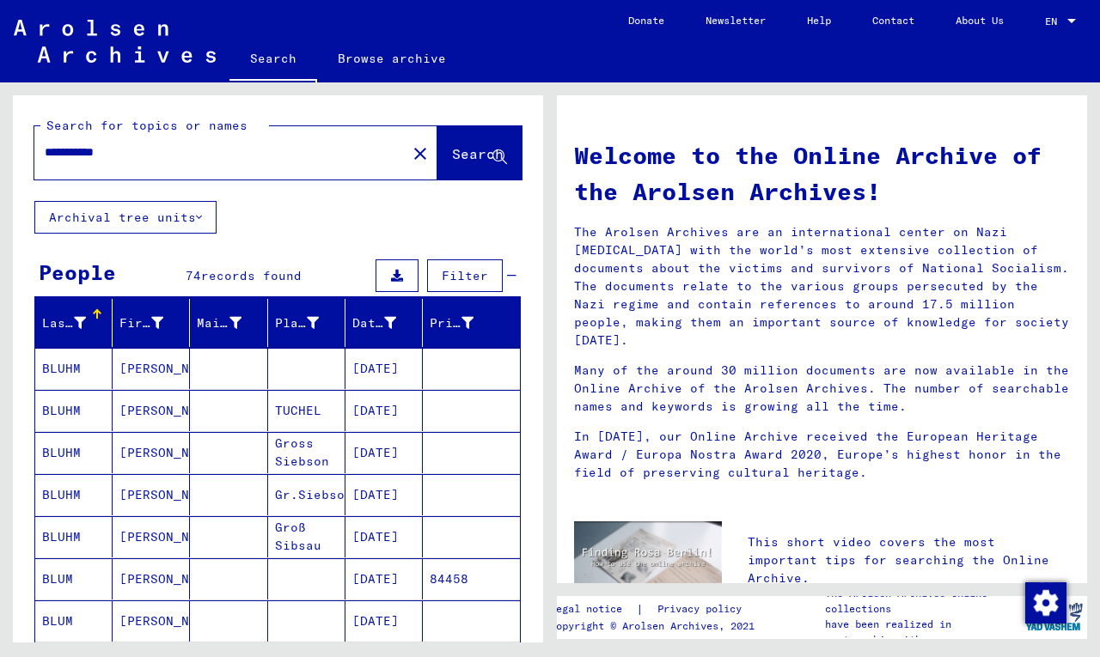
click at [163, 153] on input "**********" at bounding box center [215, 152] width 341 height 18
type input "**********"
